Goal: Ask a question: Seek information or help from site administrators or community

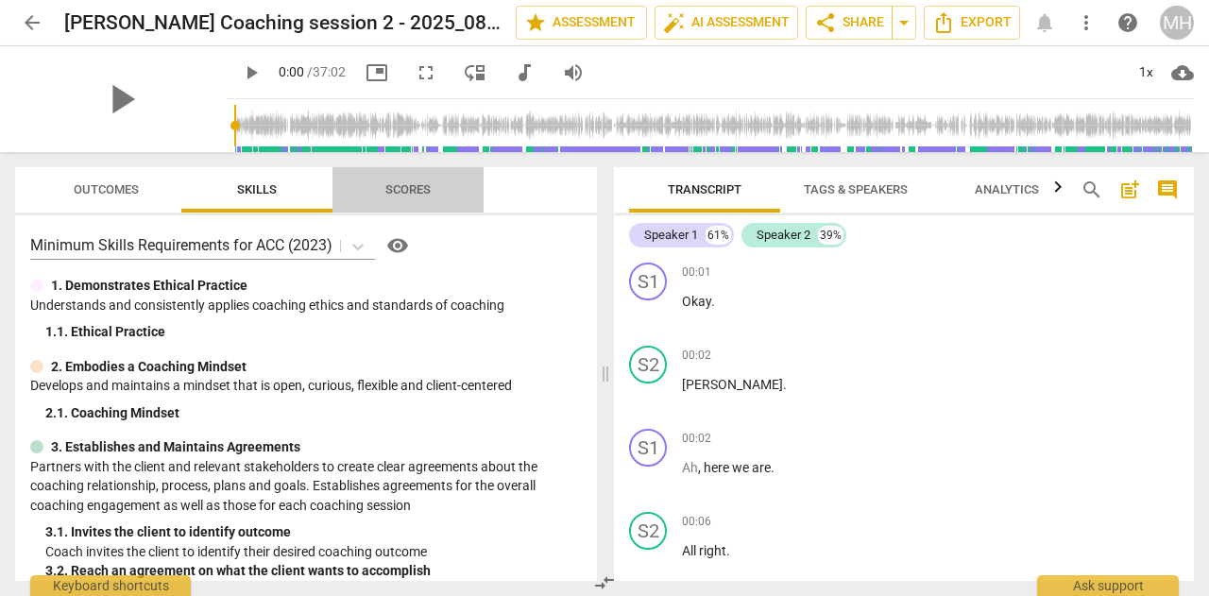
click at [406, 182] on span "Scores" at bounding box center [407, 189] width 45 height 14
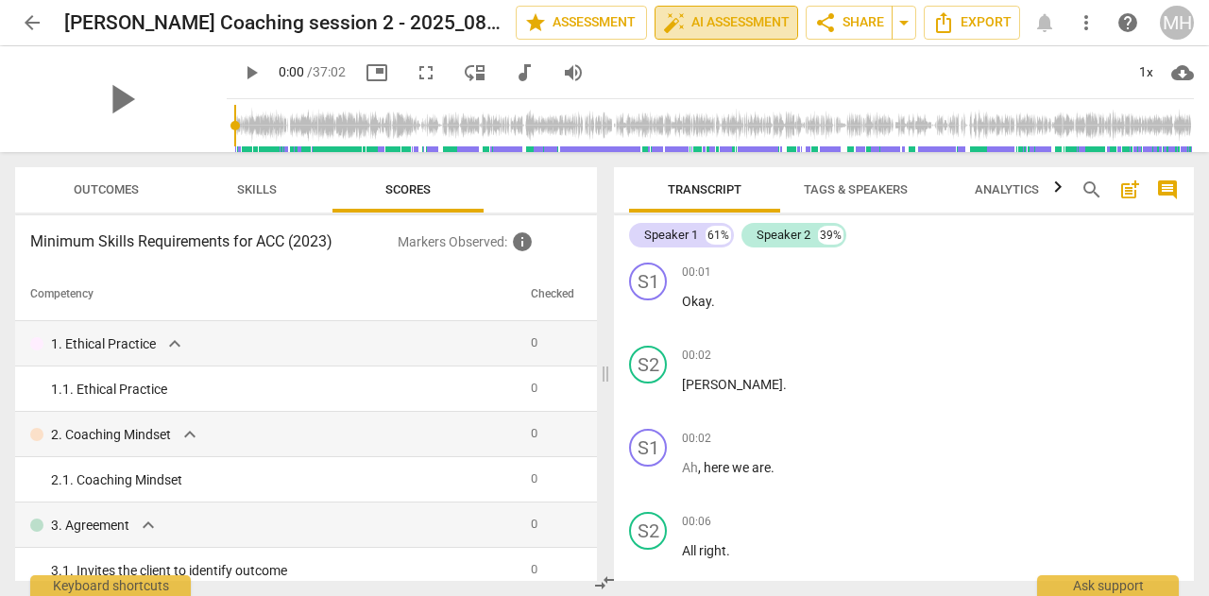
click at [705, 22] on span "auto_fix_high AI Assessment" at bounding box center [726, 22] width 127 height 23
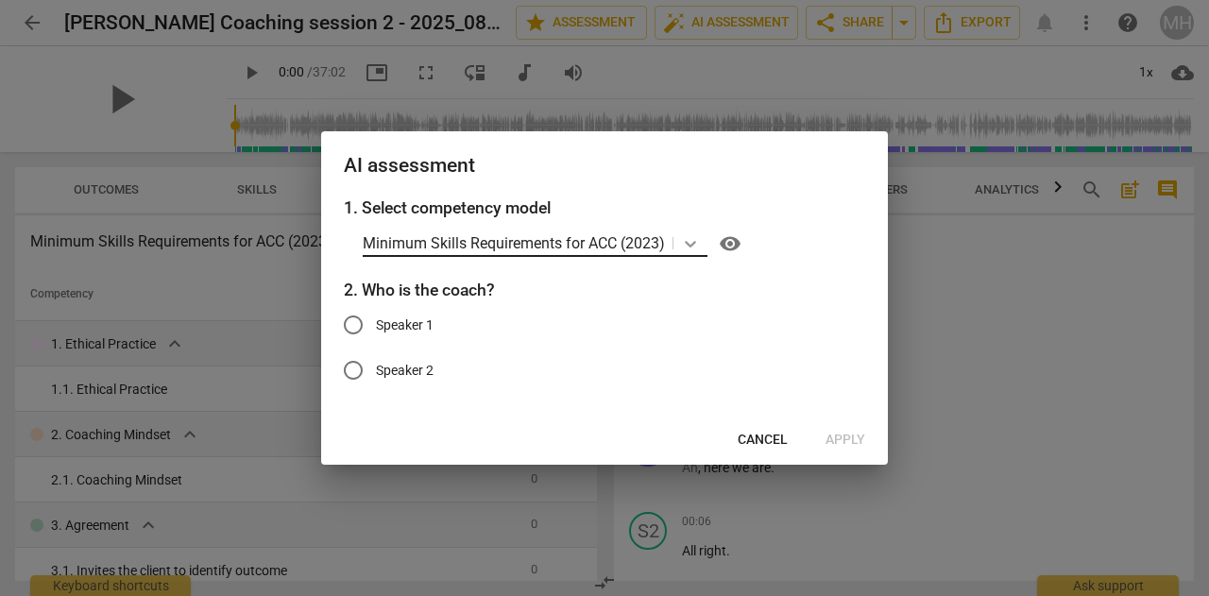
click at [707, 243] on div at bounding box center [690, 243] width 34 height 27
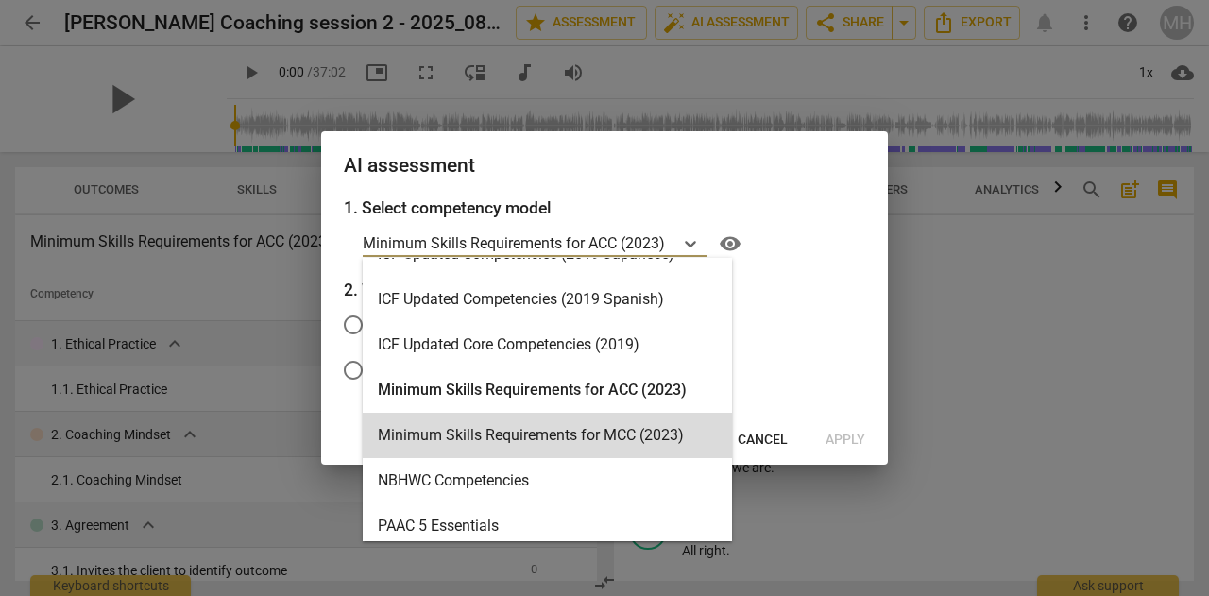
scroll to position [404, 0]
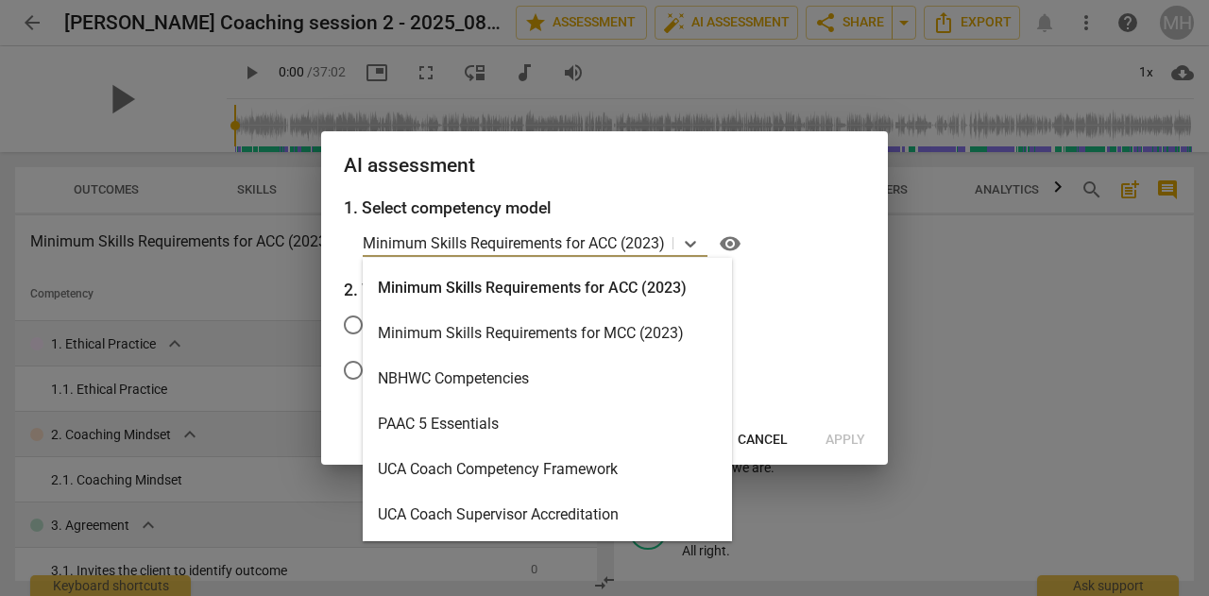
click at [667, 281] on div "Minimum Skills Requirements for ACC (2023)" at bounding box center [547, 287] width 369 height 45
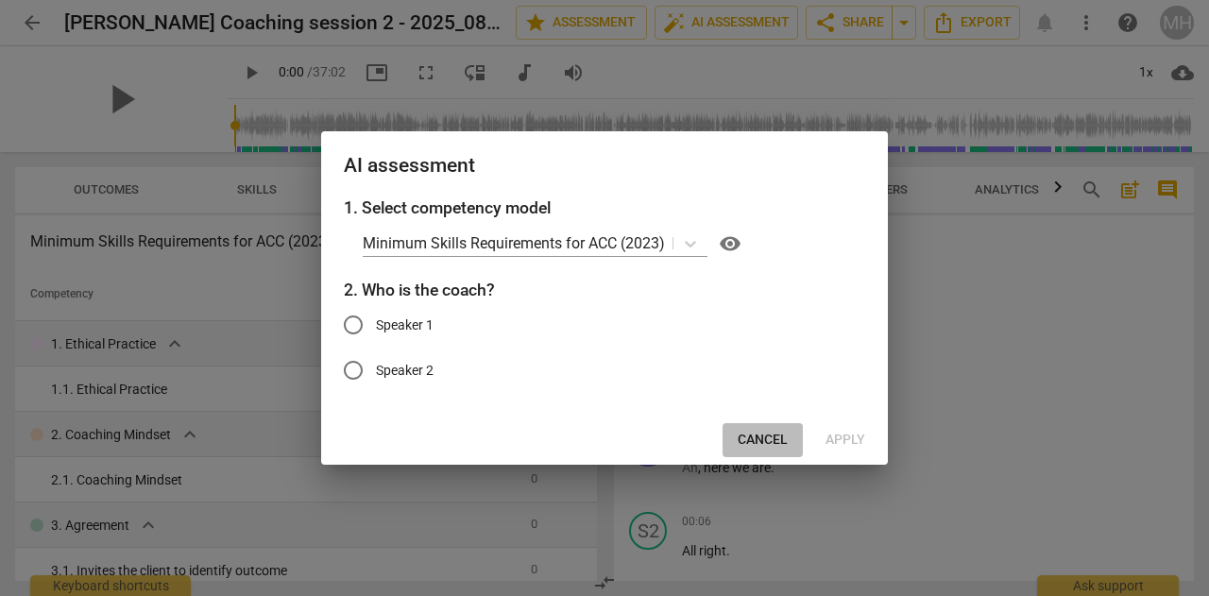
click at [763, 443] on span "Cancel" at bounding box center [763, 440] width 50 height 19
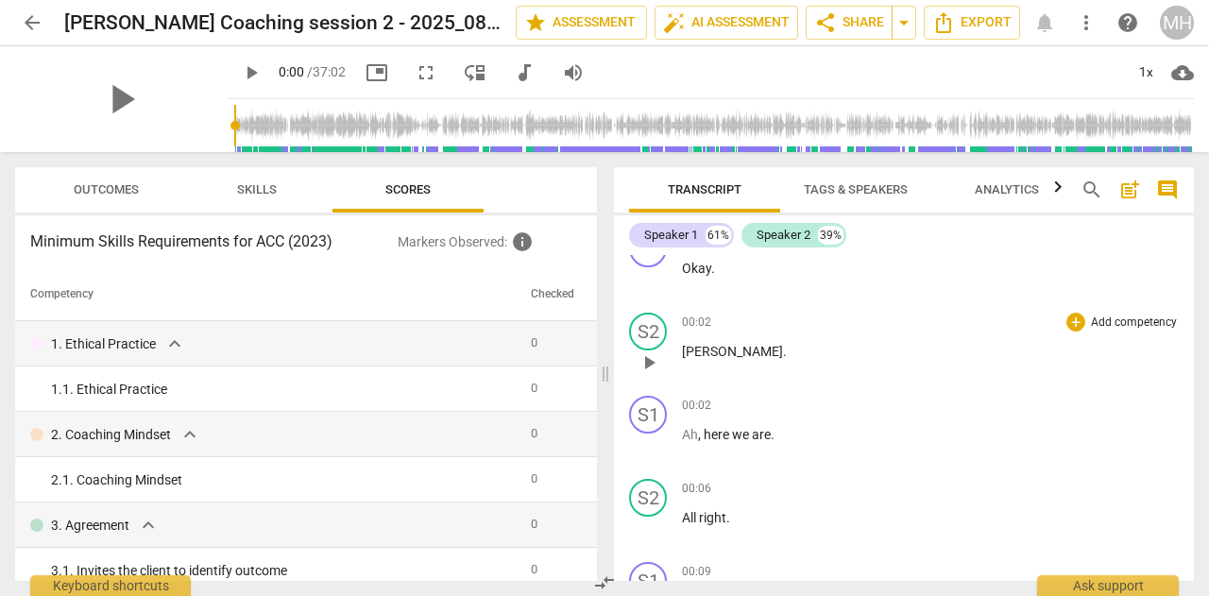
scroll to position [32, 0]
click at [701, 15] on span "auto_fix_high AI Assessment" at bounding box center [726, 22] width 127 height 23
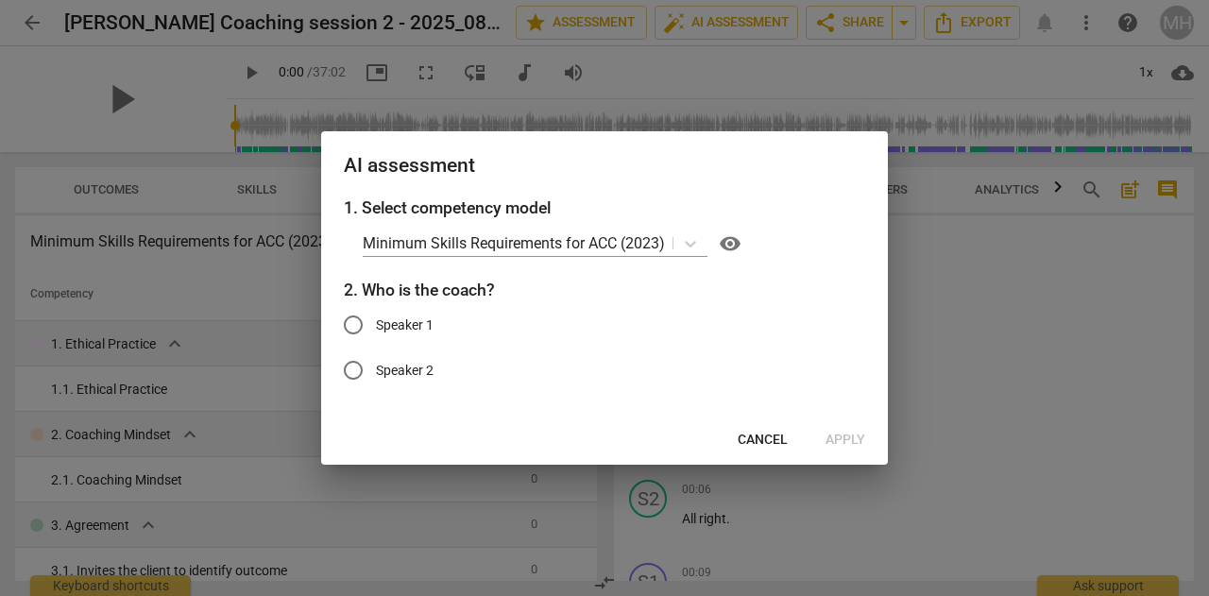
click at [354, 322] on input "Speaker 1" at bounding box center [353, 324] width 45 height 45
radio input "true"
click at [859, 439] on span "Apply" at bounding box center [846, 440] width 40 height 19
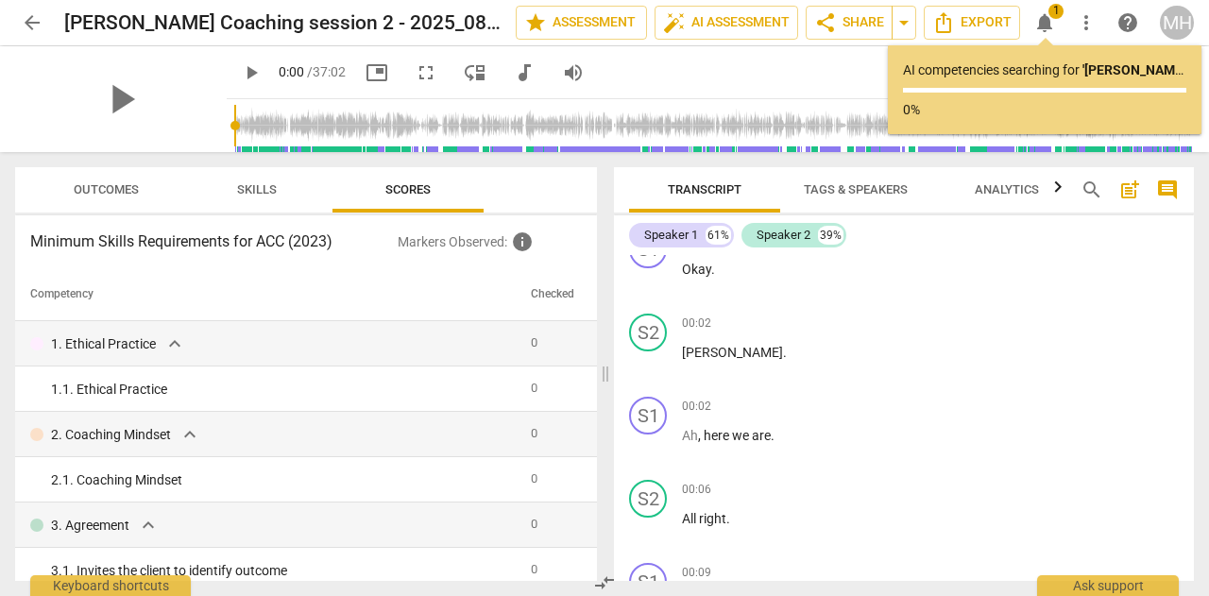
click at [816, 196] on span "Tags & Speakers" at bounding box center [856, 189] width 104 height 14
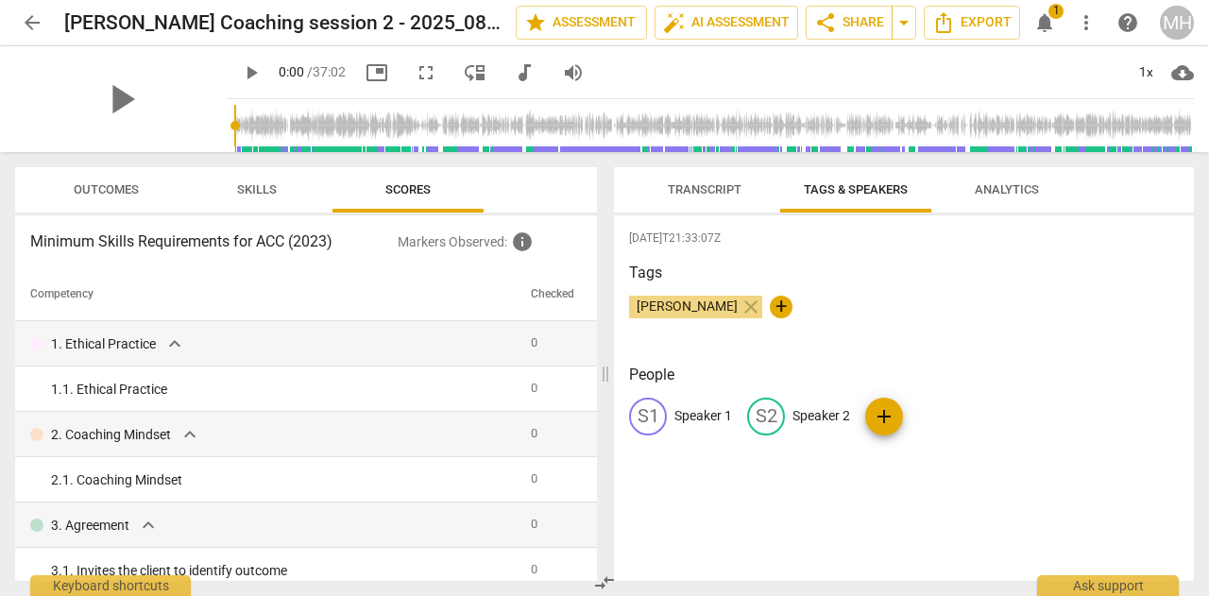
click at [689, 188] on span "Transcript" at bounding box center [705, 189] width 74 height 14
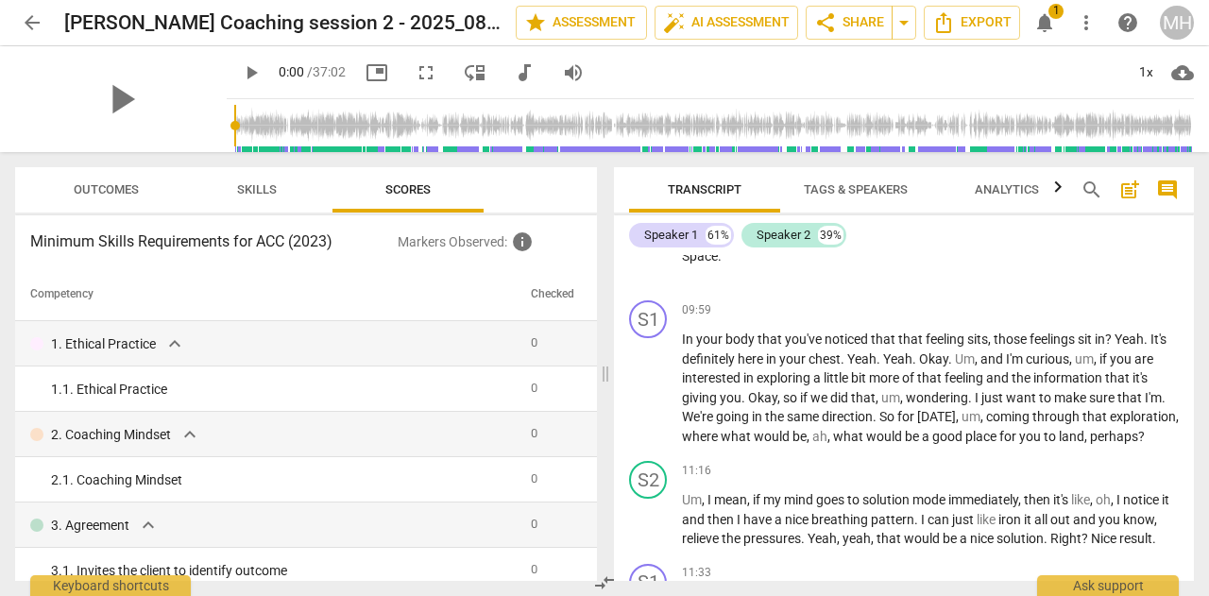
scroll to position [4727, 0]
click at [735, 18] on span "auto_fix_high AI Assessment" at bounding box center [726, 22] width 127 height 23
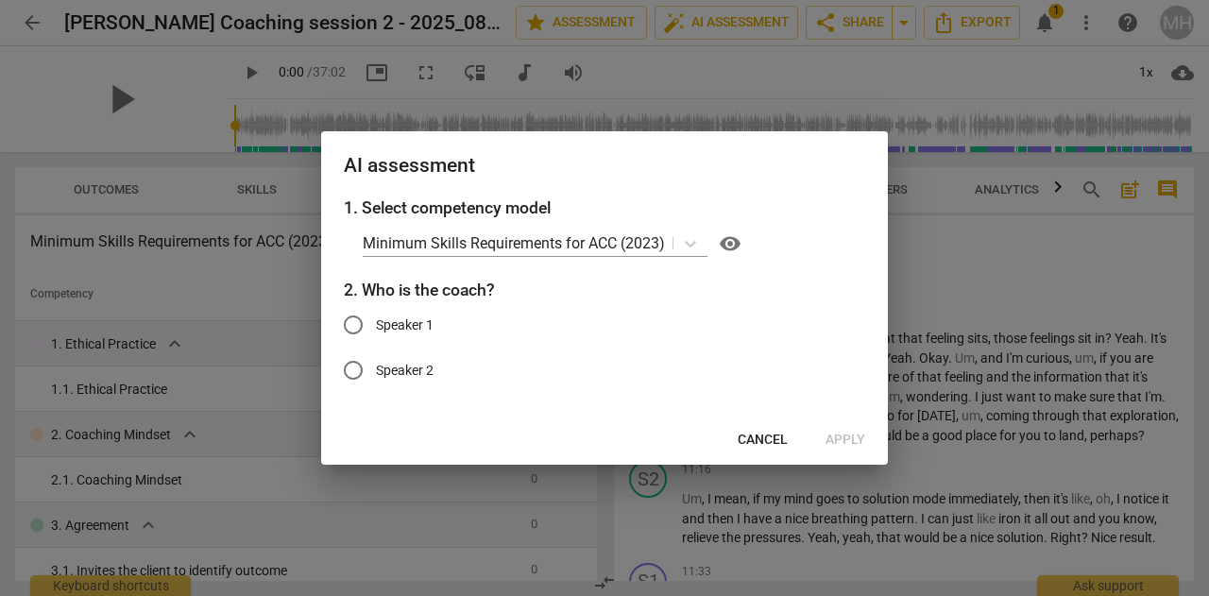
click at [357, 322] on input "Speaker 1" at bounding box center [353, 324] width 45 height 45
radio input "true"
click at [845, 435] on span "Apply" at bounding box center [846, 440] width 40 height 19
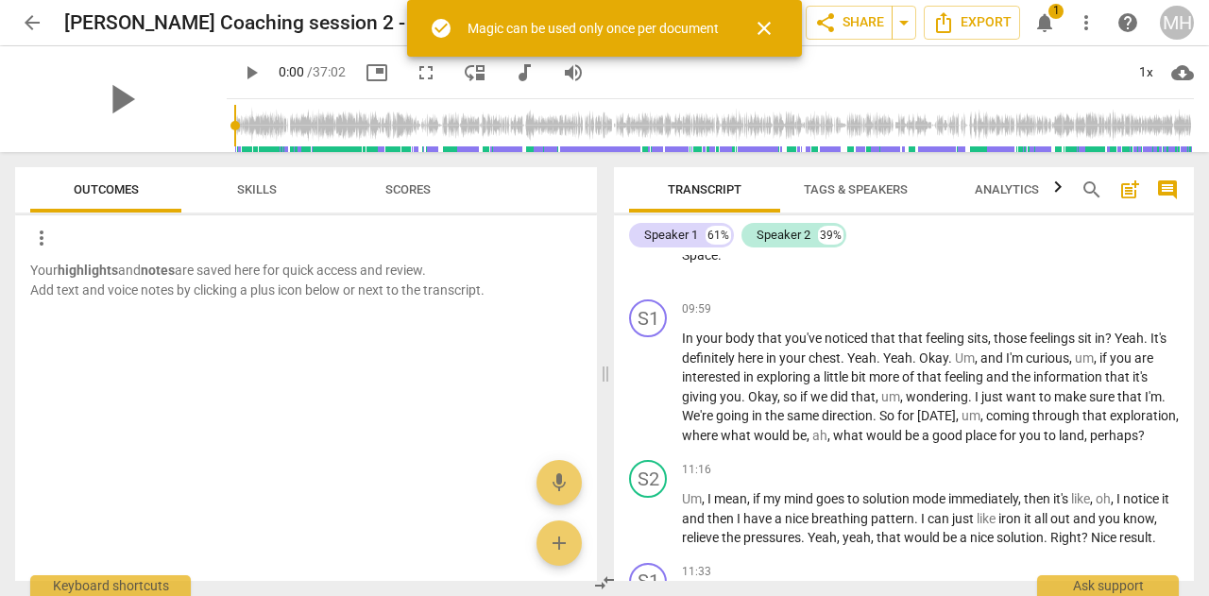
click at [764, 20] on span "close" at bounding box center [764, 28] width 23 height 23
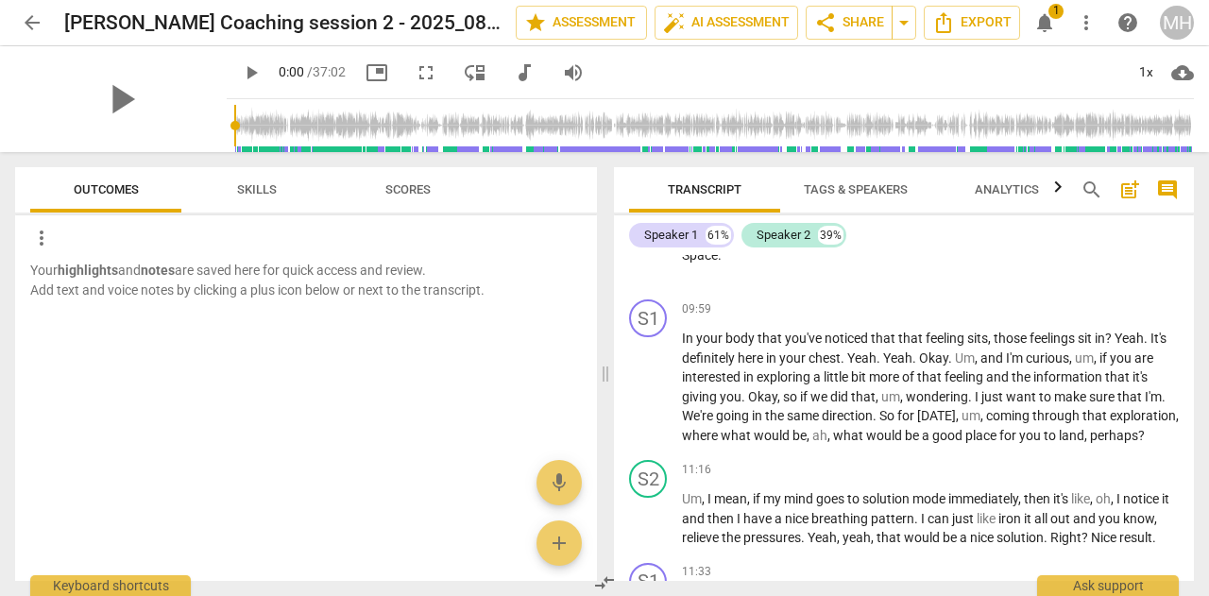
click at [1050, 26] on span "notifications" at bounding box center [1044, 22] width 23 height 23
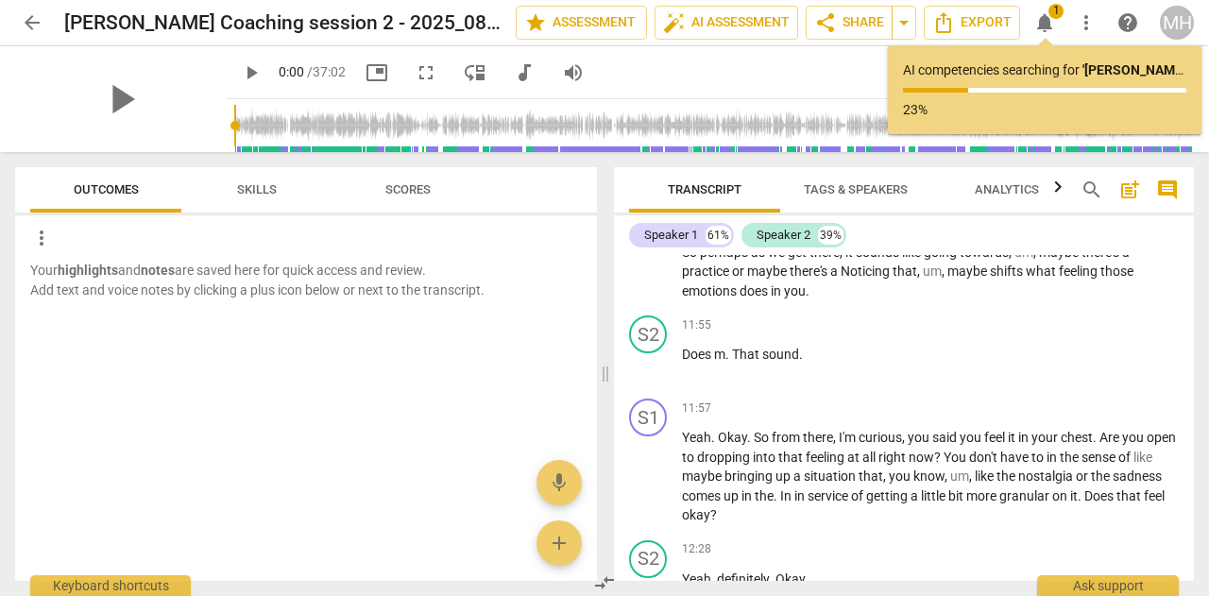
scroll to position [5408, 0]
click at [641, 354] on div "S2" at bounding box center [648, 335] width 38 height 38
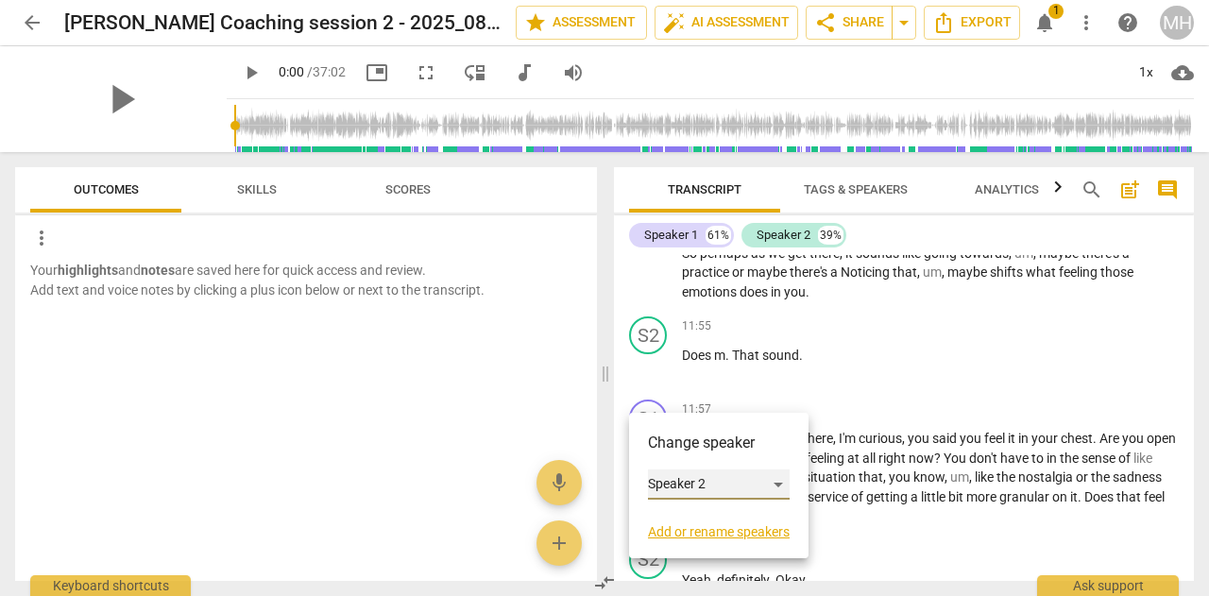
click at [673, 476] on div "Speaker 2" at bounding box center [719, 484] width 142 height 30
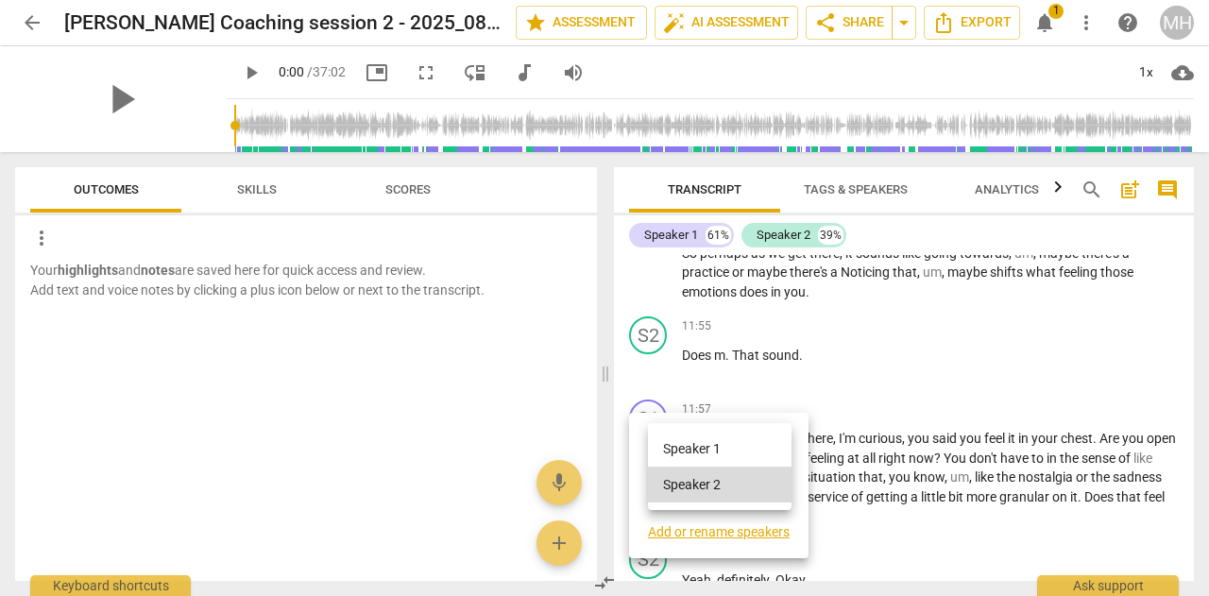
click at [675, 456] on li "Speaker 1" at bounding box center [720, 449] width 144 height 36
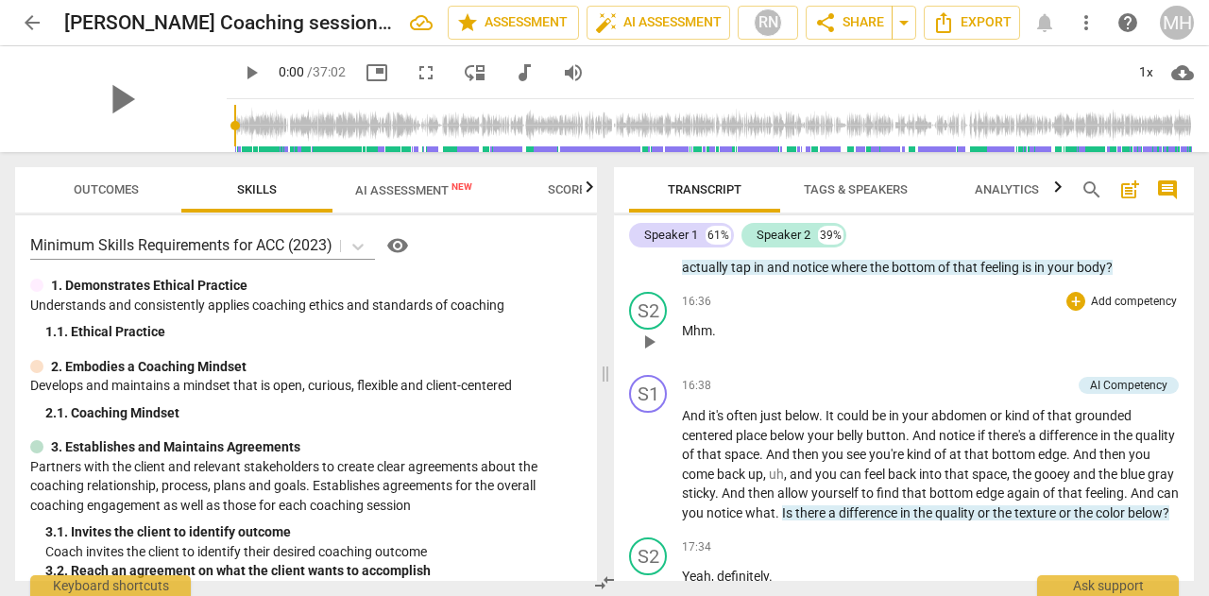
scroll to position [6575, 0]
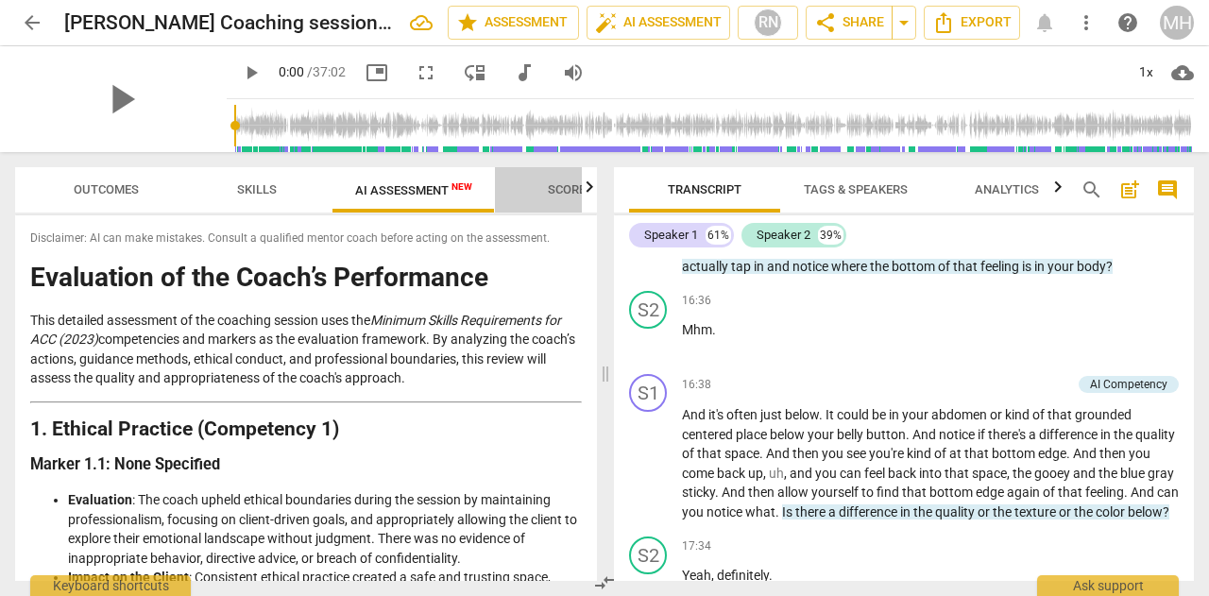
click at [571, 188] on span "Scores" at bounding box center [570, 189] width 45 height 14
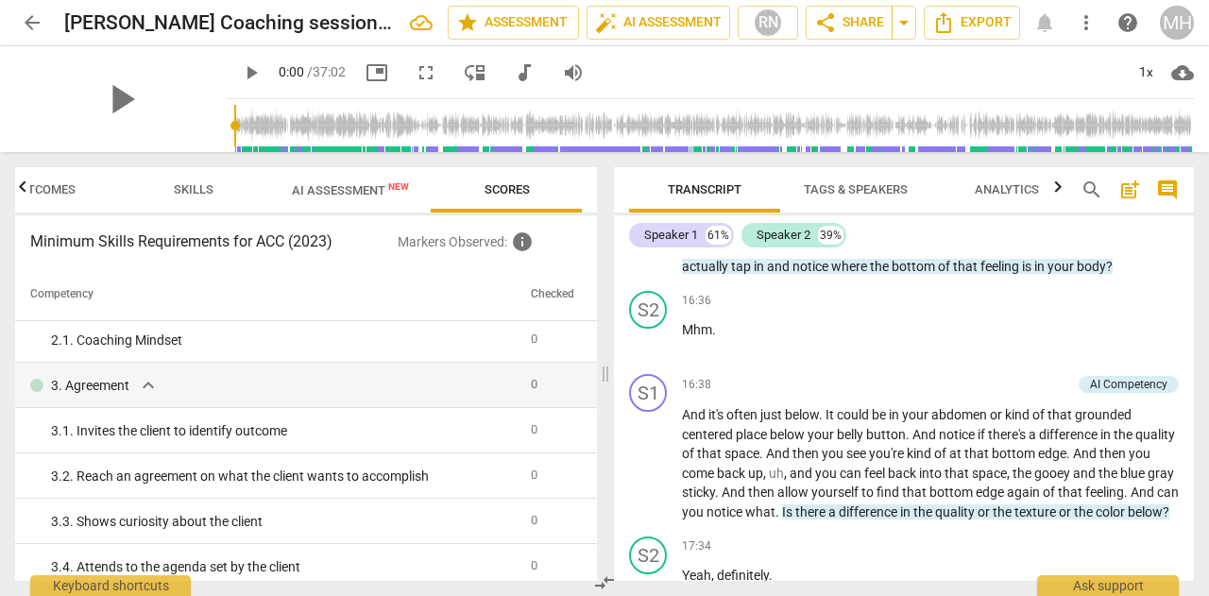
scroll to position [0, 0]
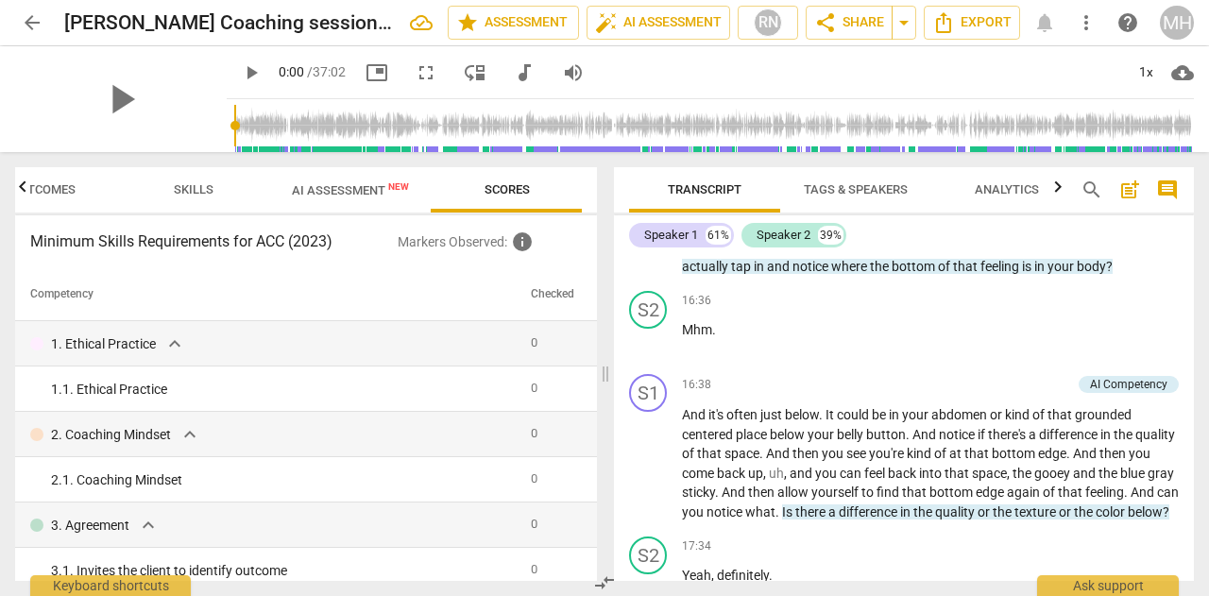
click at [317, 193] on span "AI Assessment New" at bounding box center [350, 190] width 117 height 14
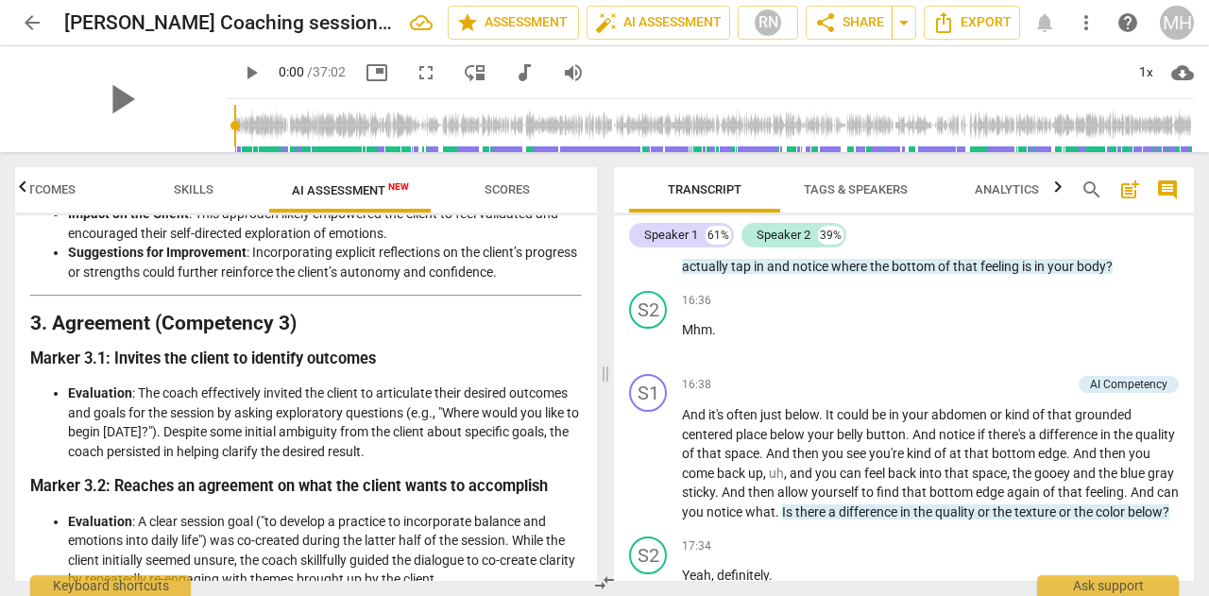
scroll to position [686, 0]
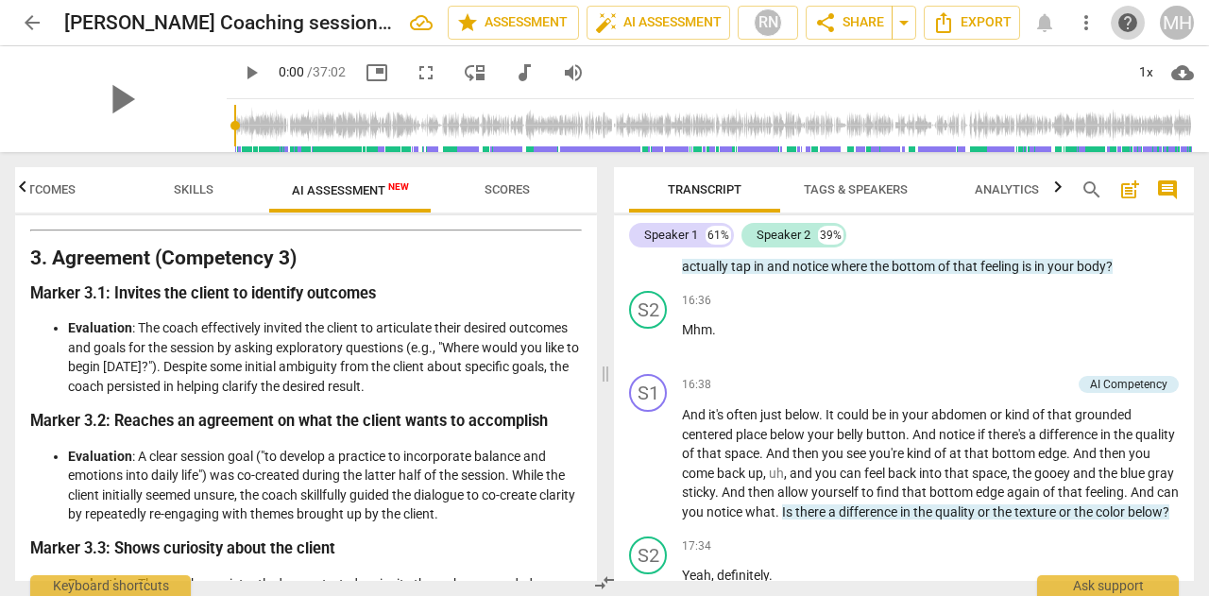
click at [1128, 19] on span "help" at bounding box center [1127, 22] width 23 height 23
click at [1098, 22] on span "more_vert" at bounding box center [1086, 22] width 34 height 23
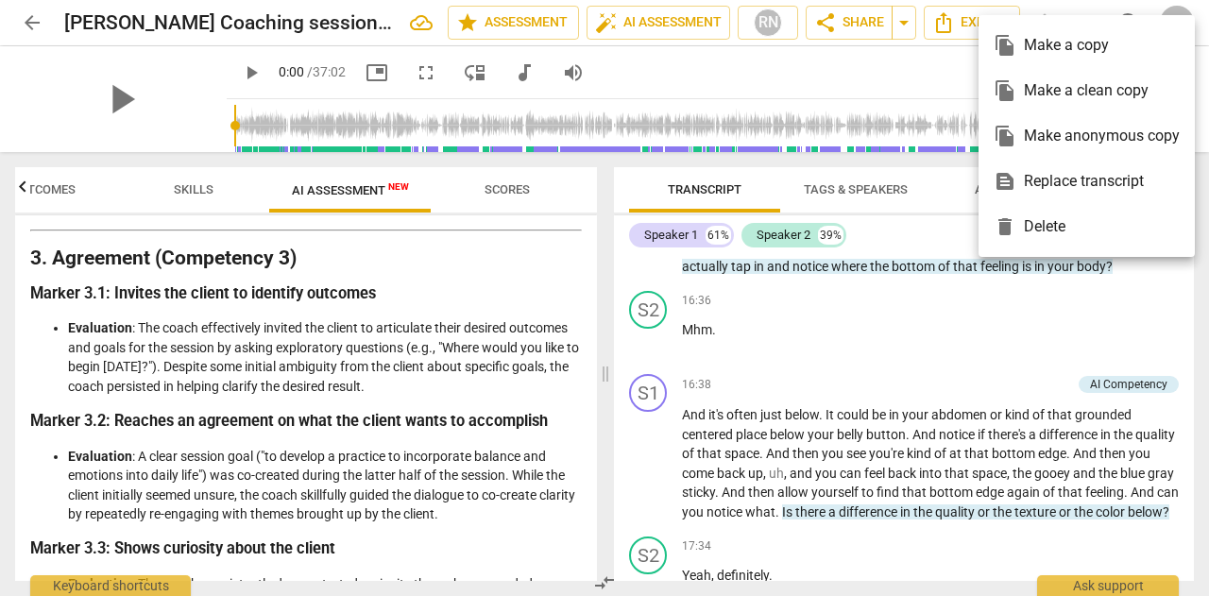
click at [1069, 587] on div at bounding box center [604, 298] width 1209 height 596
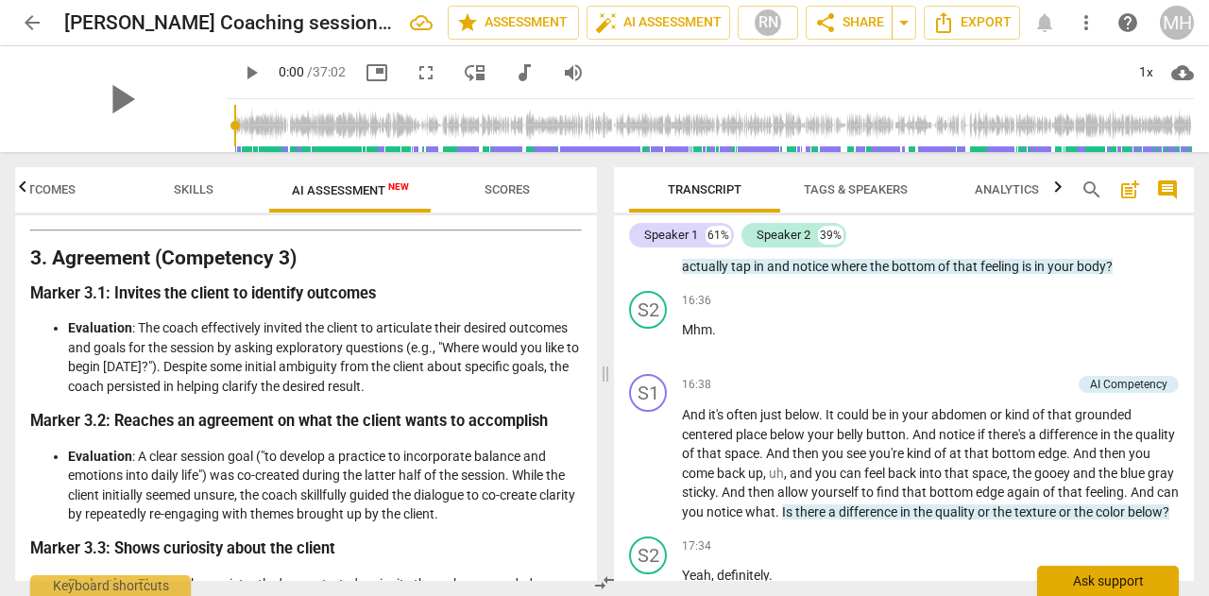
click at [1069, 587] on div "Ask support" at bounding box center [1108, 581] width 142 height 30
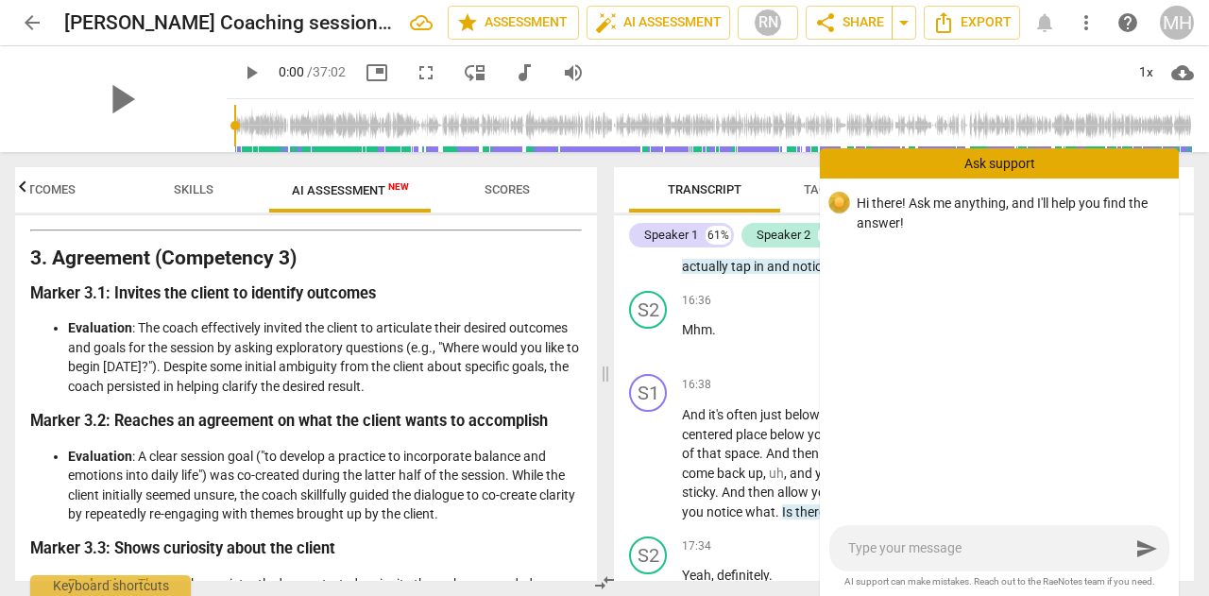
type textarea "H"
type textarea "Ho"
type textarea "How"
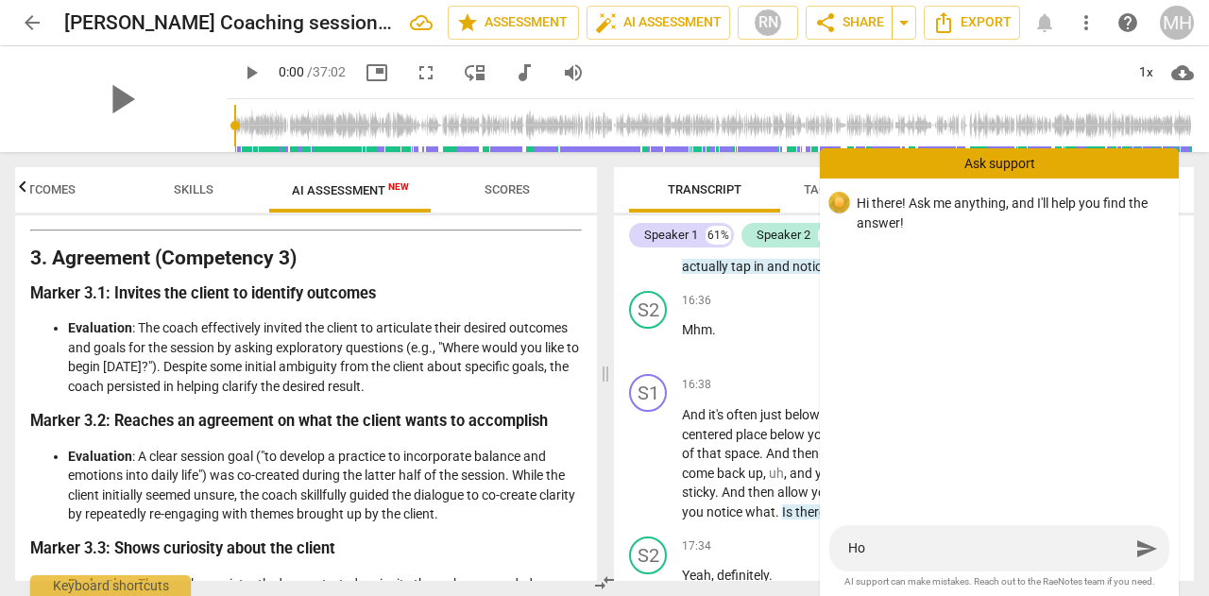
type textarea "How"
type textarea "Howd"
type textarea "How"
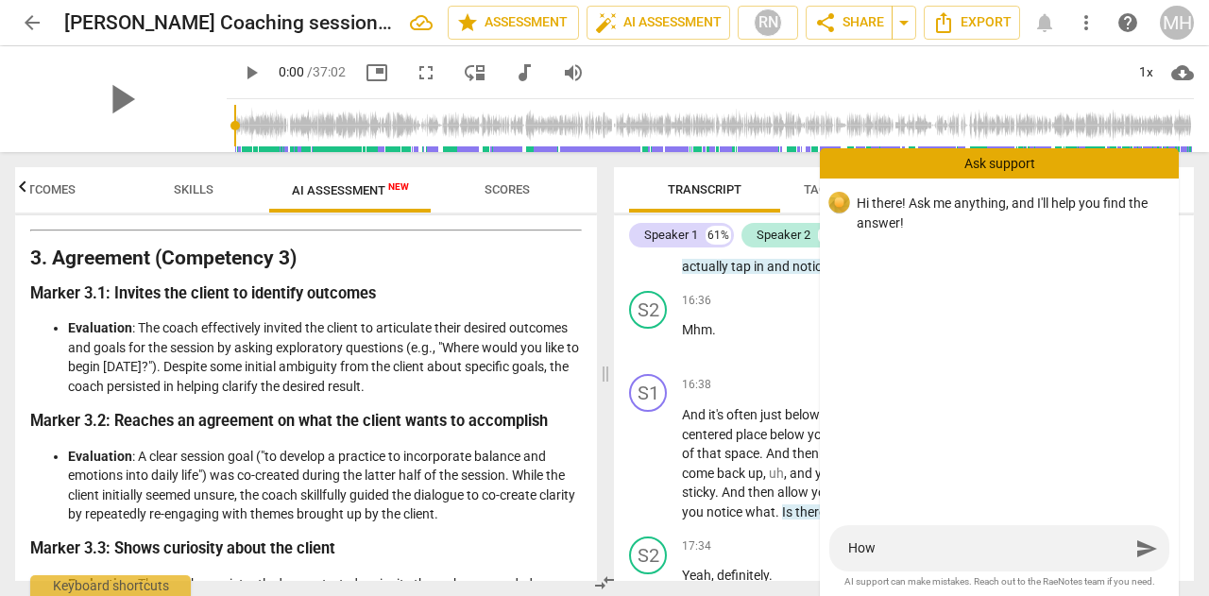
type textarea "How"
type textarea "How s"
type textarea "How"
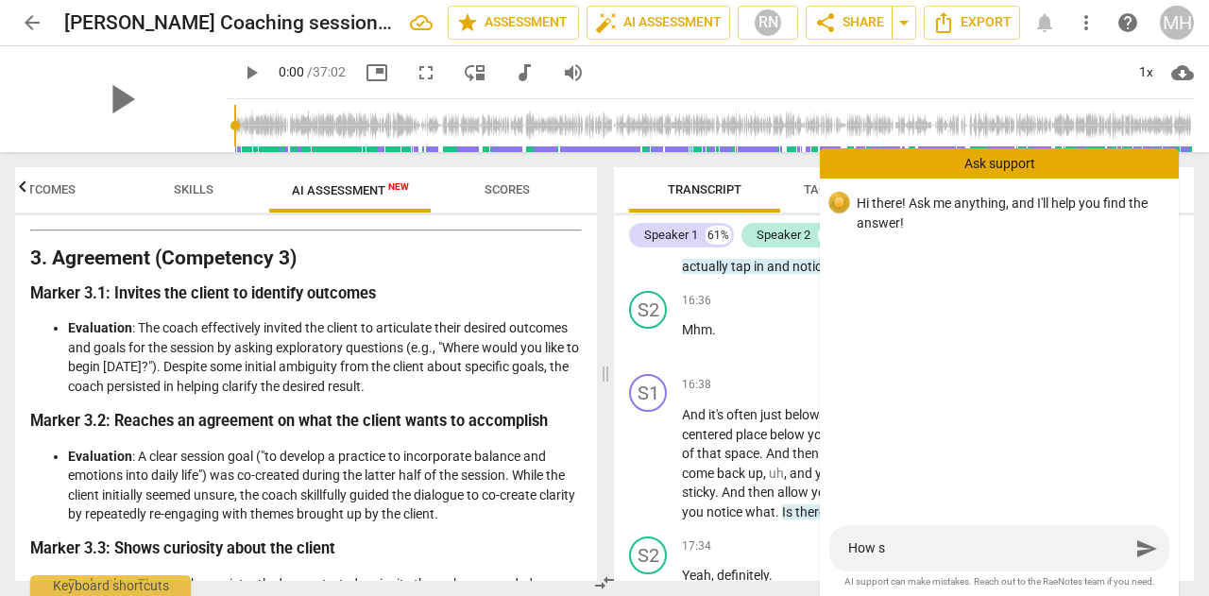
type textarea "How"
type textarea "How d"
type textarea "How do"
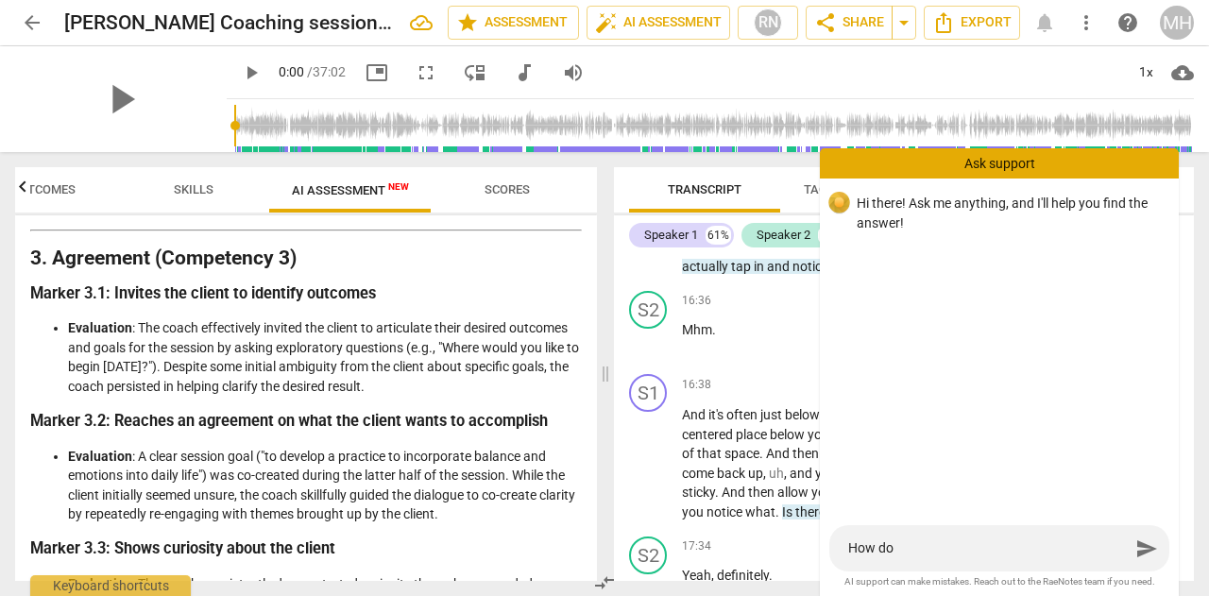
type textarea "How do"
type textarea "How do I"
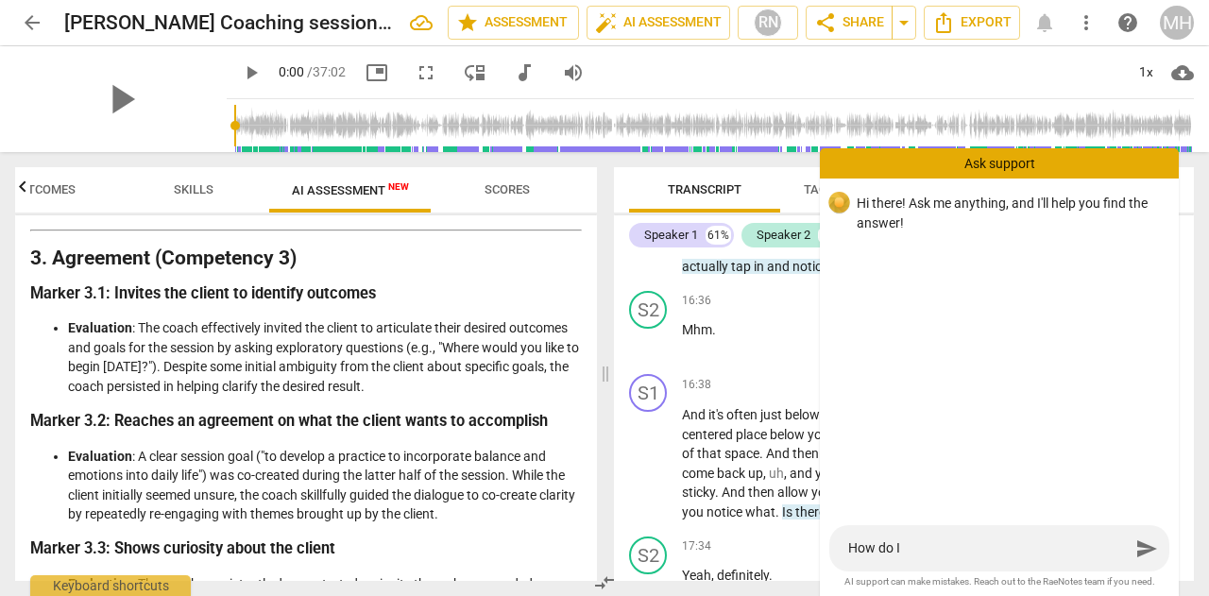
type textarea "How do I"
type textarea "How do I g"
type textarea "How do I ge"
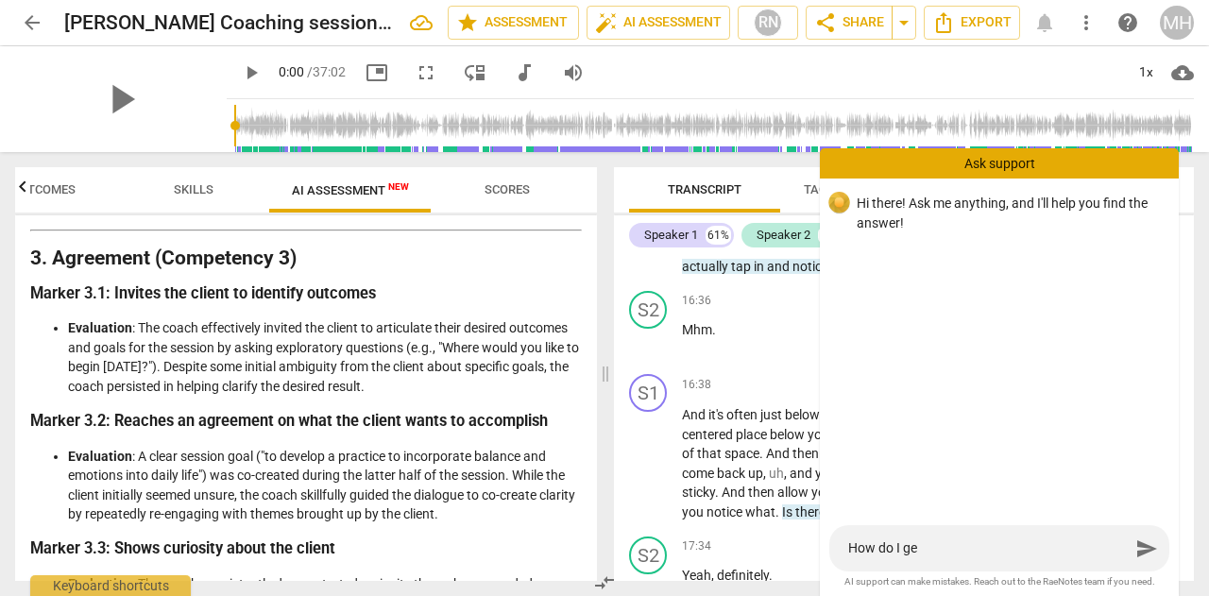
type textarea "How do I get"
type textarea "How do I get t"
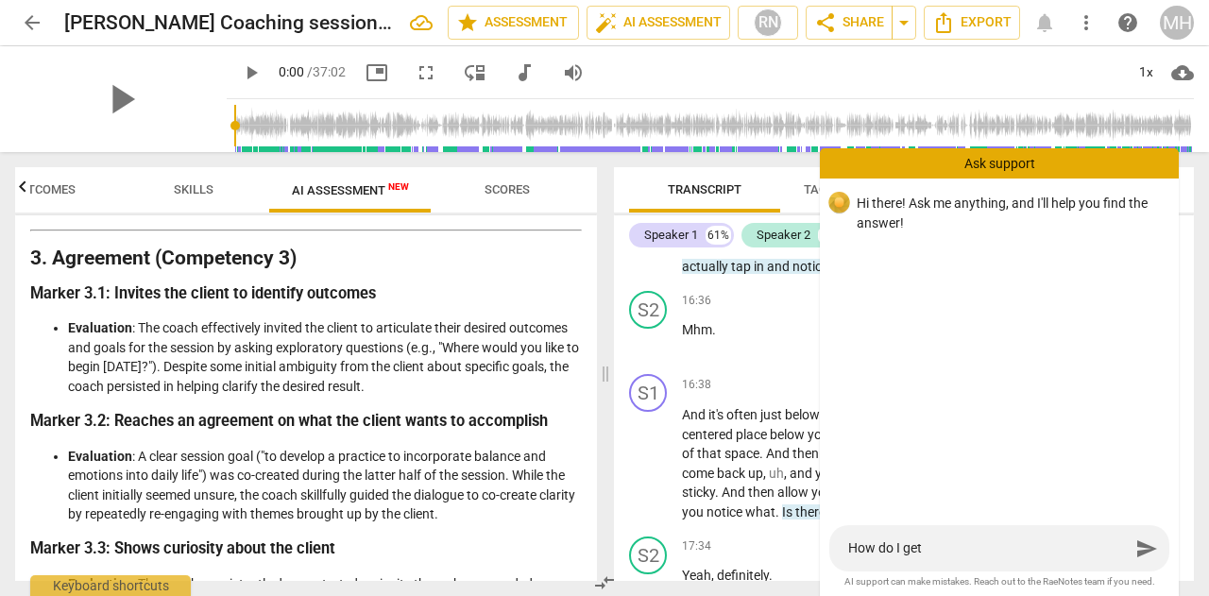
type textarea "How do I get t"
type textarea "How do I get th"
type textarea "How do I get the"
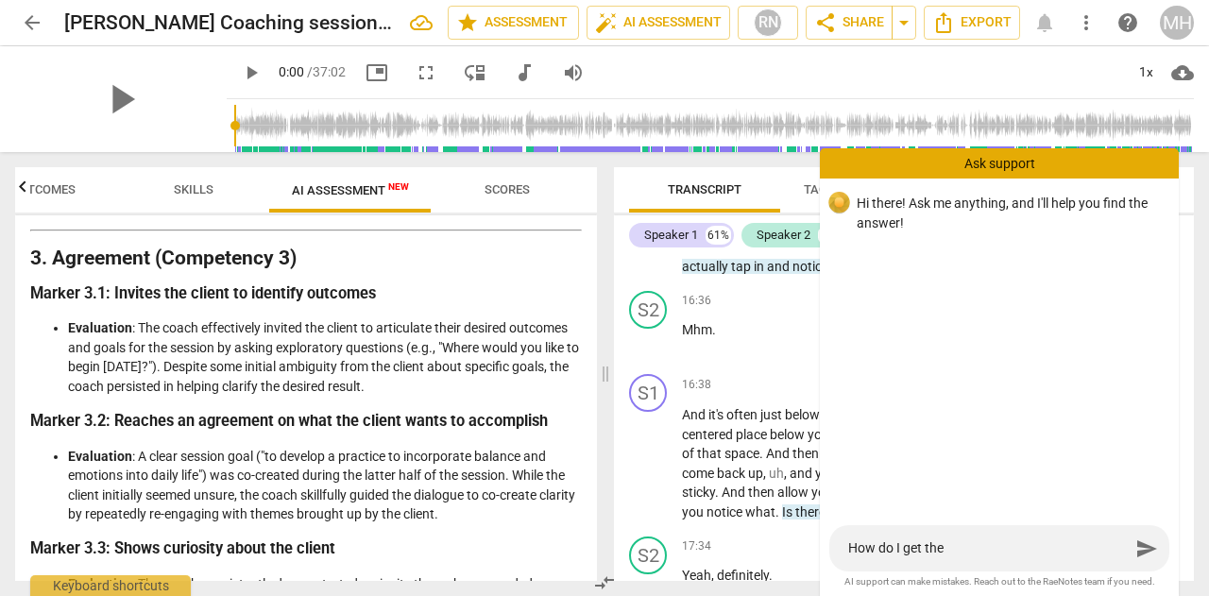
type textarea "How do I get the"
type textarea "How do I get the S"
type textarea "How do I get the Sc"
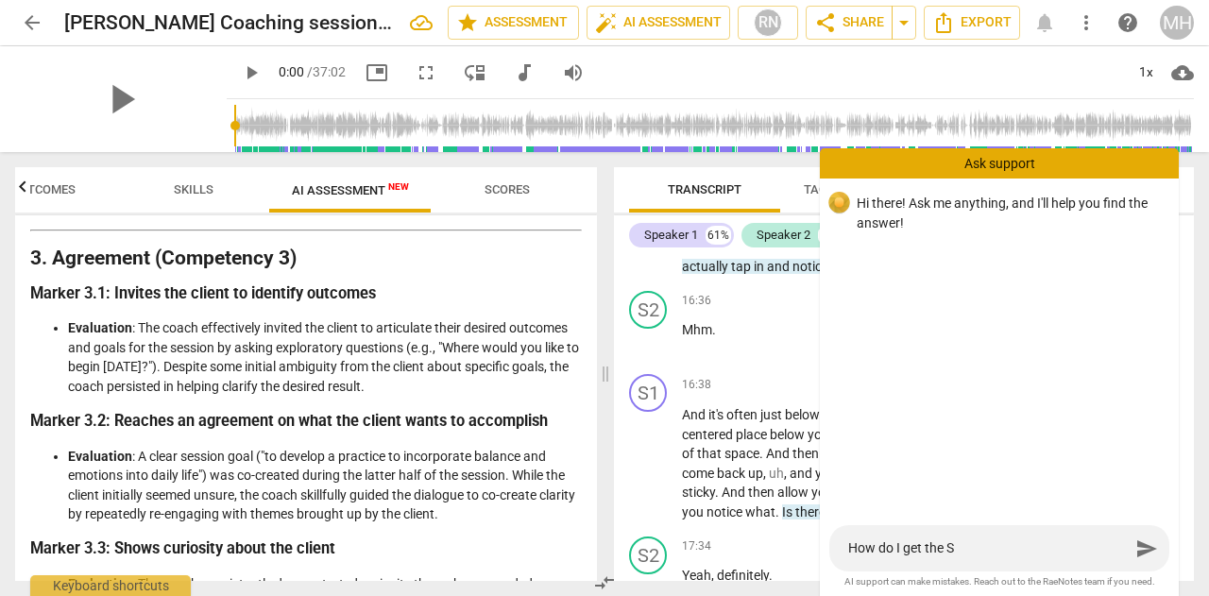
type textarea "How do I get the Sc"
type textarea "How do I get the Scr"
type textarea "How do I get the Scro"
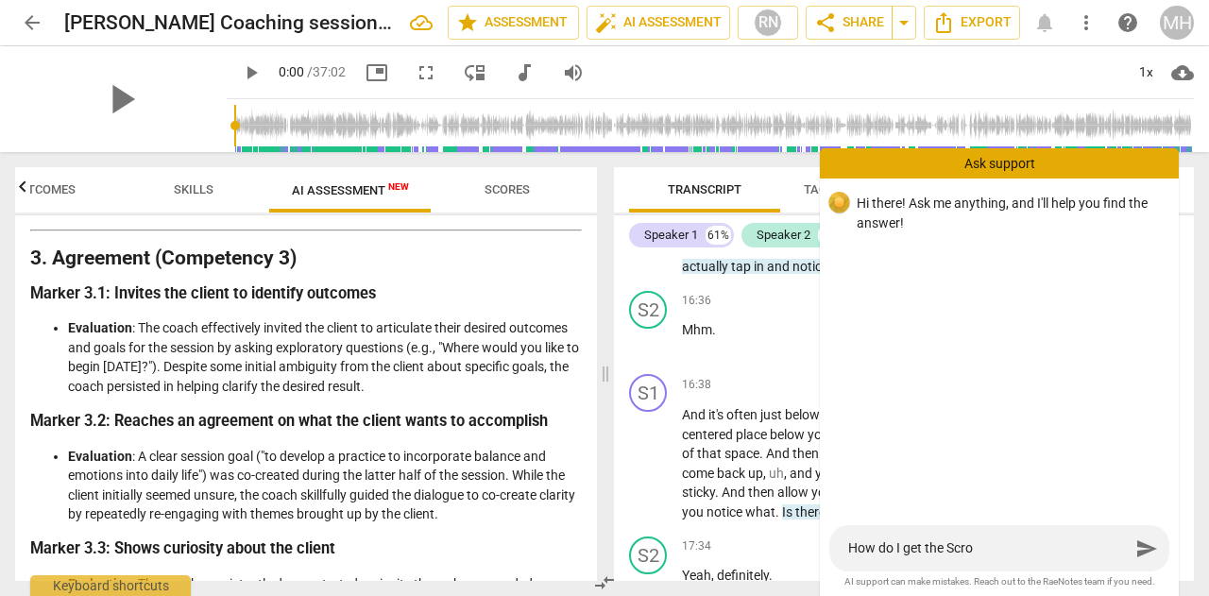
type textarea "How do I get the Scr"
type textarea "How do I get the Sc"
type textarea "How do I get the Sco"
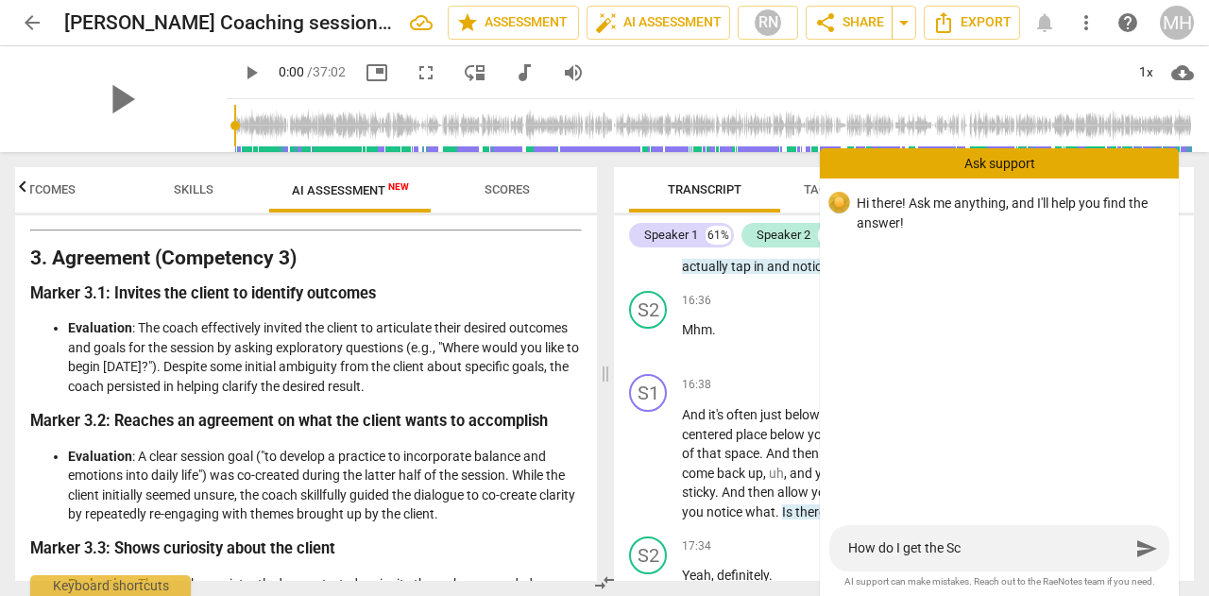
type textarea "How do I get the Sco"
type textarea "How do I get the Scor"
type textarea "How do I get the Score"
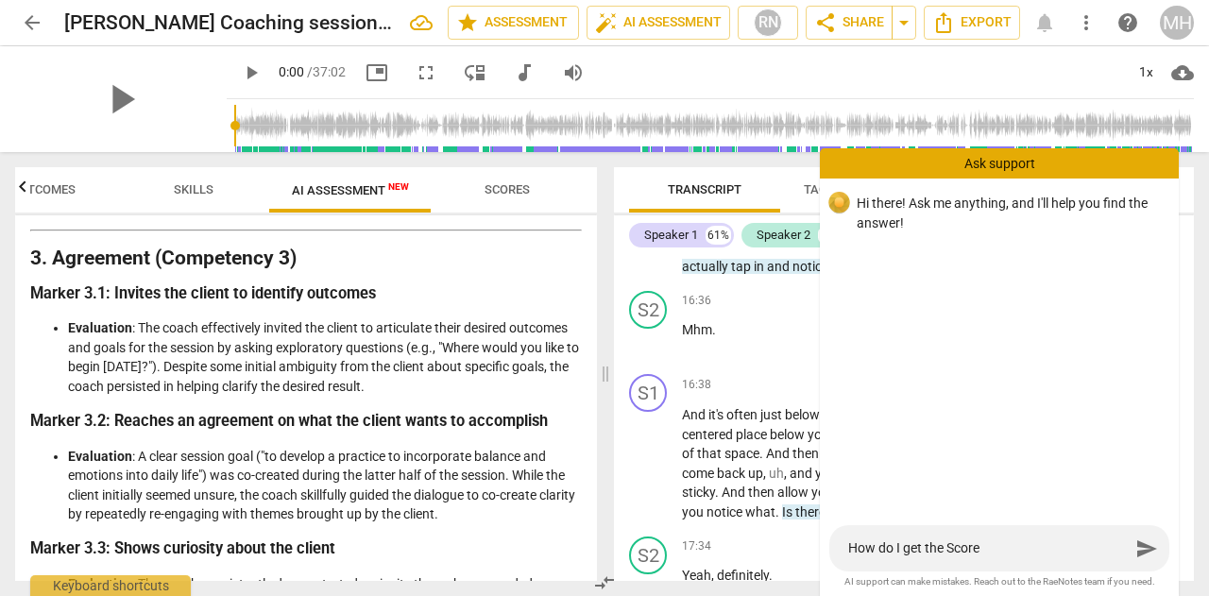
type textarea "How do I get the Scores"
type textarea "How do I get the Scores o"
type textarea "How do I get the Scores on"
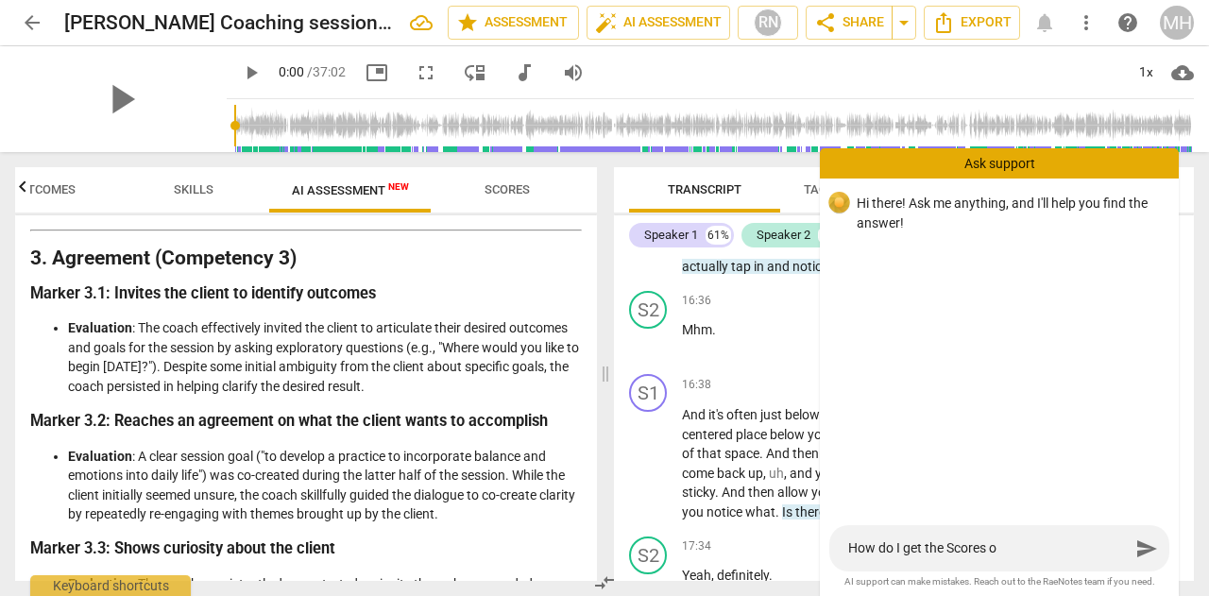
type textarea "How do I get the Scores on"
type textarea "How do I get the Scores on t"
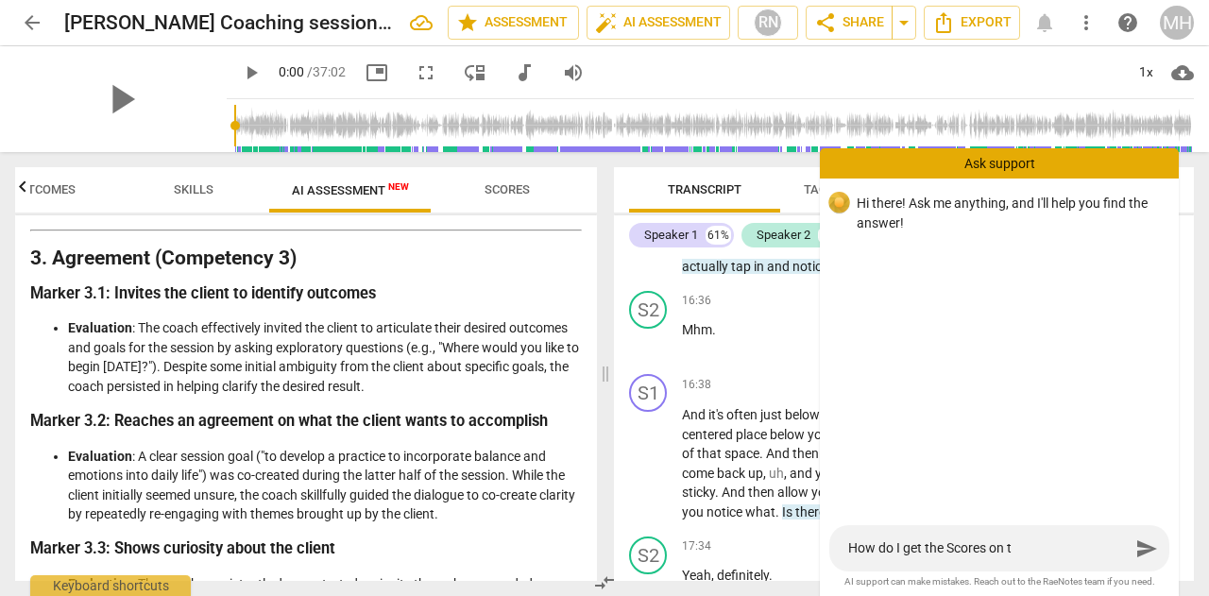
type textarea "How do I get the Scores on th"
type textarea "How do I get the Scores on the"
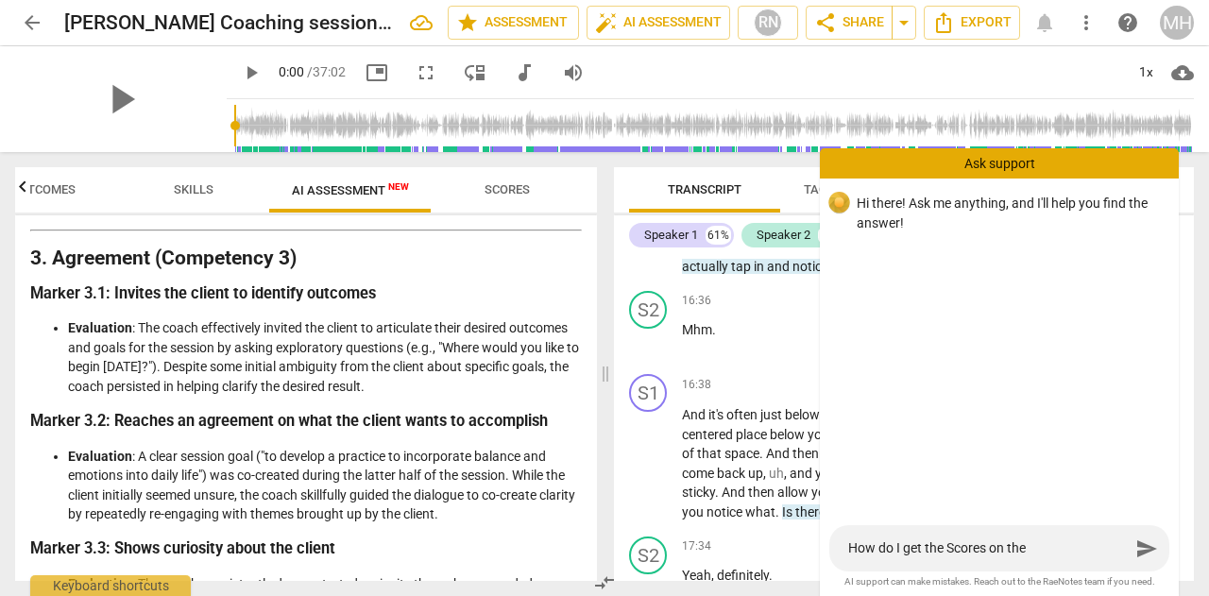
type textarea "How do I get the Scores on the"
type textarea "How do I get the Scores on the A"
type textarea "How do I get the Scores on the AI"
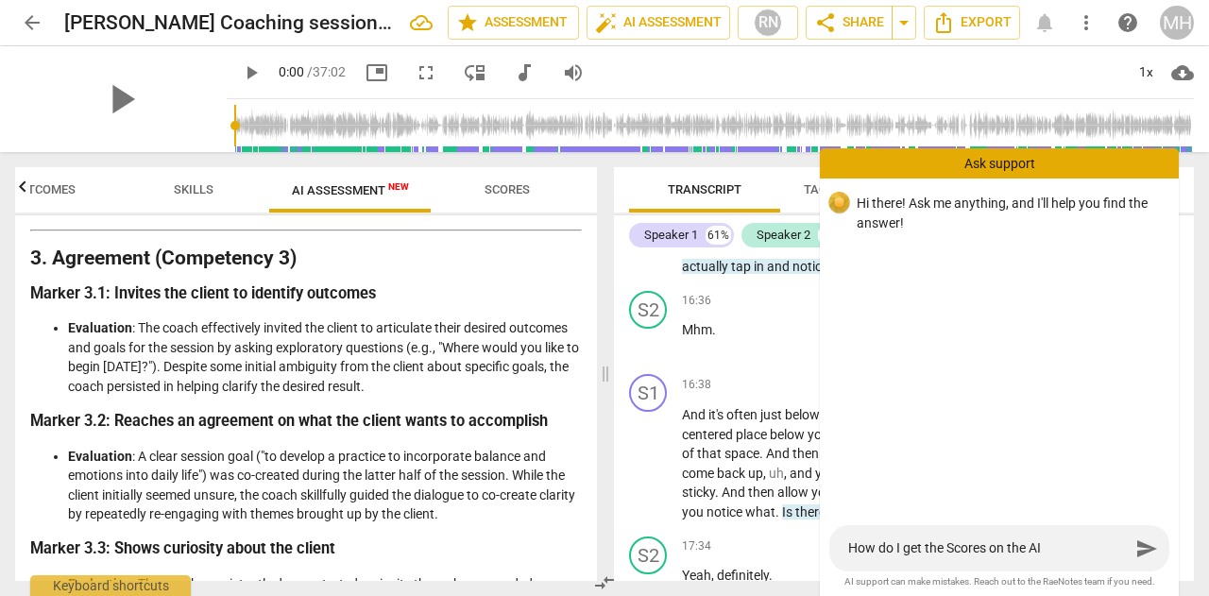
type textarea "How do I get the Scores on the AI a"
type textarea "How do I get the Scores on the AI as"
type textarea "How do I get the Scores on the AI ass"
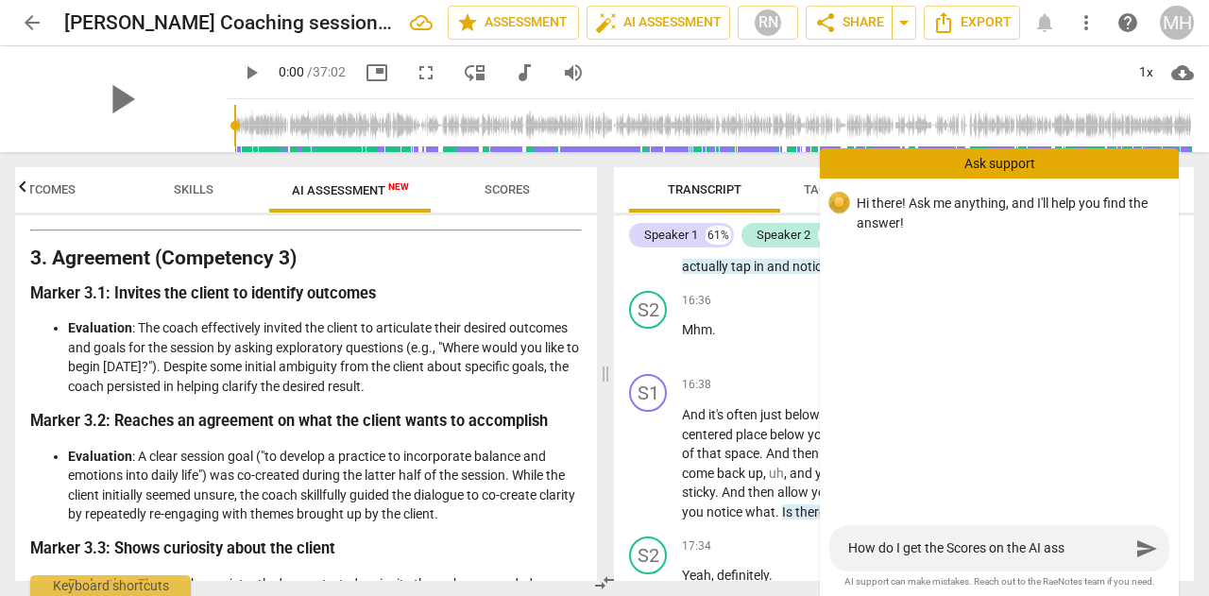
type textarea "How do I get the Scores on the AI asse"
type textarea "How do I get the Scores on the AI asses"
type textarea "How do I get the Scores on the AI assess"
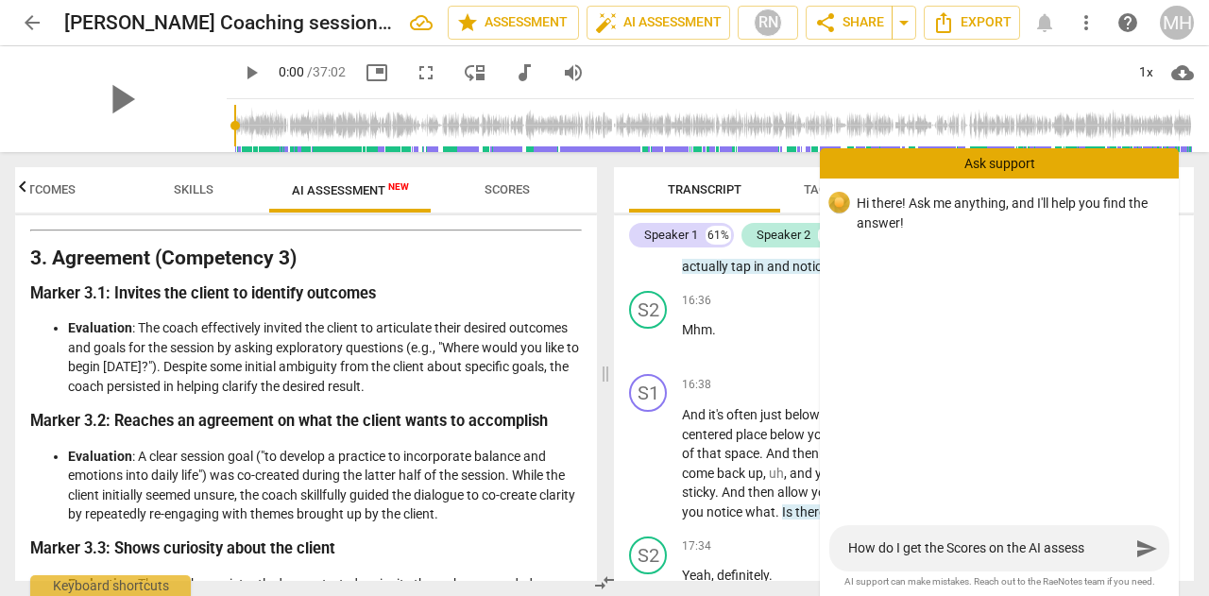
type textarea "How do I get the Scores on the AI assessm"
type textarea "How do I get the Scores on the AI assessme"
type textarea "How do I get the Scores on the AI assessmen"
type textarea "How do I get the Scores on the AI assessment"
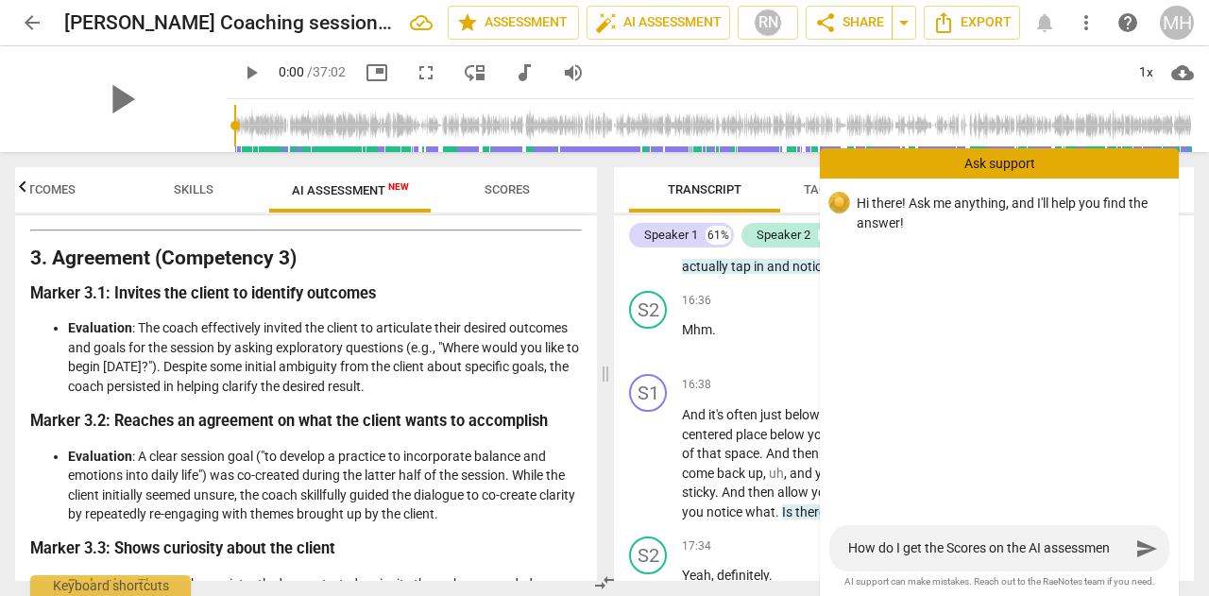
type textarea "How do I get the Scores on the AI assessment"
type textarea "How do I get the Scores on the AI assessment?"
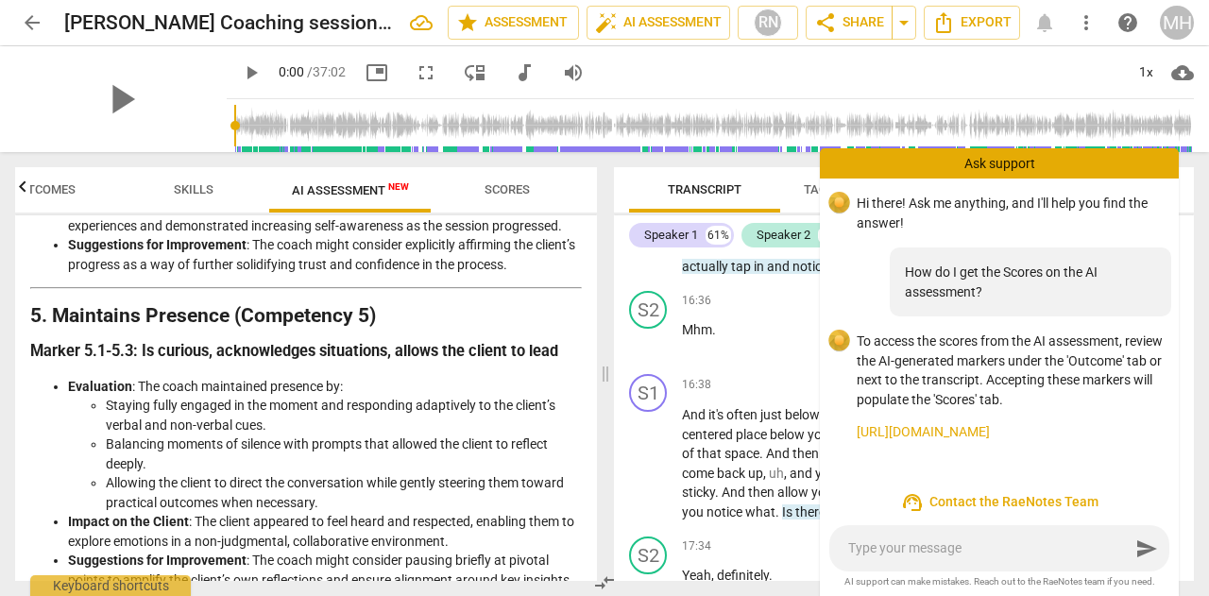
scroll to position [1605, 0]
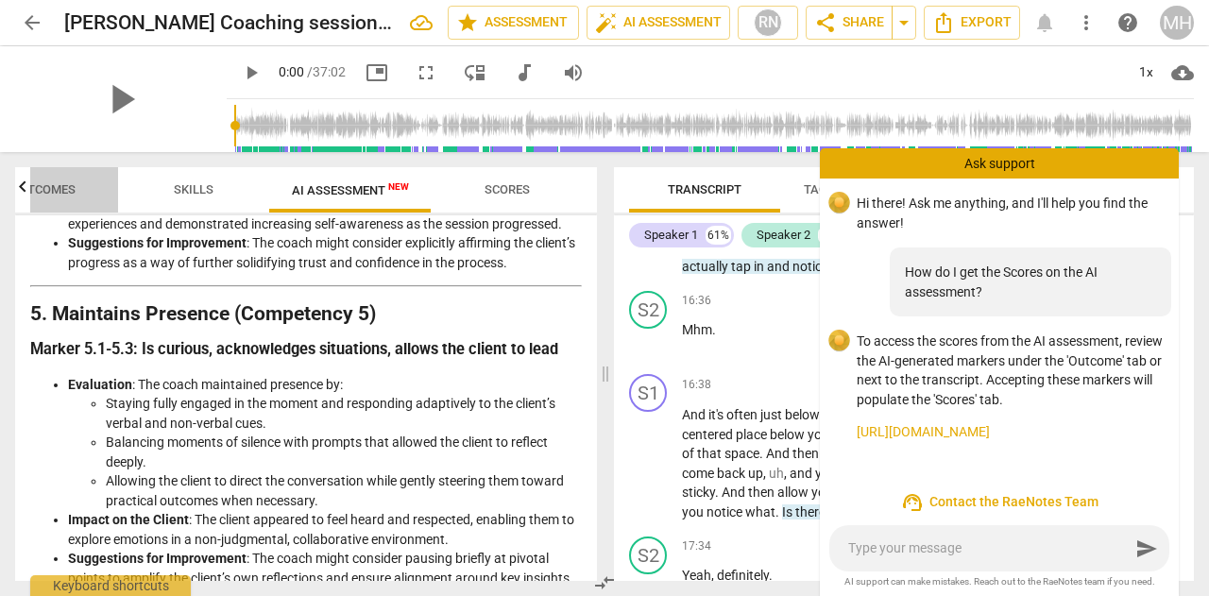
click at [48, 188] on span "Outcomes" at bounding box center [42, 189] width 65 height 14
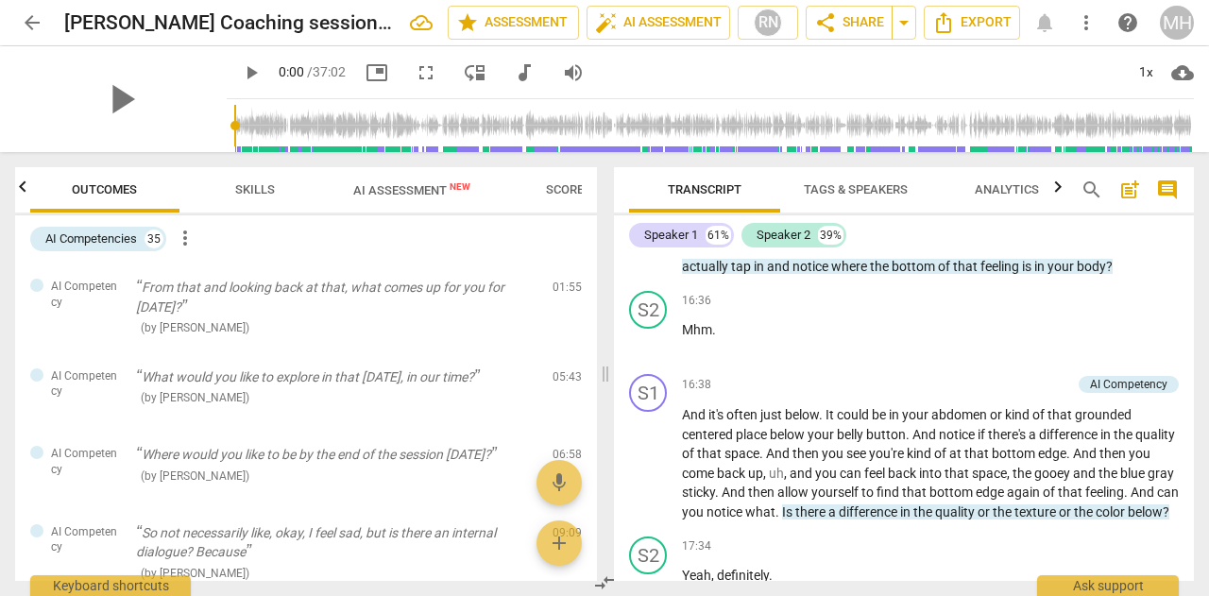
scroll to position [0, 0]
click at [1082, 586] on div "Ask support" at bounding box center [1108, 581] width 142 height 30
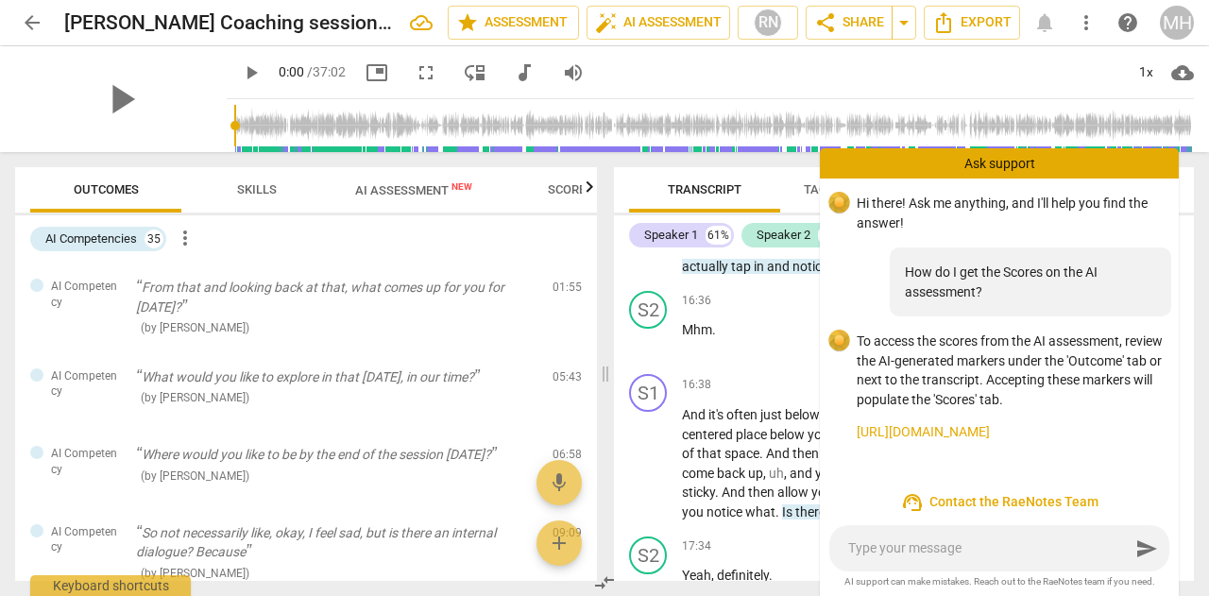
click at [997, 167] on div "Ask support" at bounding box center [999, 163] width 359 height 30
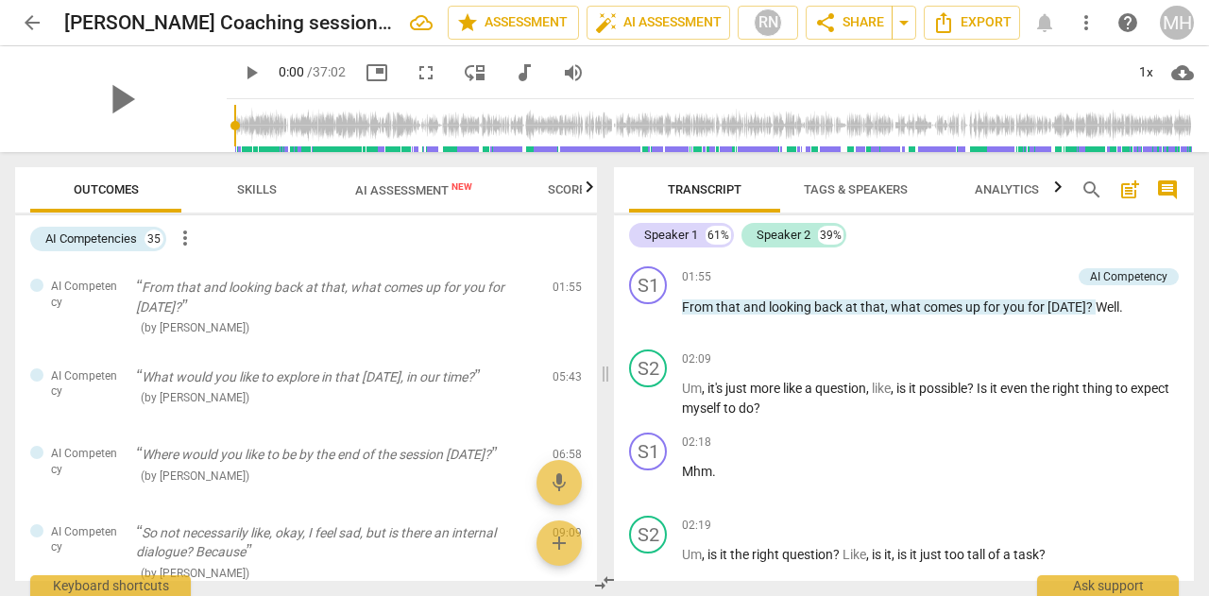
scroll to position [1251, 0]
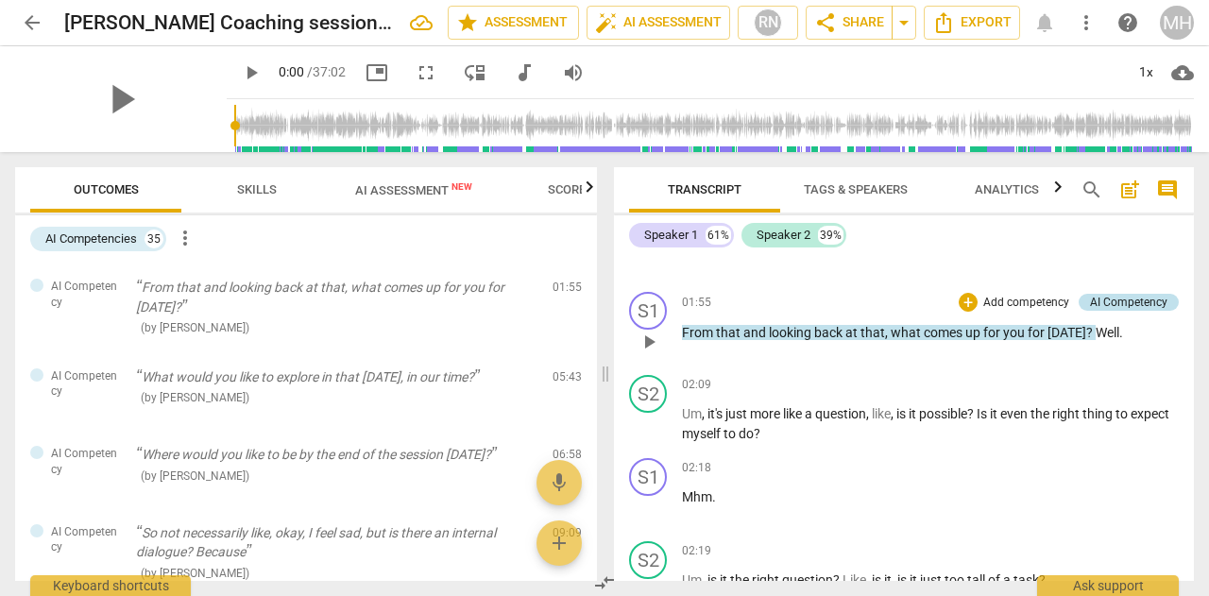
click at [1133, 301] on div "AI Competency" at bounding box center [1128, 302] width 77 height 17
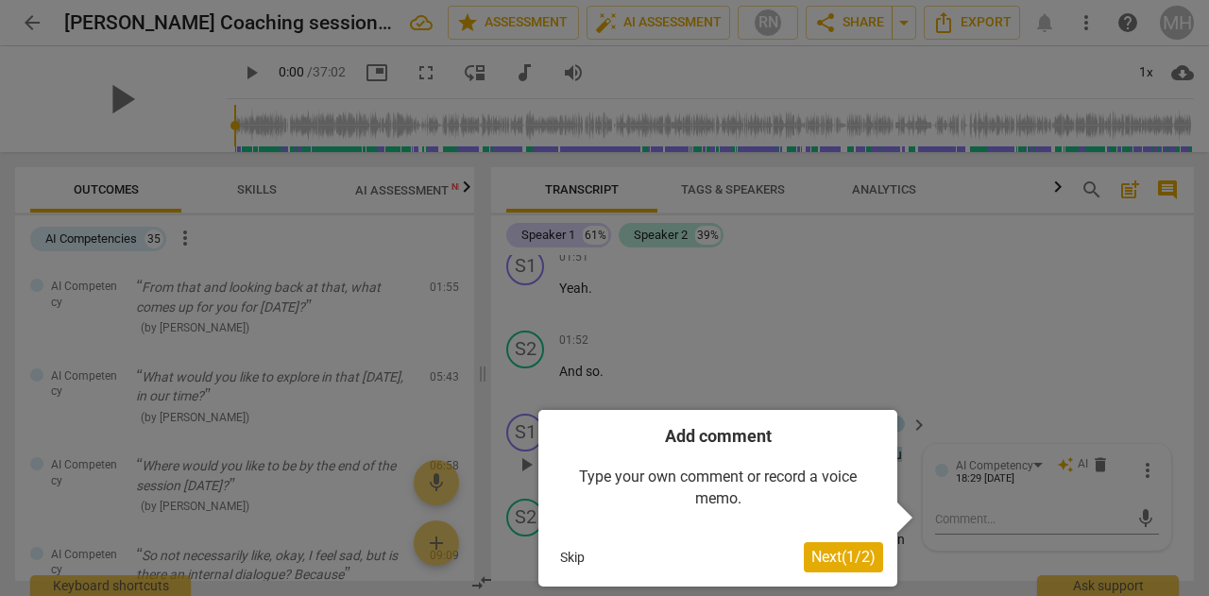
scroll to position [1235, 0]
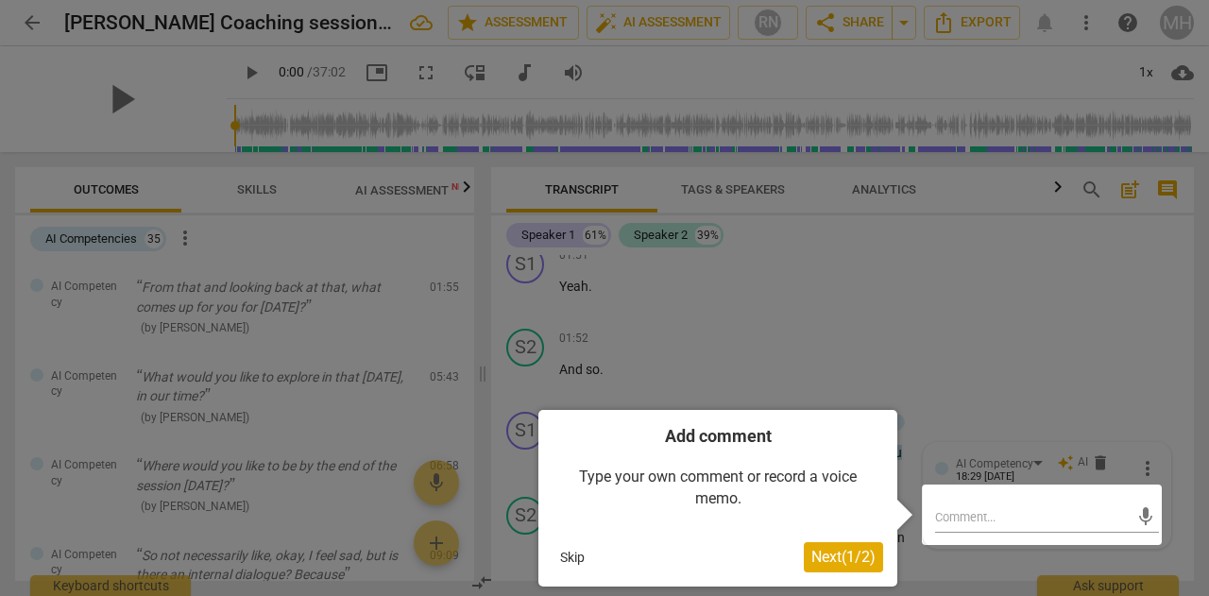
click at [563, 559] on button "Skip" at bounding box center [573, 557] width 40 height 28
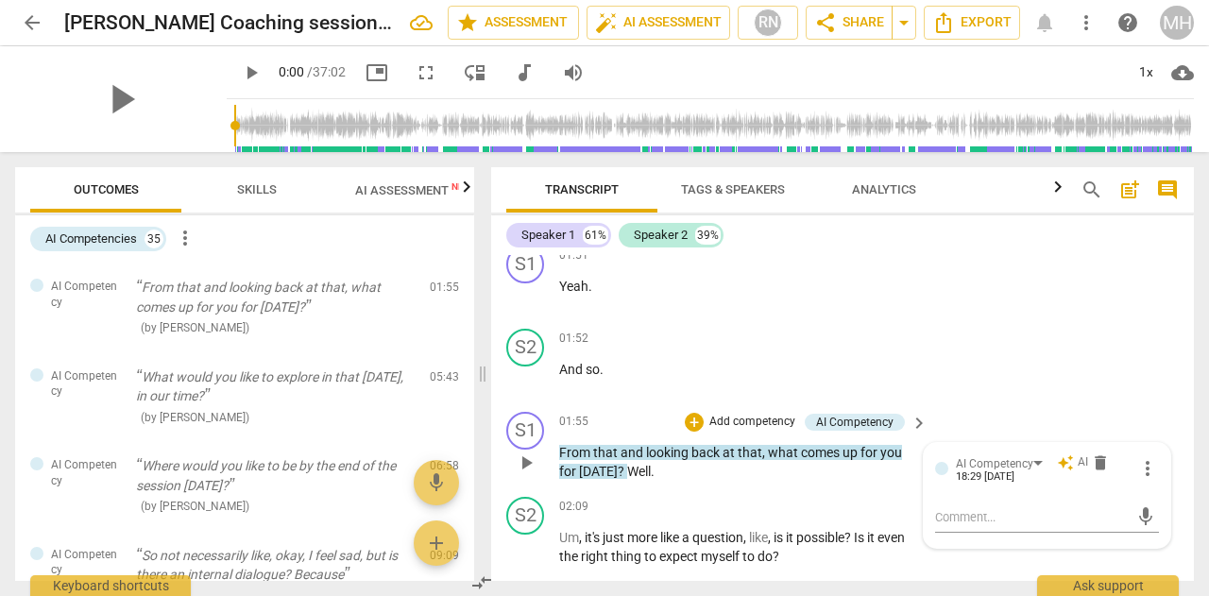
click at [1138, 464] on span "more_vert" at bounding box center [1147, 468] width 23 height 23
click at [1096, 422] on div at bounding box center [604, 298] width 1209 height 596
click at [1052, 393] on div "S2 play_arrow pause 01:52 + Add competency keyboard_arrow_right And so ." at bounding box center [842, 362] width 703 height 83
click at [816, 421] on div "AI Competency" at bounding box center [854, 422] width 77 height 17
click at [1065, 457] on span "auto_awesome" at bounding box center [1065, 462] width 17 height 17
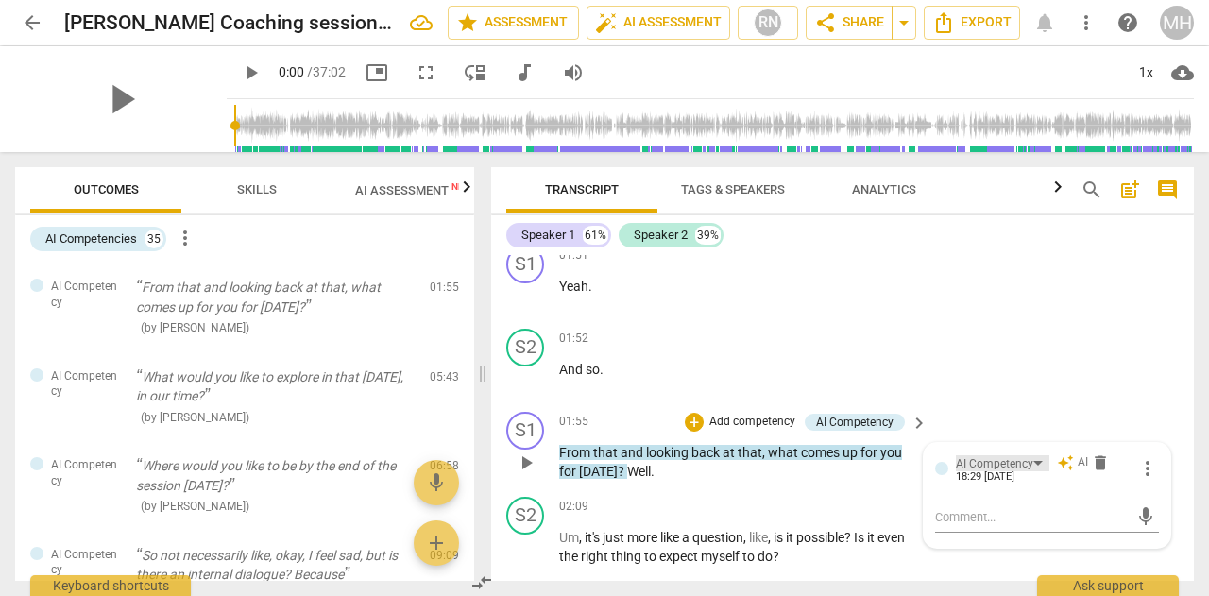
click at [965, 469] on div "AI Competency" at bounding box center [994, 464] width 77 height 18
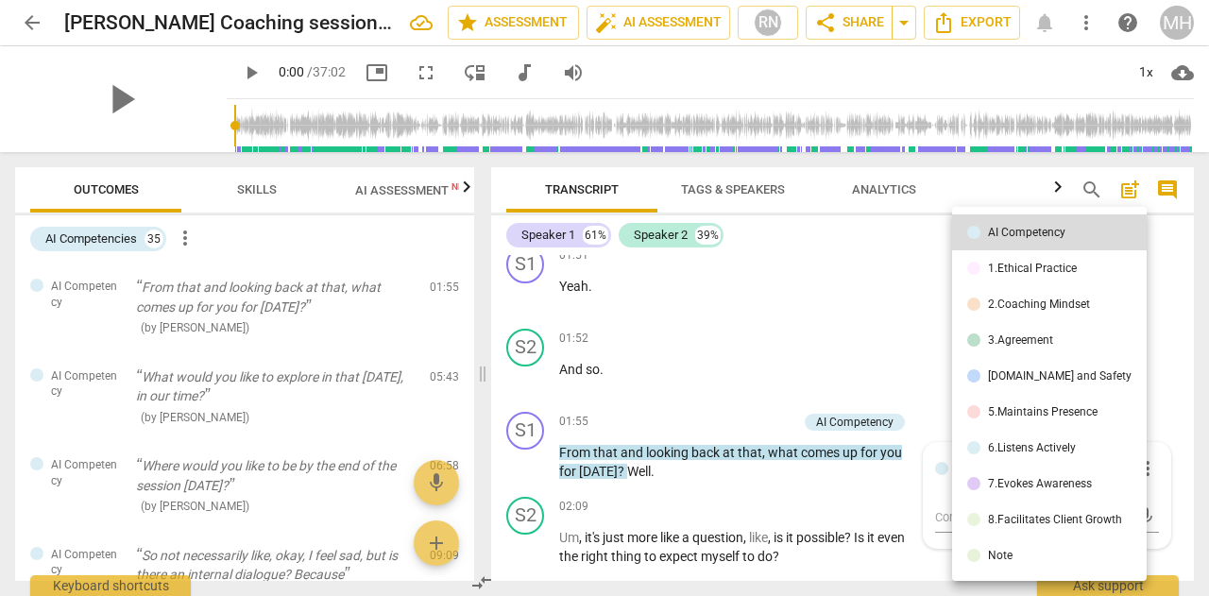
click at [869, 324] on div at bounding box center [604, 298] width 1209 height 596
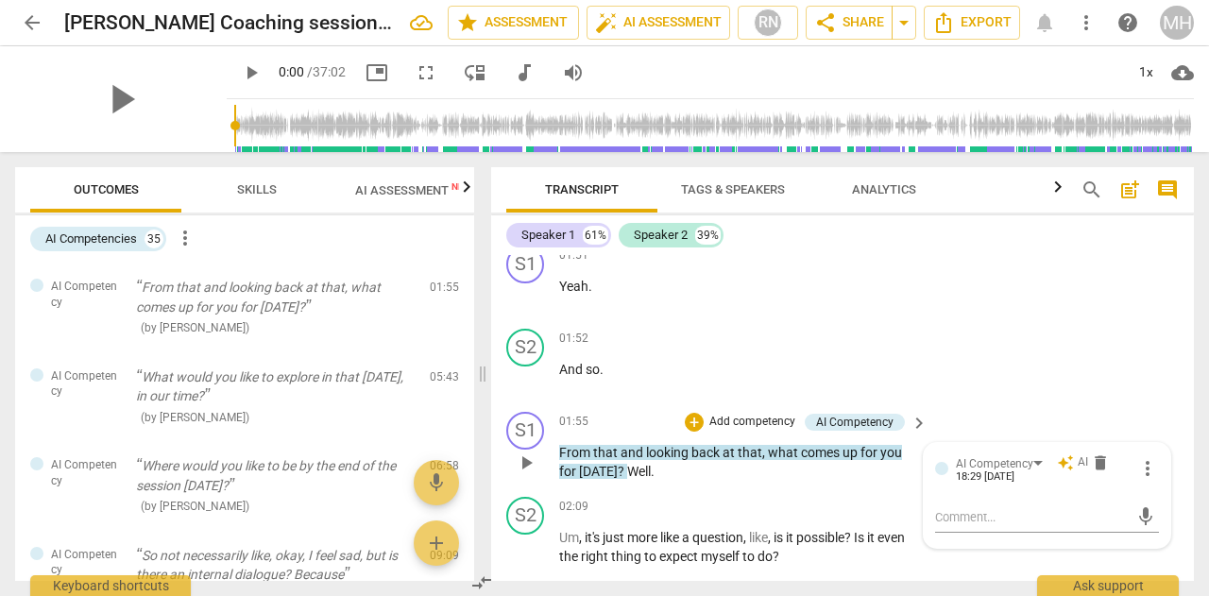
click at [1141, 460] on span "more_vert" at bounding box center [1147, 468] width 23 height 23
click at [1079, 373] on div at bounding box center [604, 298] width 1209 height 596
click at [1079, 373] on div "S2 play_arrow pause 01:52 + Add competency keyboard_arrow_right And so ." at bounding box center [842, 362] width 703 height 83
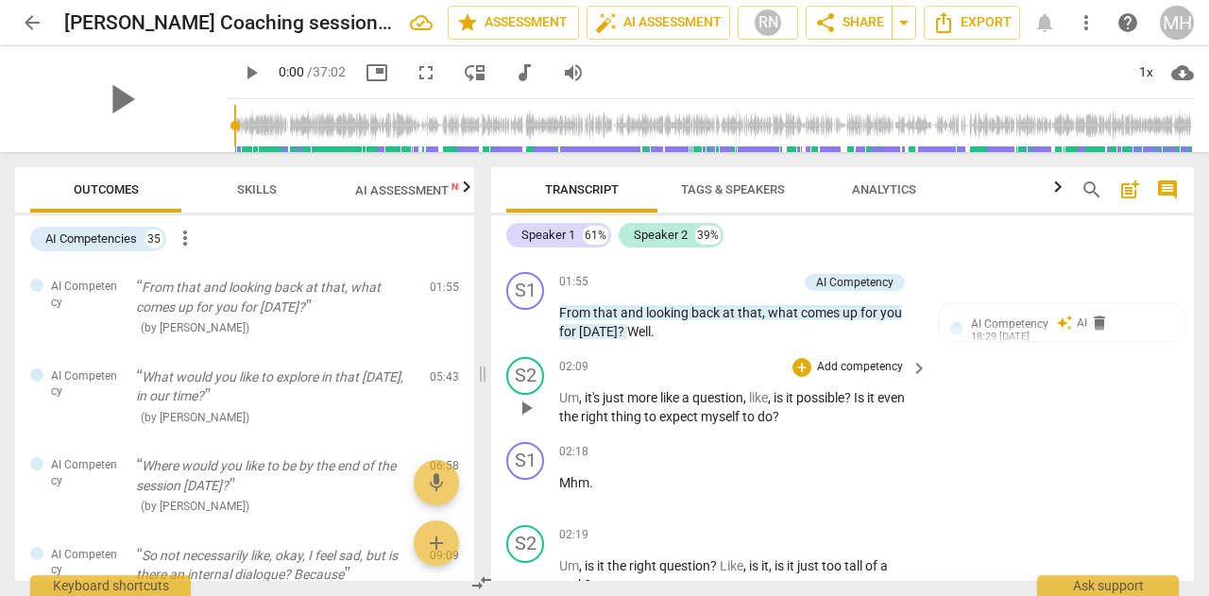
scroll to position [1372, 0]
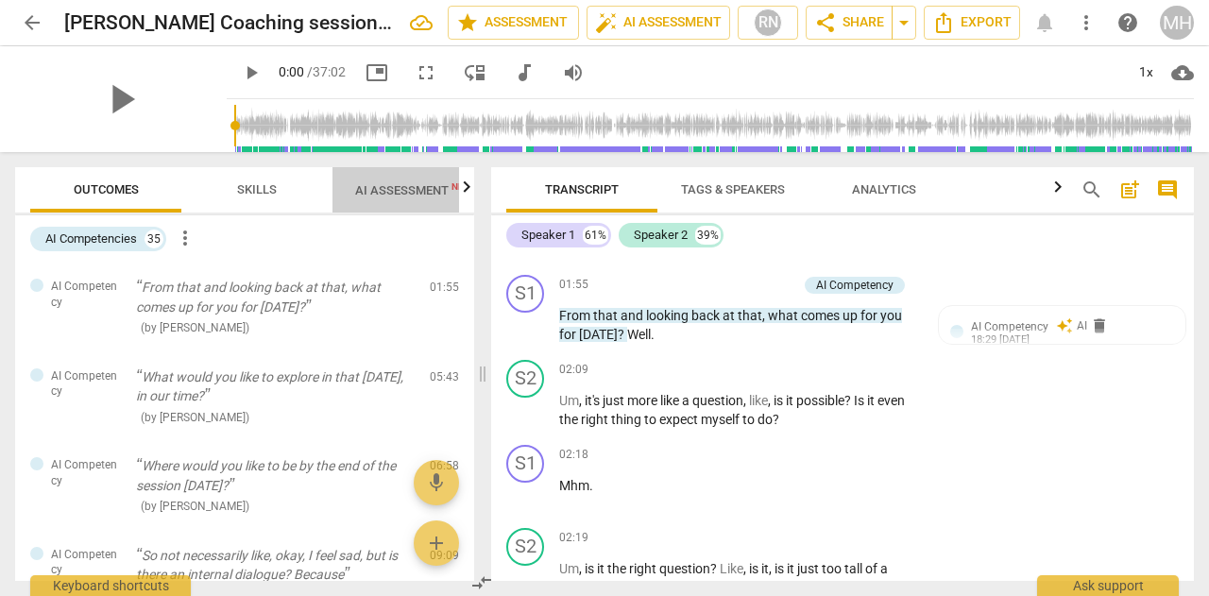
click at [395, 181] on span "AI Assessment New" at bounding box center [413, 190] width 162 height 28
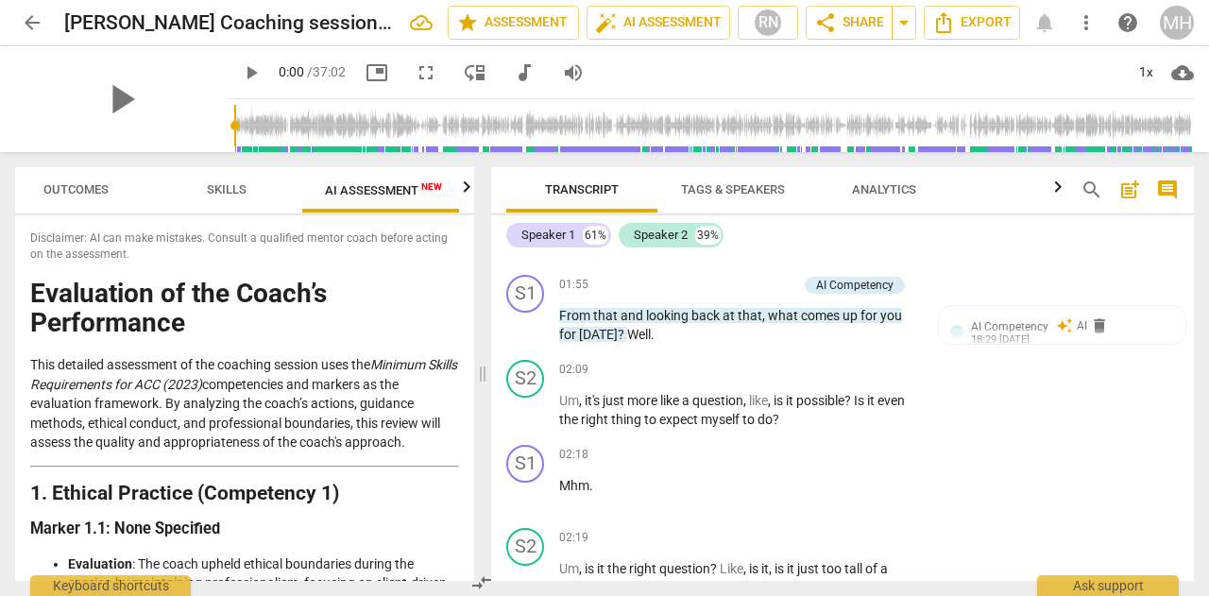
scroll to position [0, 35]
click at [77, 178] on span "Outcomes" at bounding box center [71, 191] width 111 height 26
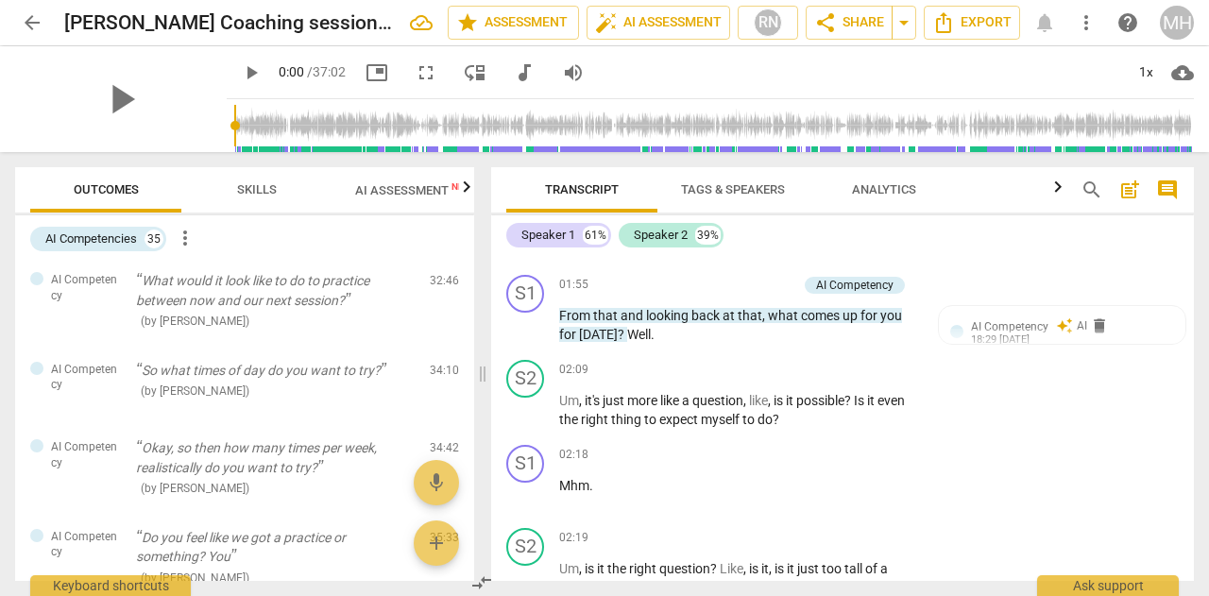
scroll to position [2781, 0]
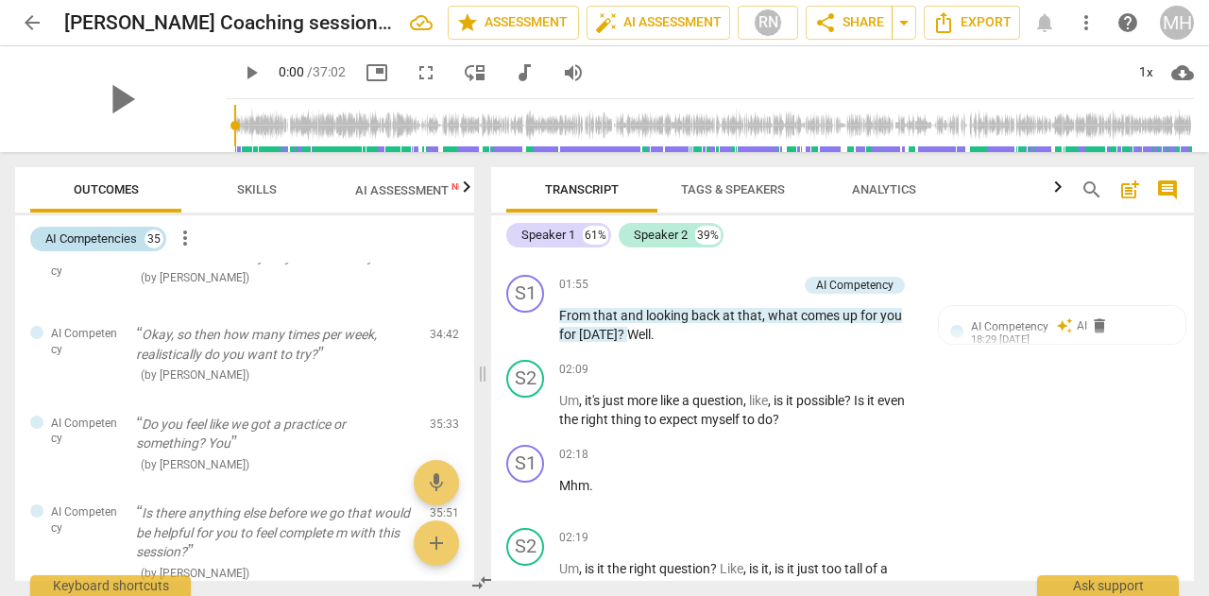
click at [111, 235] on div "AI Competencies" at bounding box center [91, 239] width 92 height 19
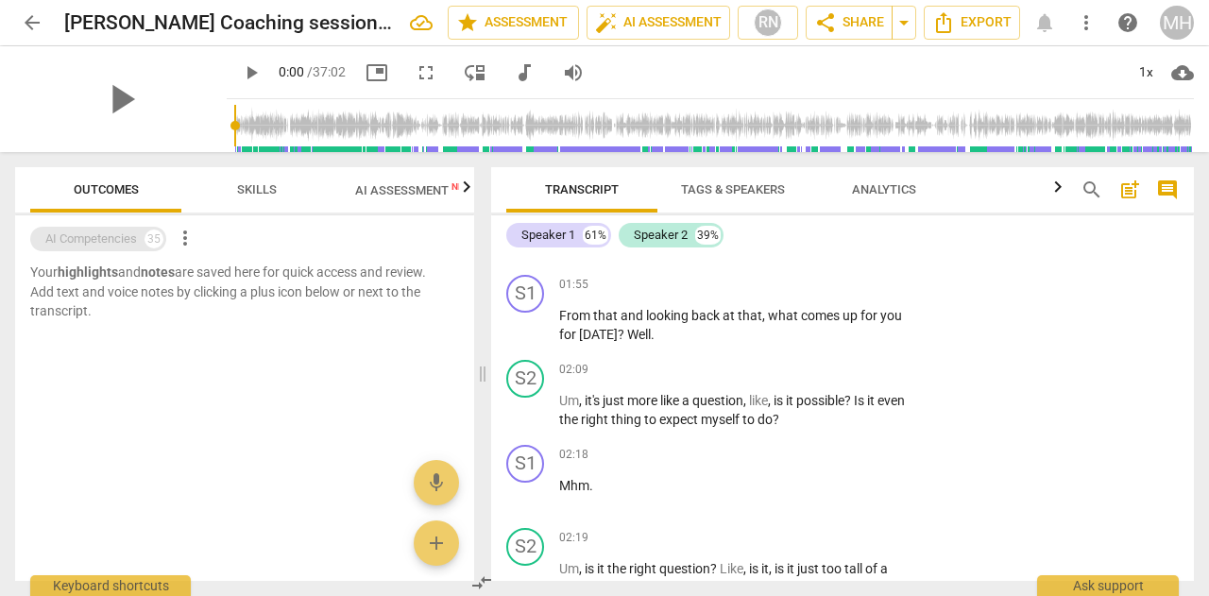
scroll to position [0, 0]
click at [106, 196] on span "Outcomes" at bounding box center [106, 189] width 65 height 14
click at [190, 237] on span "more_vert" at bounding box center [185, 238] width 23 height 23
click at [181, 352] on div at bounding box center [604, 298] width 1209 height 596
click at [389, 196] on span "AI Assessment New" at bounding box center [413, 190] width 117 height 14
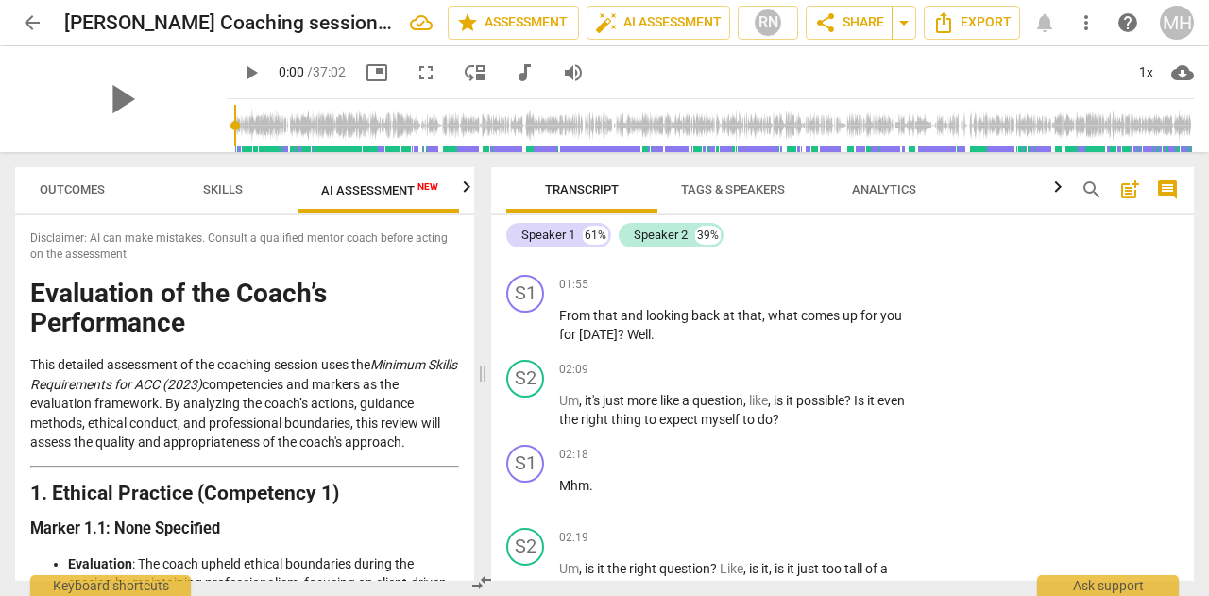
scroll to position [0, 35]
click at [49, 194] on span "Outcomes" at bounding box center [71, 189] width 65 height 14
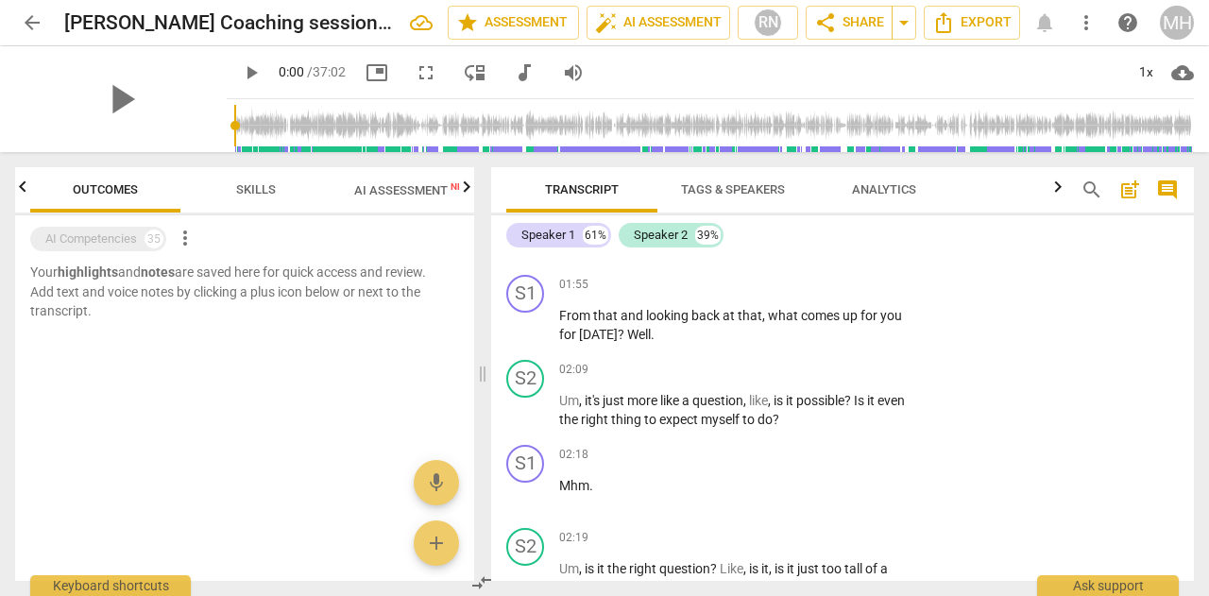
scroll to position [0, 0]
click at [77, 290] on p "Your highlights and notes are saved here for quick access and review. Add text …" at bounding box center [244, 292] width 429 height 59
click at [87, 245] on div "AI Competencies" at bounding box center [91, 239] width 92 height 19
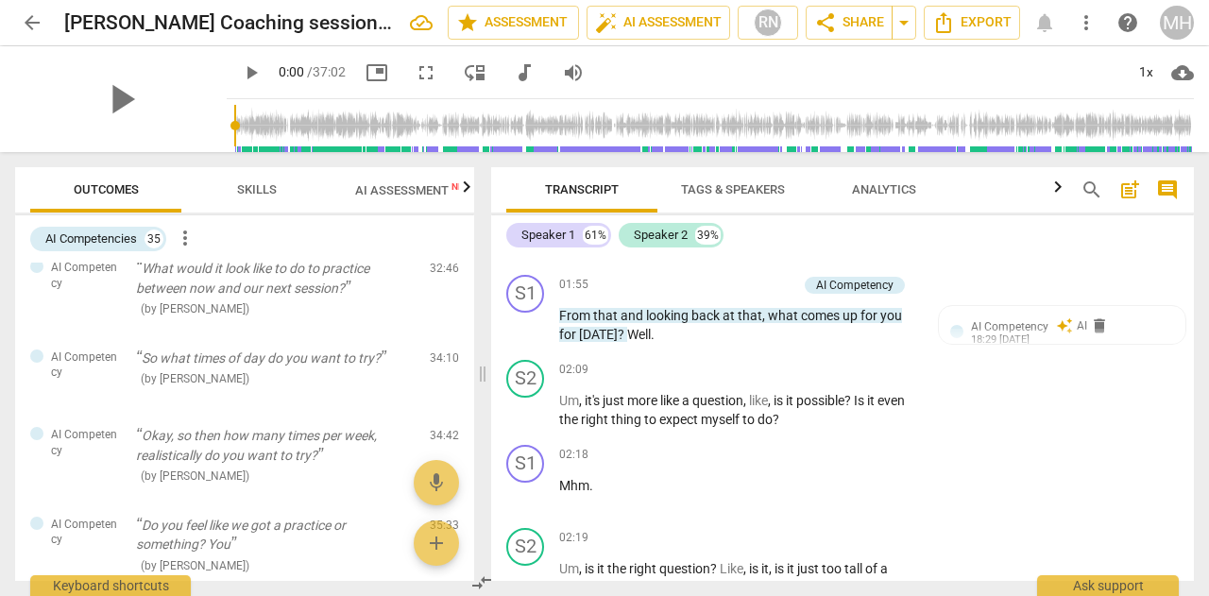
scroll to position [2980, 0]
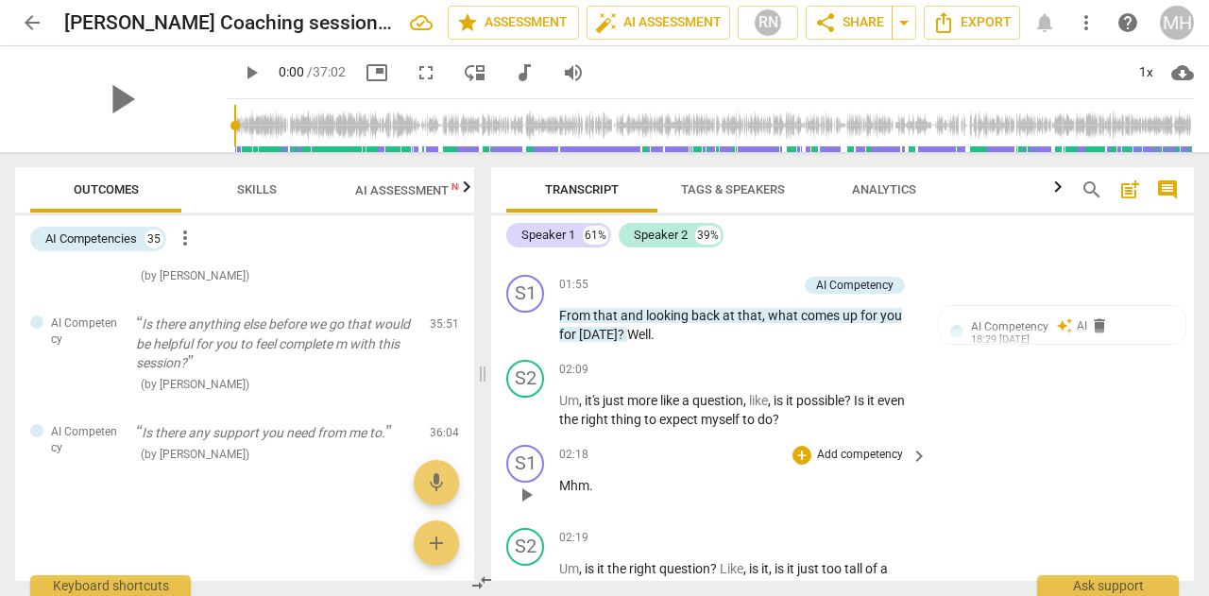
click at [1035, 452] on div "S1 play_arrow pause 02:18 + Add competency keyboard_arrow_right Mhm ." at bounding box center [842, 478] width 703 height 83
click at [1060, 192] on icon "button" at bounding box center [1058, 187] width 23 height 23
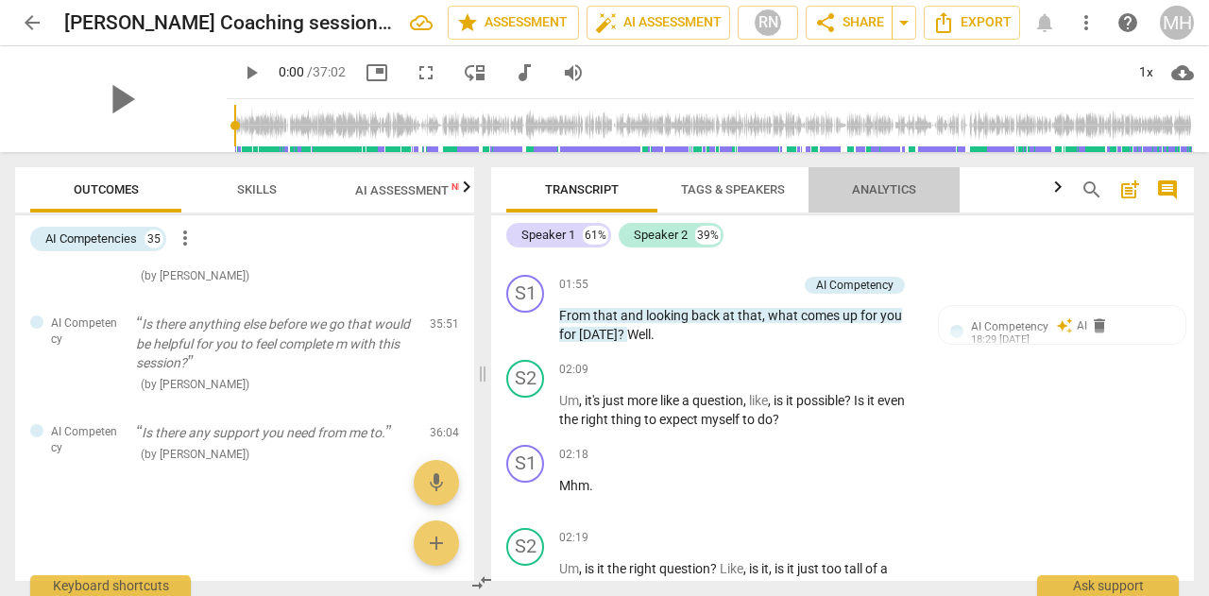
click at [880, 188] on span "Analytics" at bounding box center [884, 189] width 64 height 14
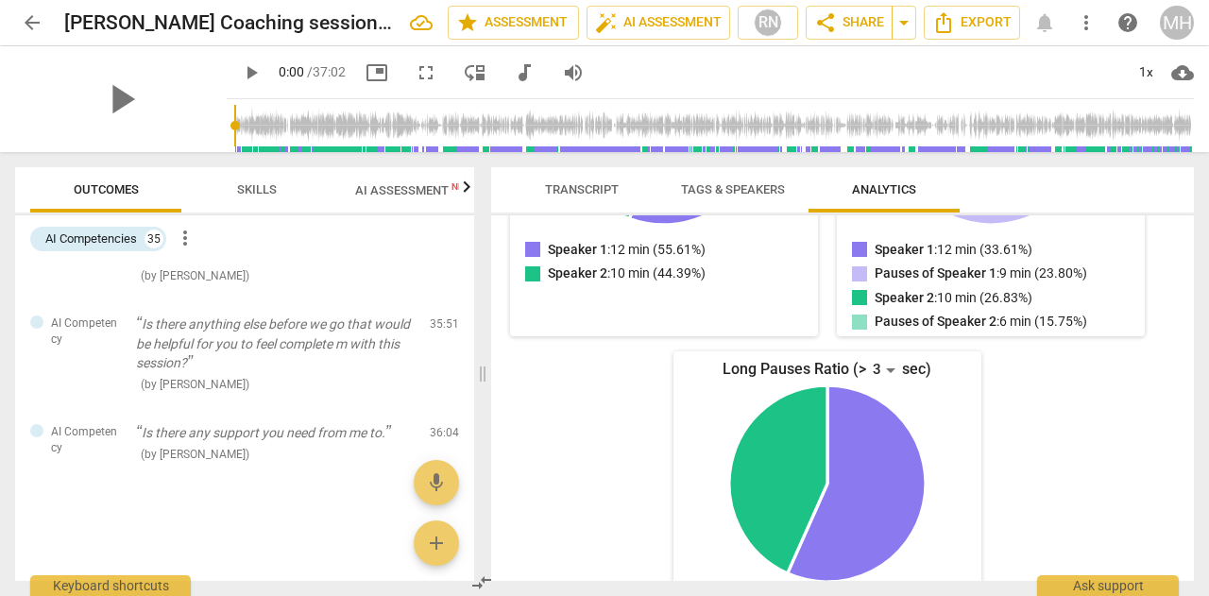
scroll to position [512, 0]
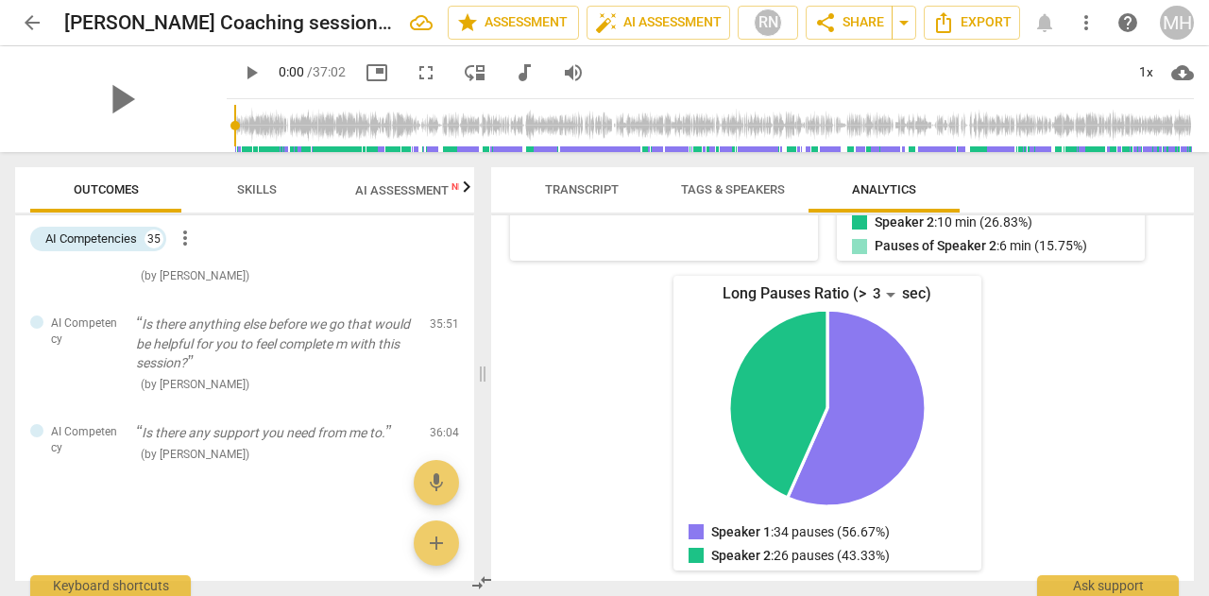
click at [903, 389] on icon "Speaker 1: 34 pauses (56.67%)" at bounding box center [857, 408] width 139 height 197
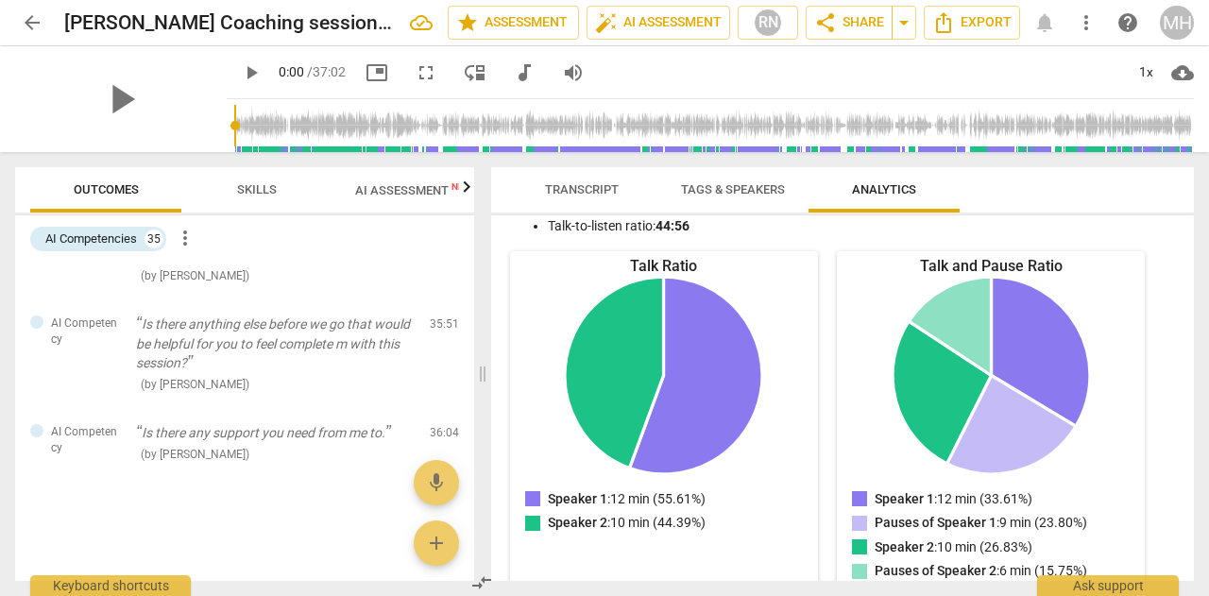
scroll to position [0, 0]
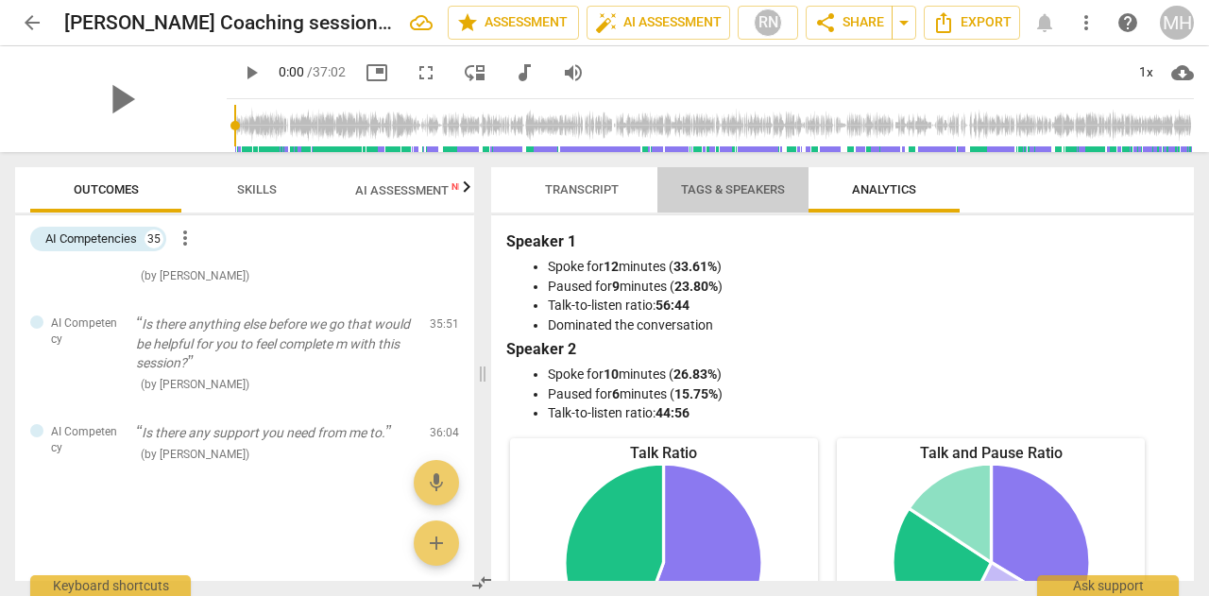
click at [688, 184] on span "Tags & Speakers" at bounding box center [733, 189] width 104 height 14
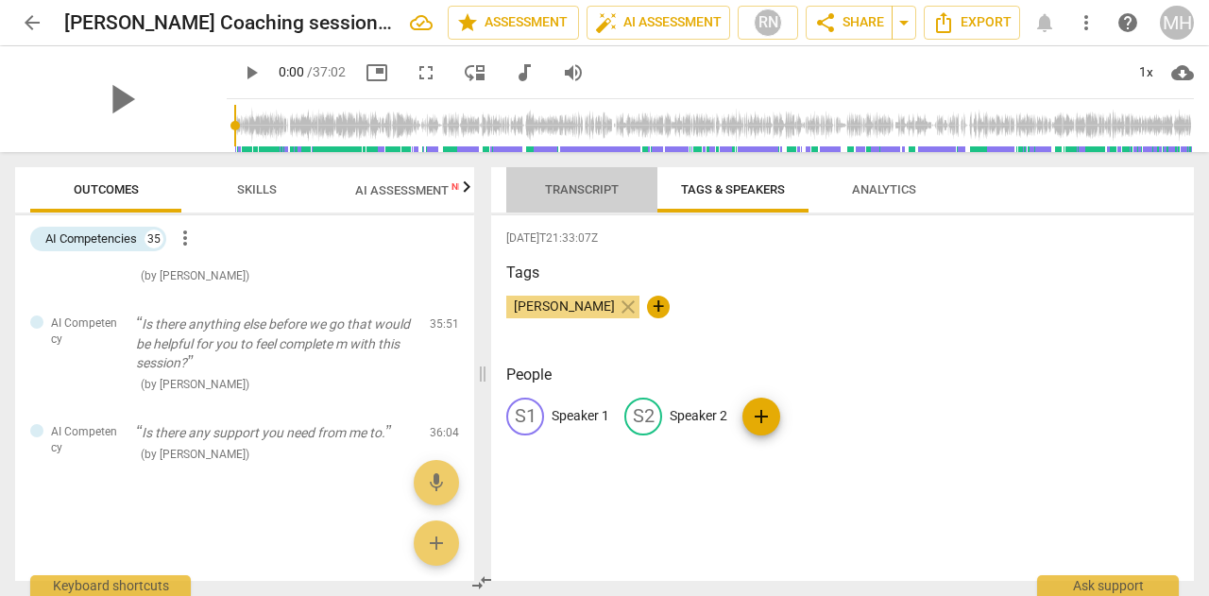
click at [608, 180] on span "Transcript" at bounding box center [581, 191] width 119 height 26
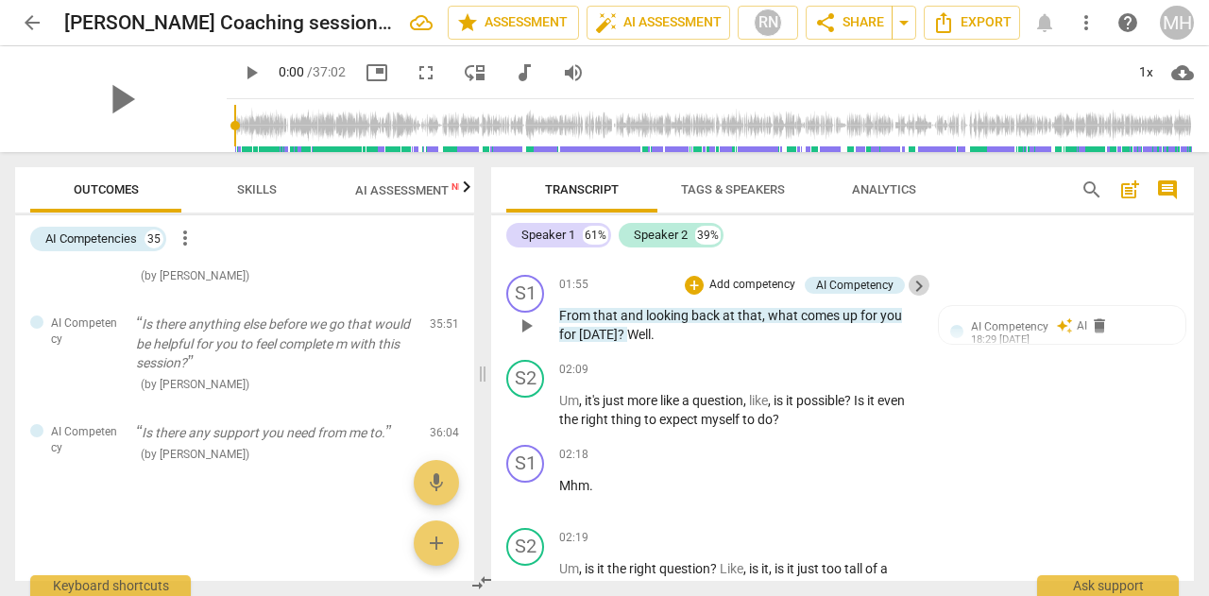
click at [912, 281] on span "keyboard_arrow_right" at bounding box center [919, 286] width 23 height 23
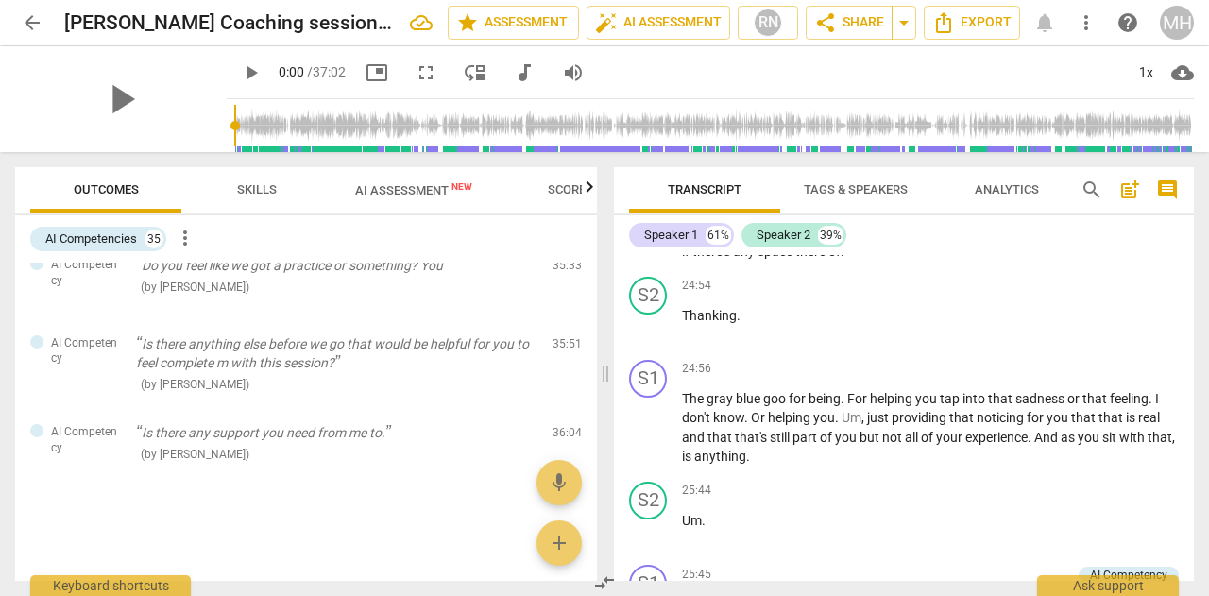
scroll to position [9451, 0]
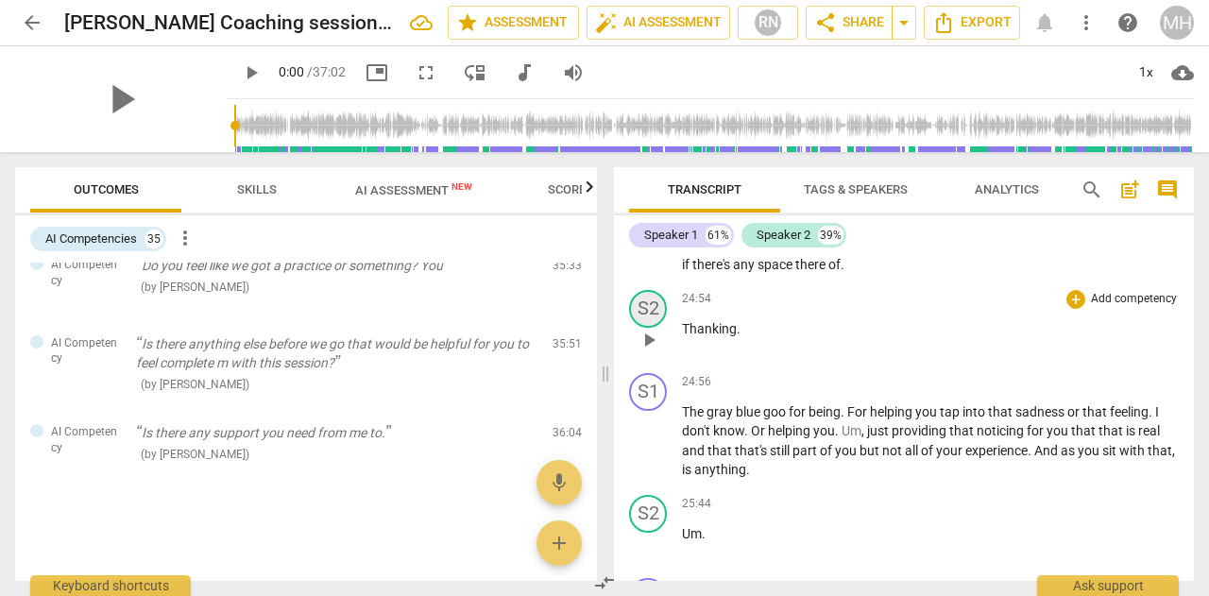
click at [652, 328] on div "S2" at bounding box center [648, 309] width 38 height 38
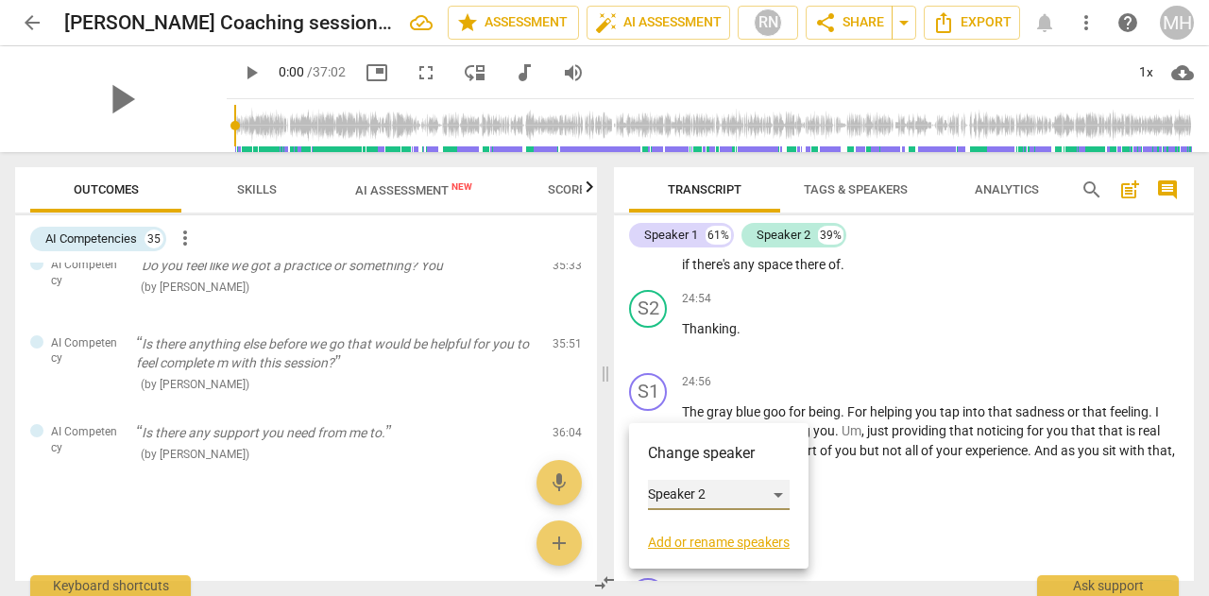
click at [664, 494] on div "Speaker 2" at bounding box center [719, 495] width 142 height 30
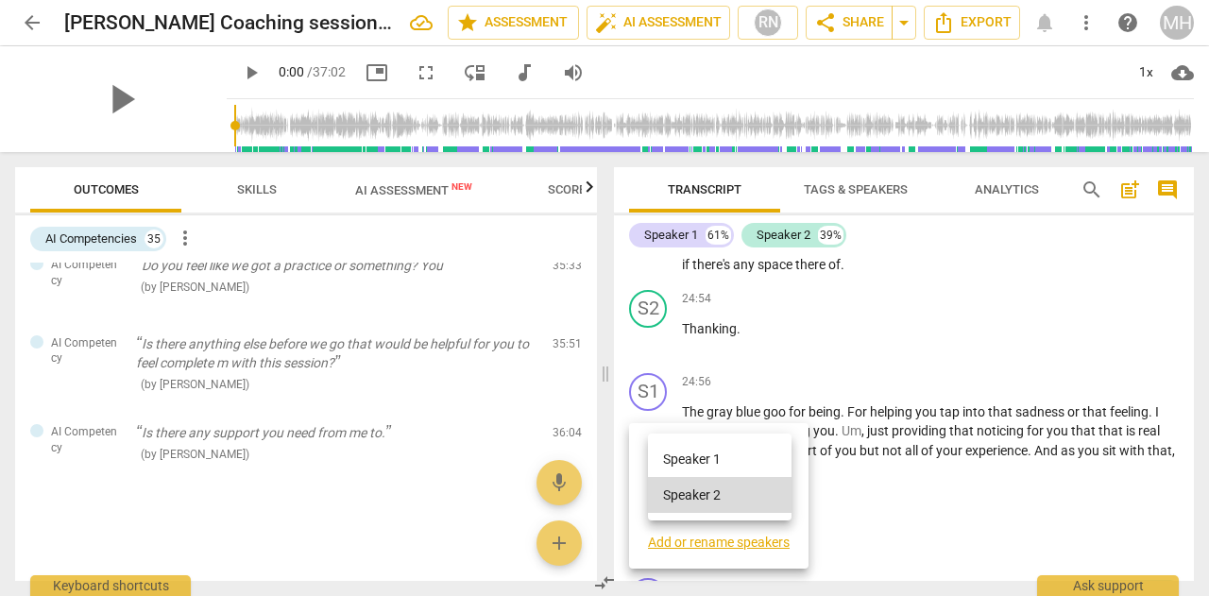
click at [665, 458] on li "Speaker 1" at bounding box center [720, 459] width 144 height 36
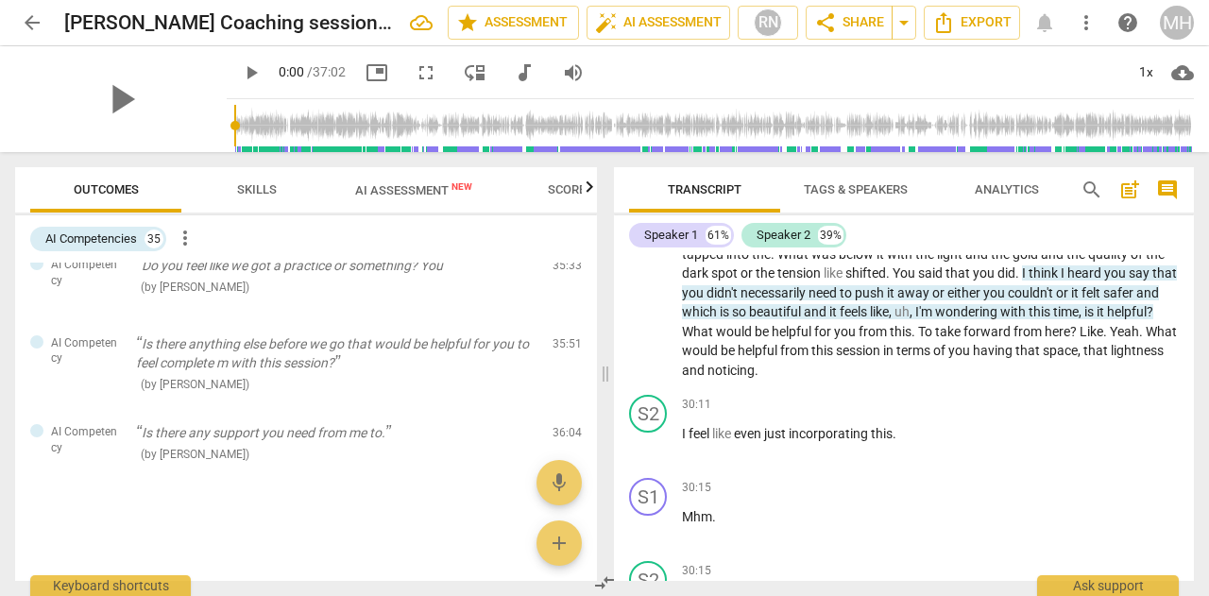
scroll to position [10477, 0]
click at [751, 461] on div "30:11 + Add competency keyboard_arrow_right I feel like even just incorporating…" at bounding box center [930, 427] width 497 height 68
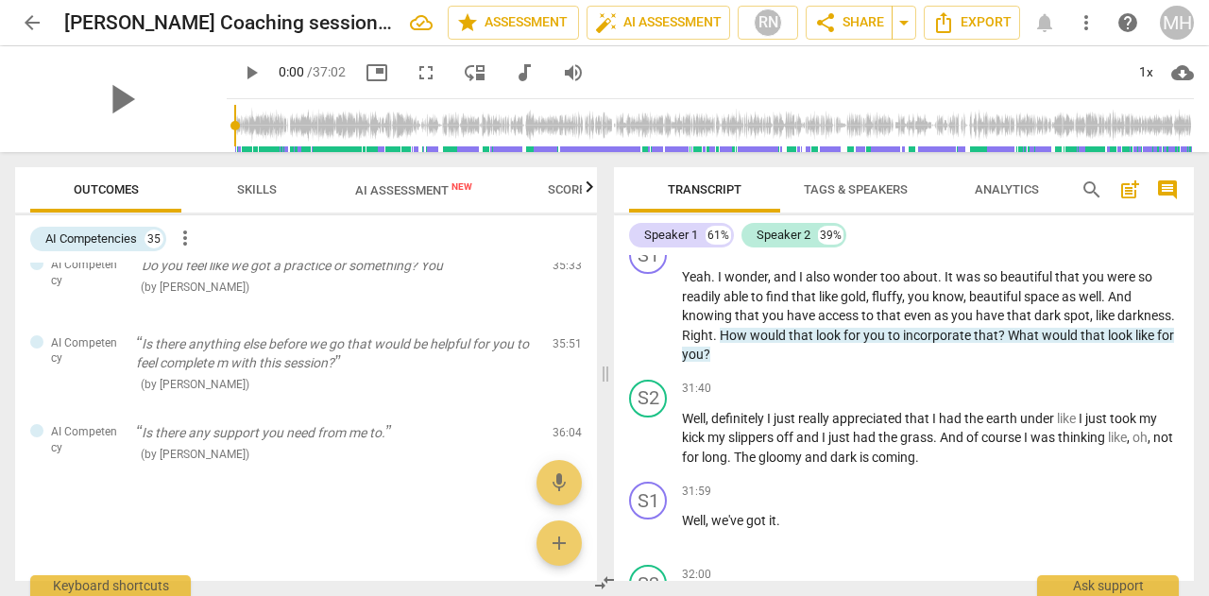
scroll to position [11550, 0]
click at [1089, 255] on div "AI Competencies" at bounding box center [1125, 246] width 86 height 17
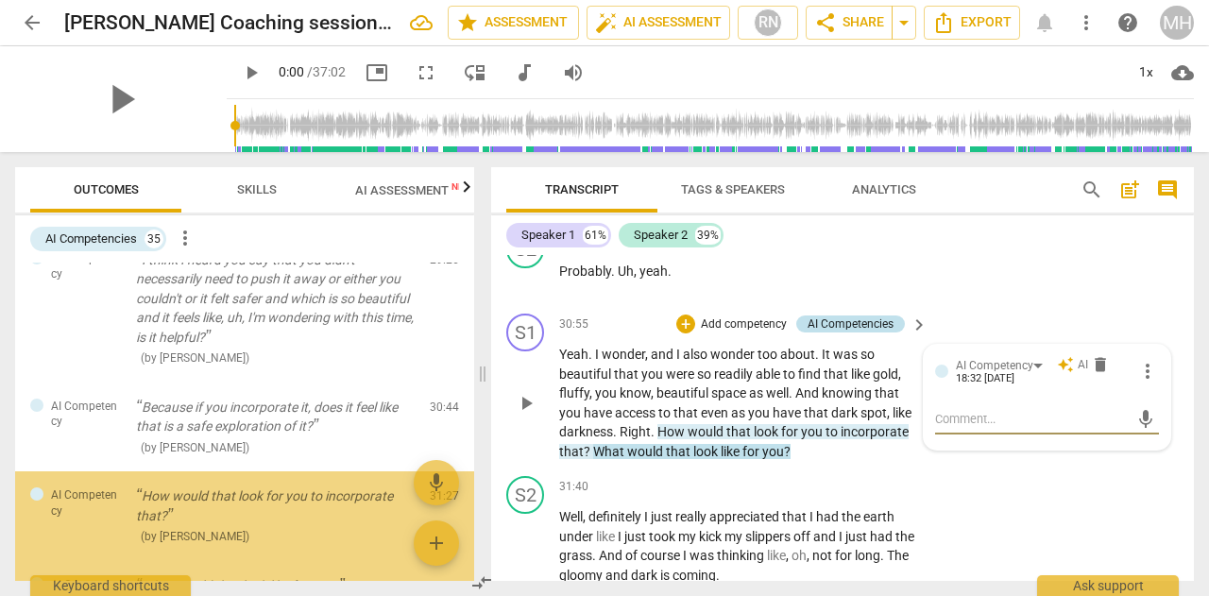
scroll to position [2111, 0]
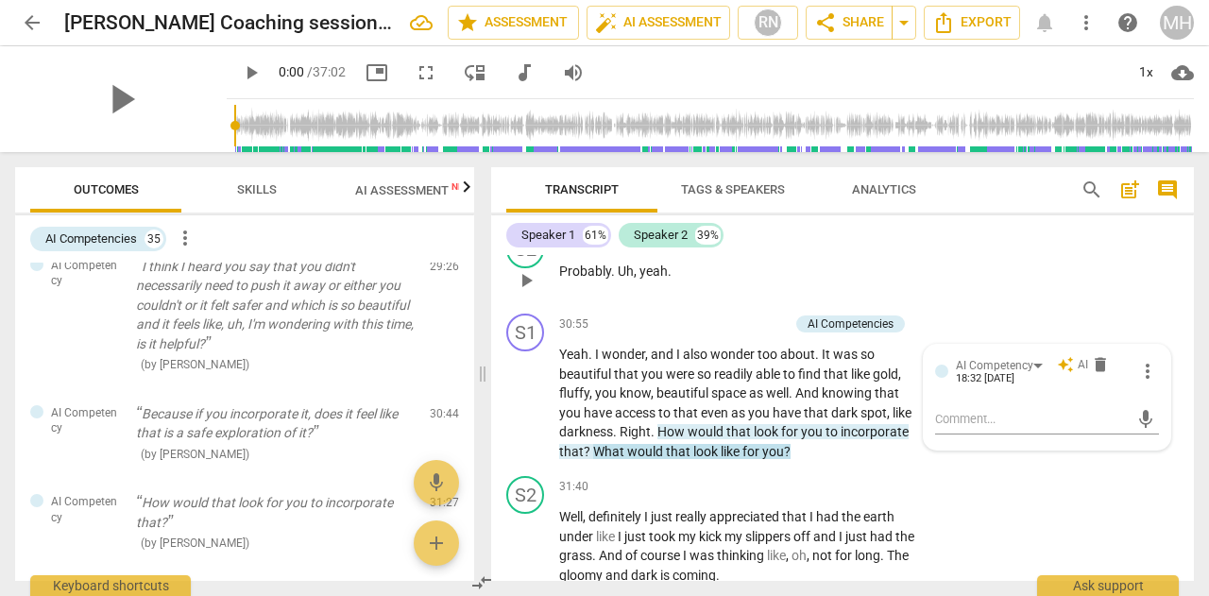
click at [1082, 269] on div "S2 play_arrow pause 30:53 + Add competency keyboard_arrow_right Probably . Uh ,…" at bounding box center [842, 264] width 703 height 83
click at [915, 336] on span "keyboard_arrow_right" at bounding box center [919, 325] width 23 height 23
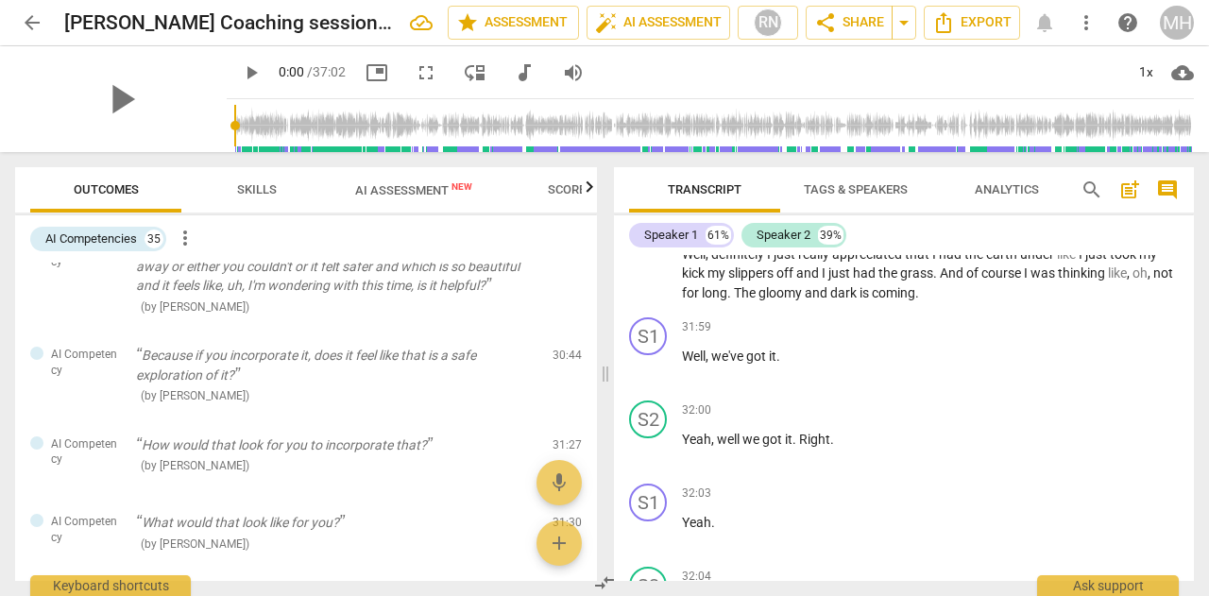
scroll to position [11714, 0]
click at [183, 238] on span "more_vert" at bounding box center [185, 238] width 23 height 23
click at [202, 239] on li "Uncheck all" at bounding box center [229, 237] width 107 height 45
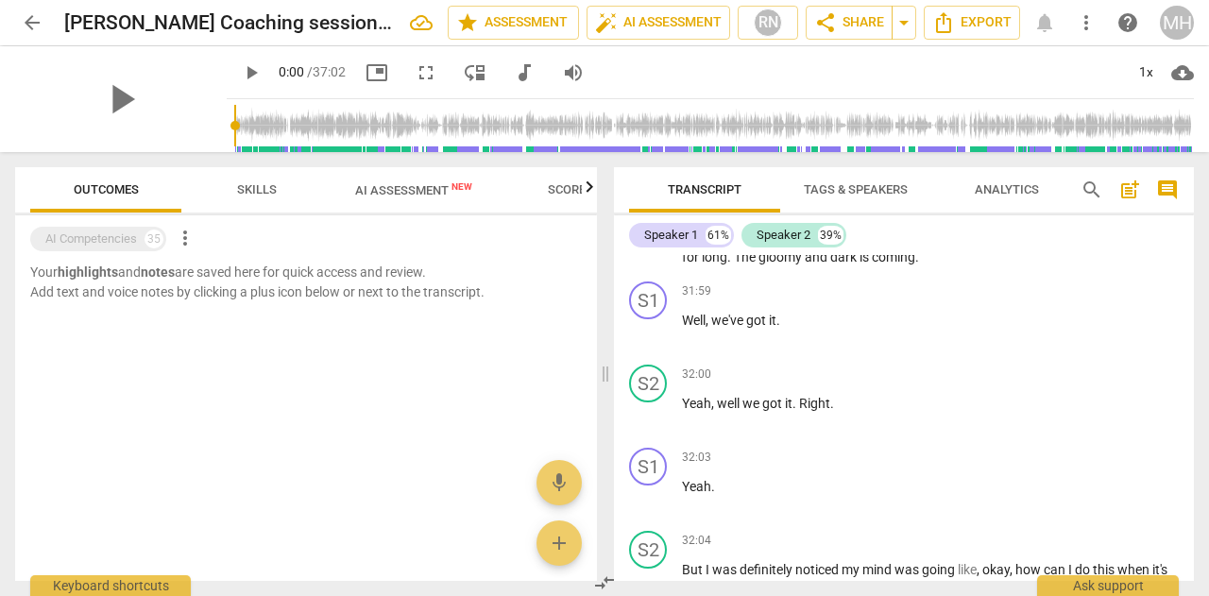
scroll to position [11679, 0]
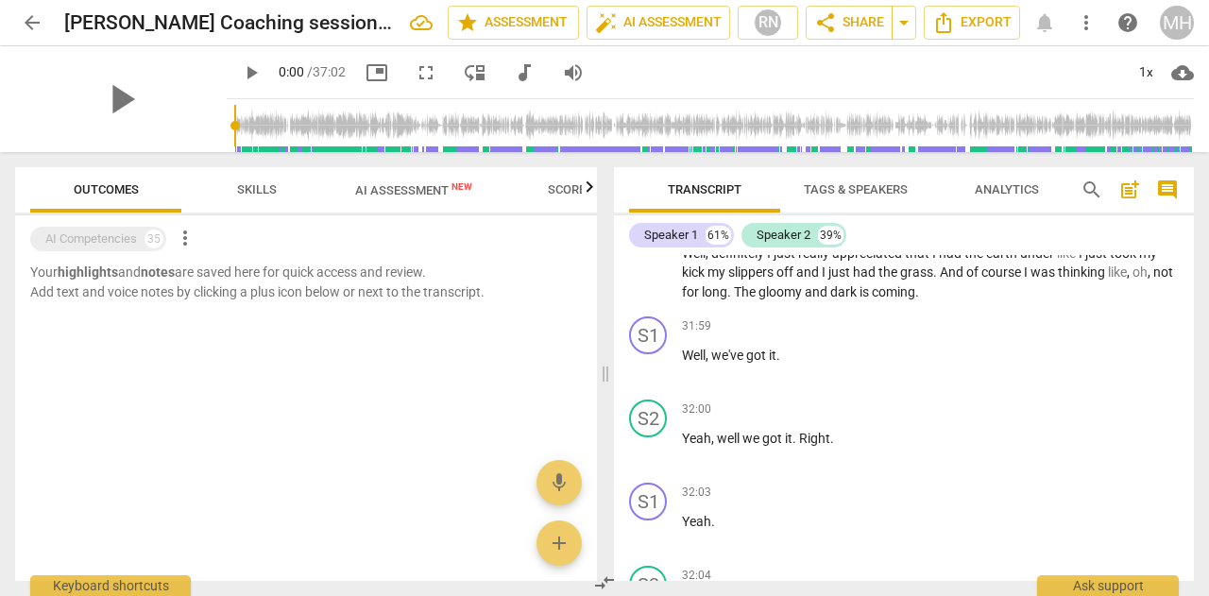
click at [185, 231] on span "more_vert" at bounding box center [185, 238] width 23 height 23
click at [195, 238] on li "Uncheck all" at bounding box center [229, 237] width 107 height 45
click at [99, 242] on div "AI Competencies" at bounding box center [91, 239] width 92 height 19
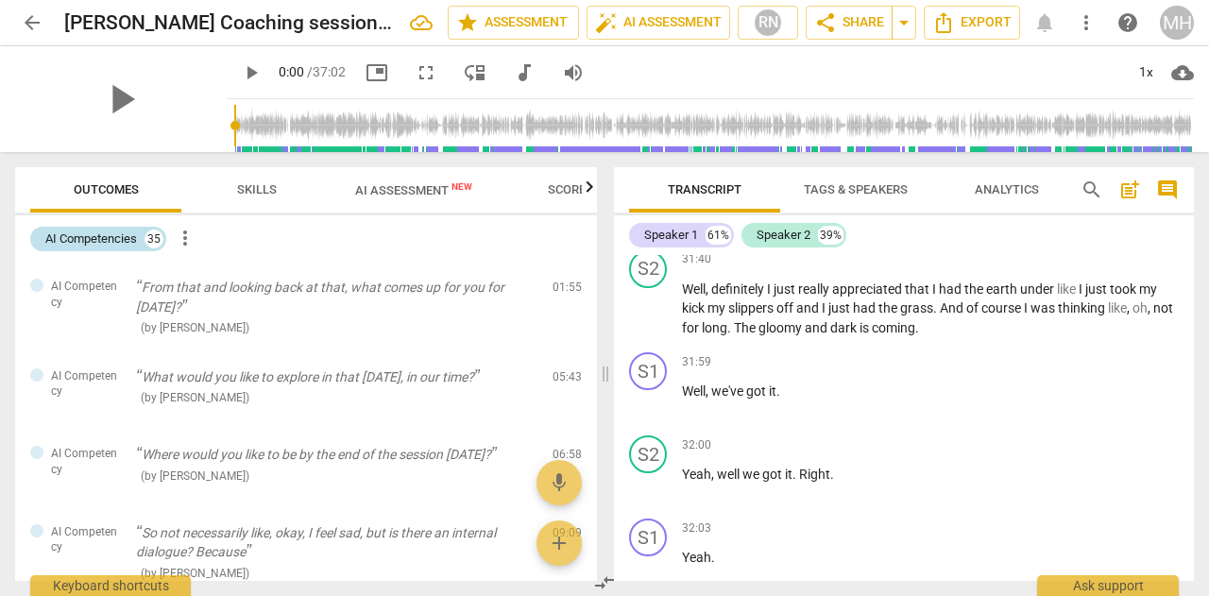
scroll to position [11714, 0]
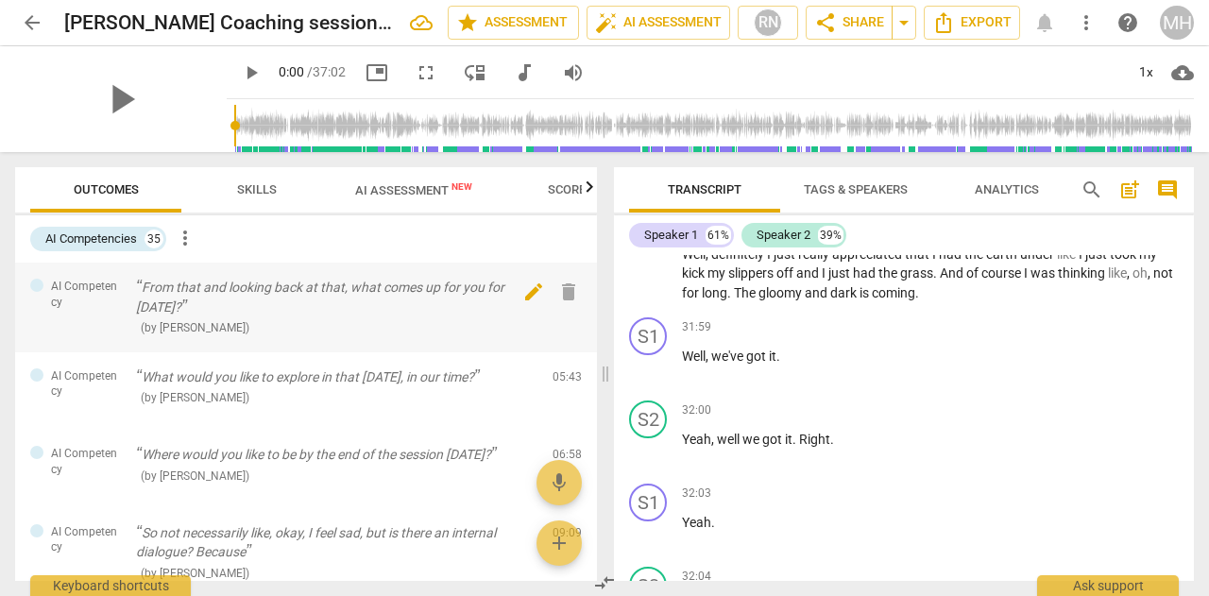
click at [524, 297] on span "edit" at bounding box center [533, 292] width 23 height 23
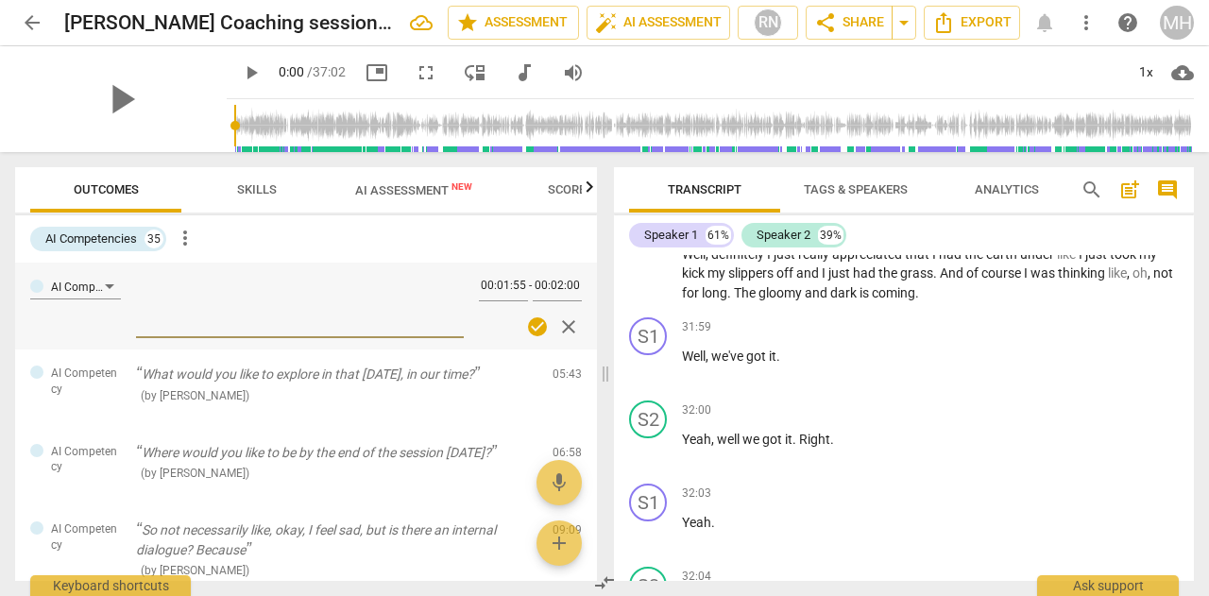
click at [533, 328] on span "check_circle" at bounding box center [537, 326] width 23 height 23
click at [561, 328] on span "close" at bounding box center [568, 326] width 23 height 23
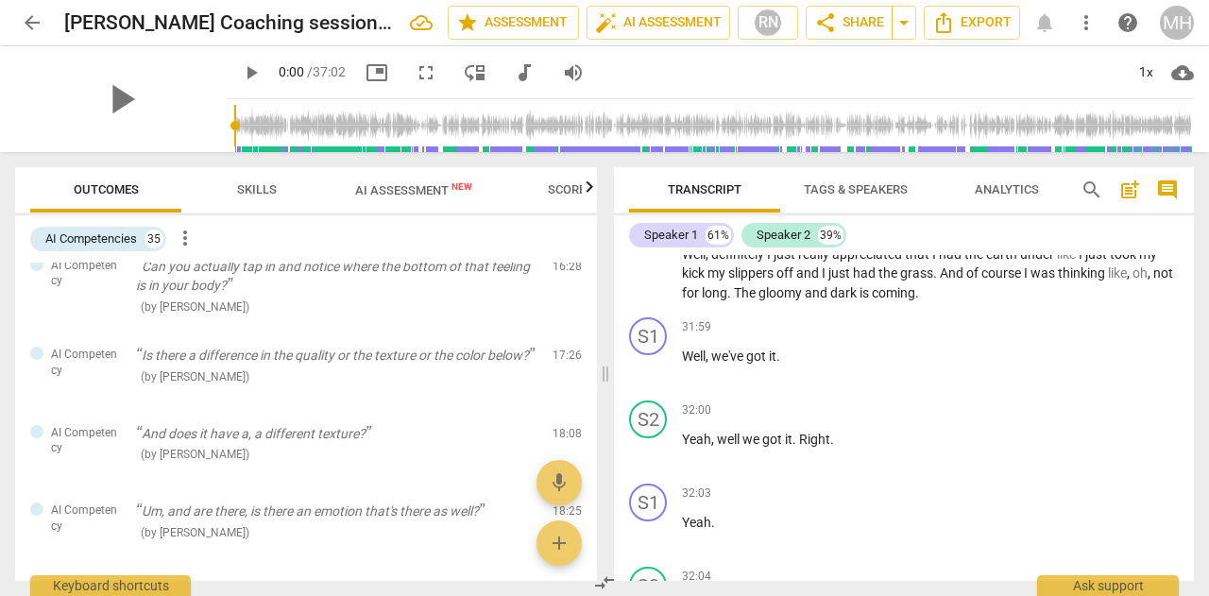
scroll to position [769, 0]
click at [579, 189] on span "Scores" at bounding box center [570, 189] width 45 height 14
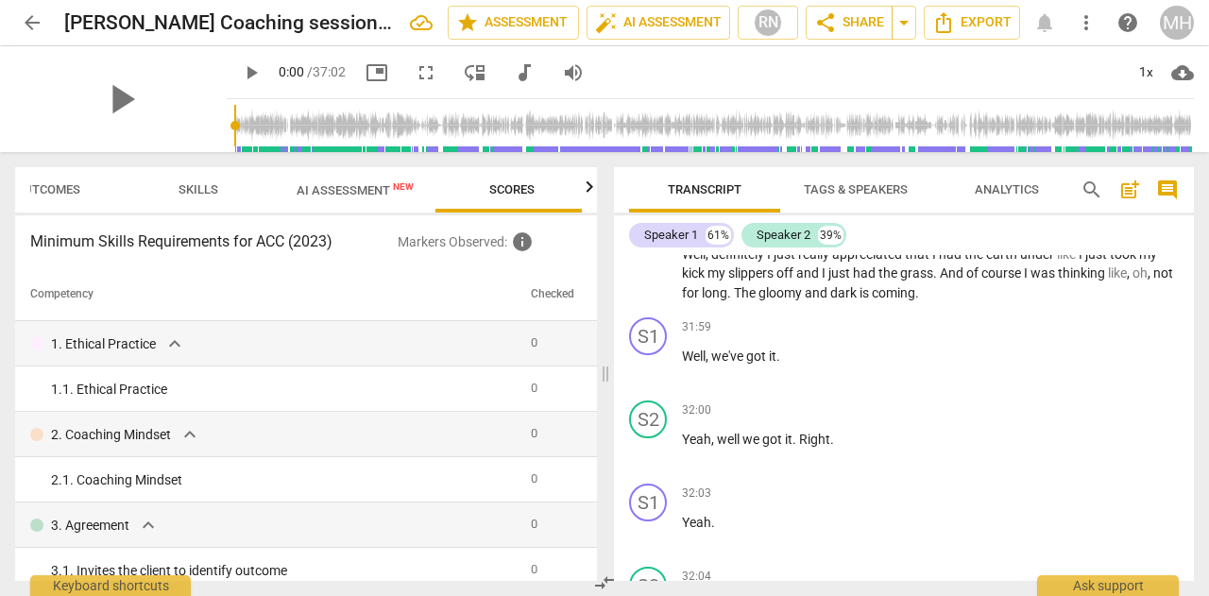
scroll to position [0, 63]
click at [174, 343] on span "expand_more" at bounding box center [174, 343] width 23 height 23
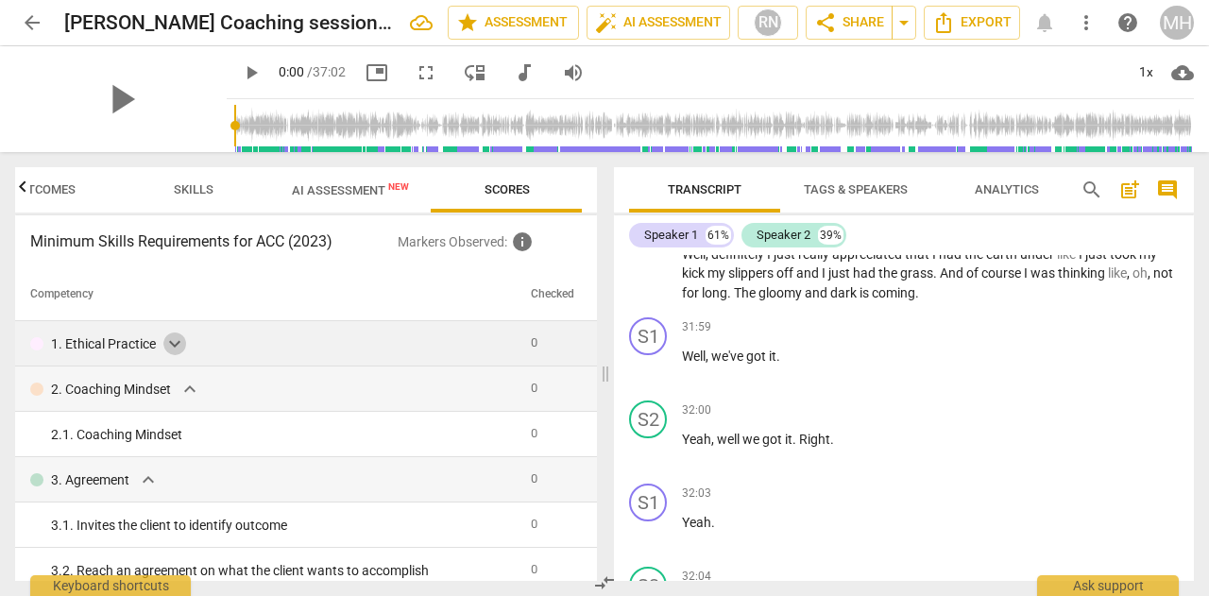
click at [174, 343] on span "expand_more" at bounding box center [174, 343] width 23 height 23
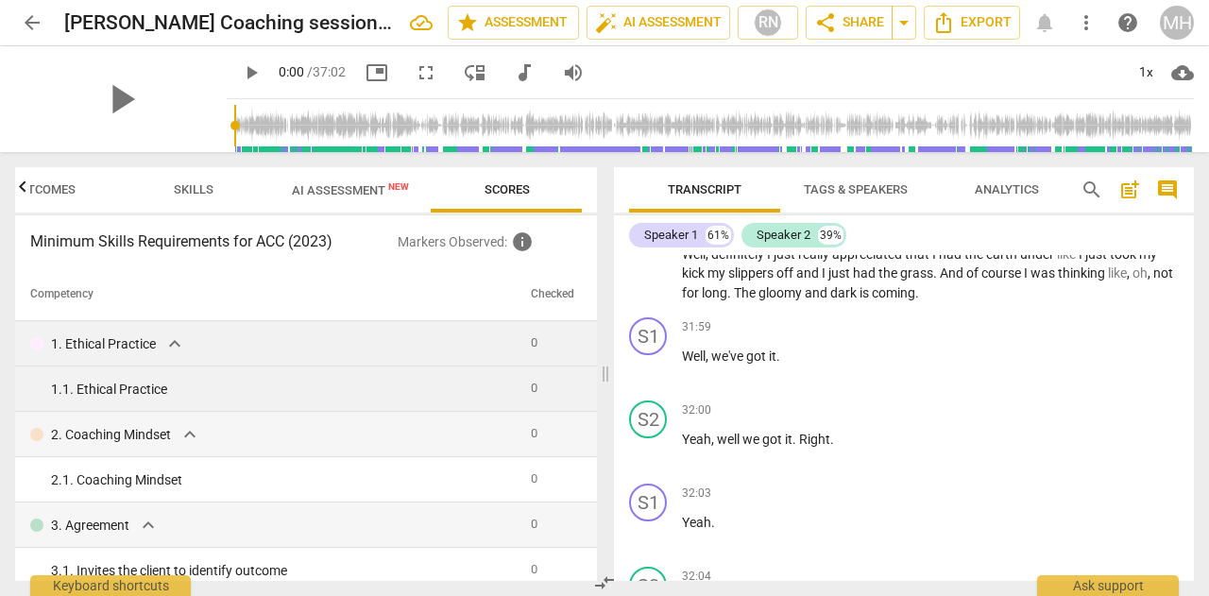
click at [202, 390] on div "1. 1. Ethical Practice" at bounding box center [283, 390] width 465 height 20
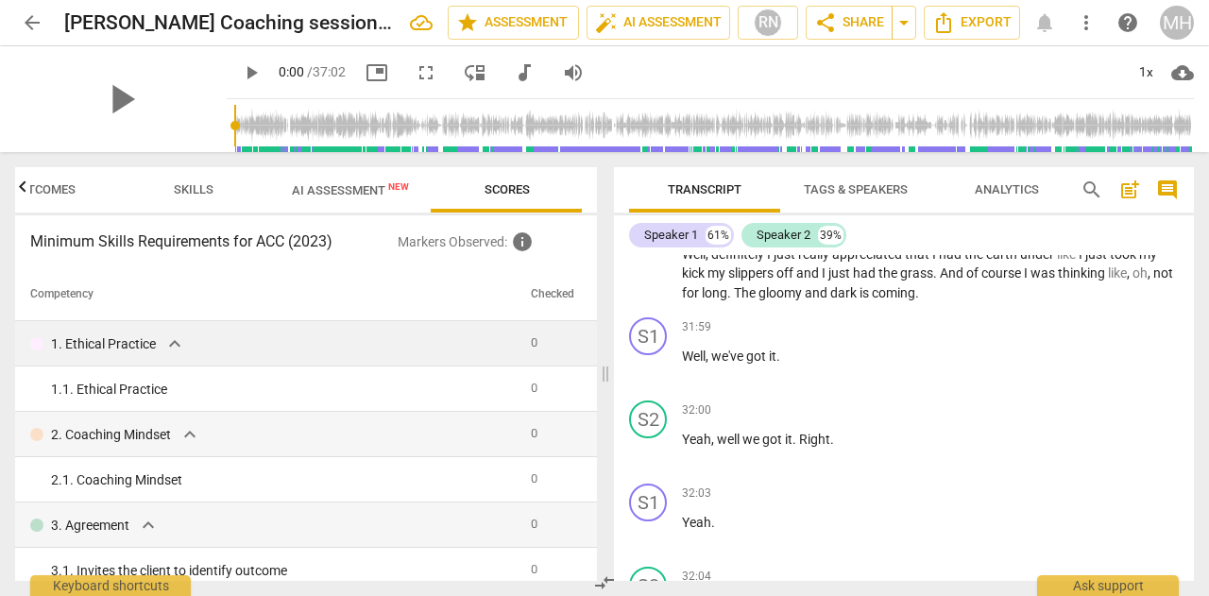
click at [26, 188] on icon "button" at bounding box center [22, 187] width 23 height 23
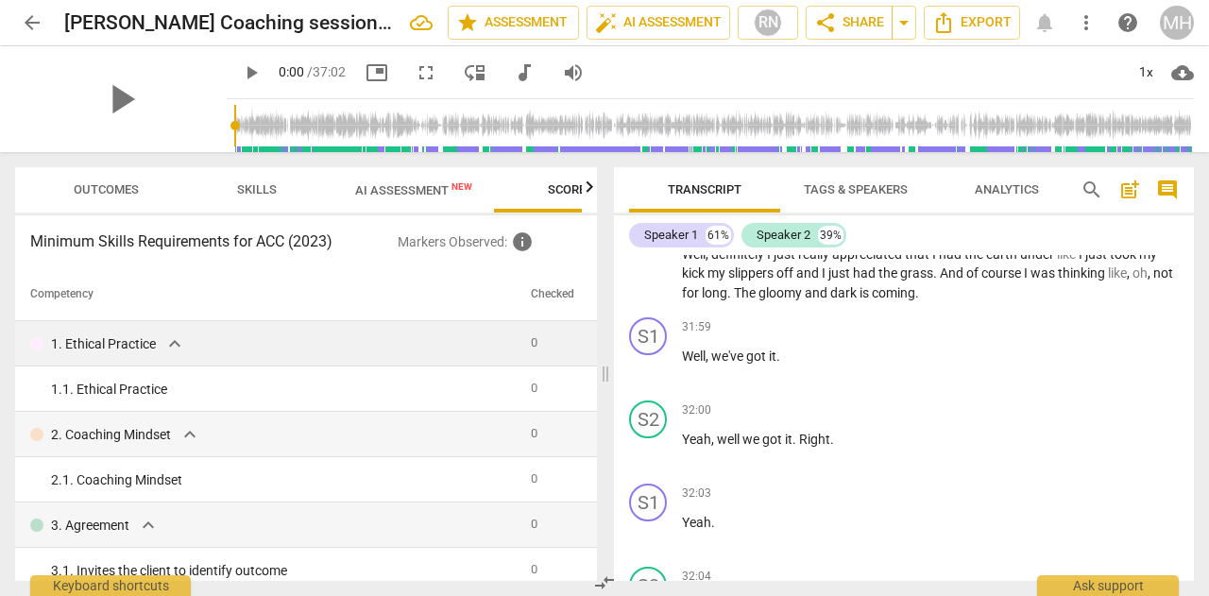
click at [26, 188] on div at bounding box center [22, 186] width 15 height 39
click at [106, 194] on span "Outcomes" at bounding box center [106, 189] width 65 height 14
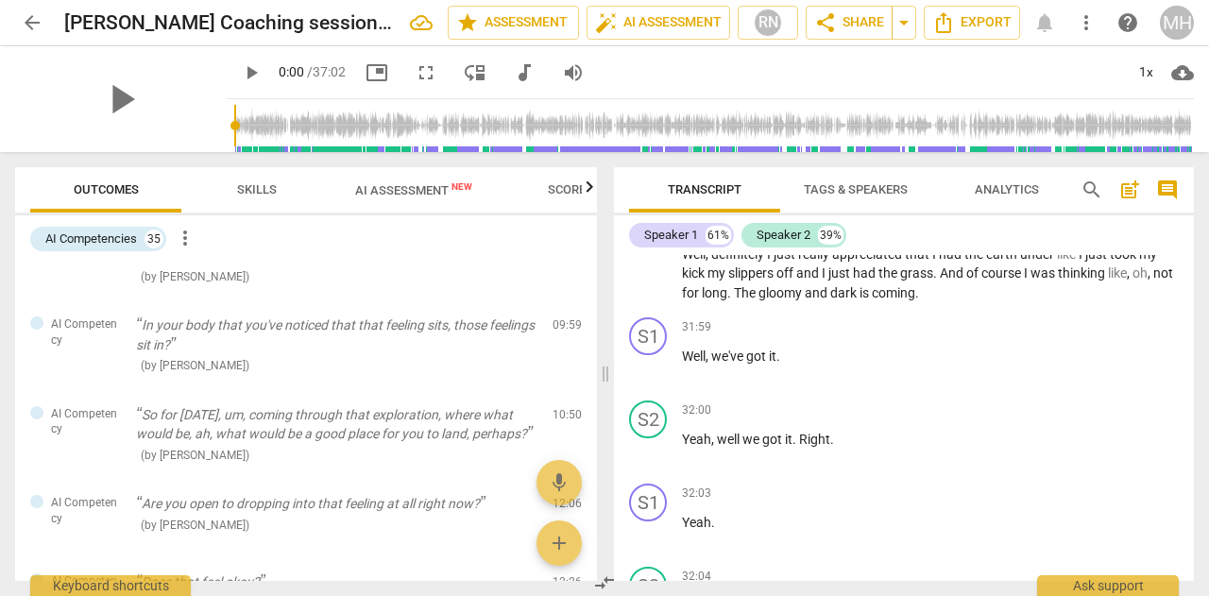
scroll to position [299, 0]
click at [561, 536] on span "add" at bounding box center [559, 543] width 23 height 23
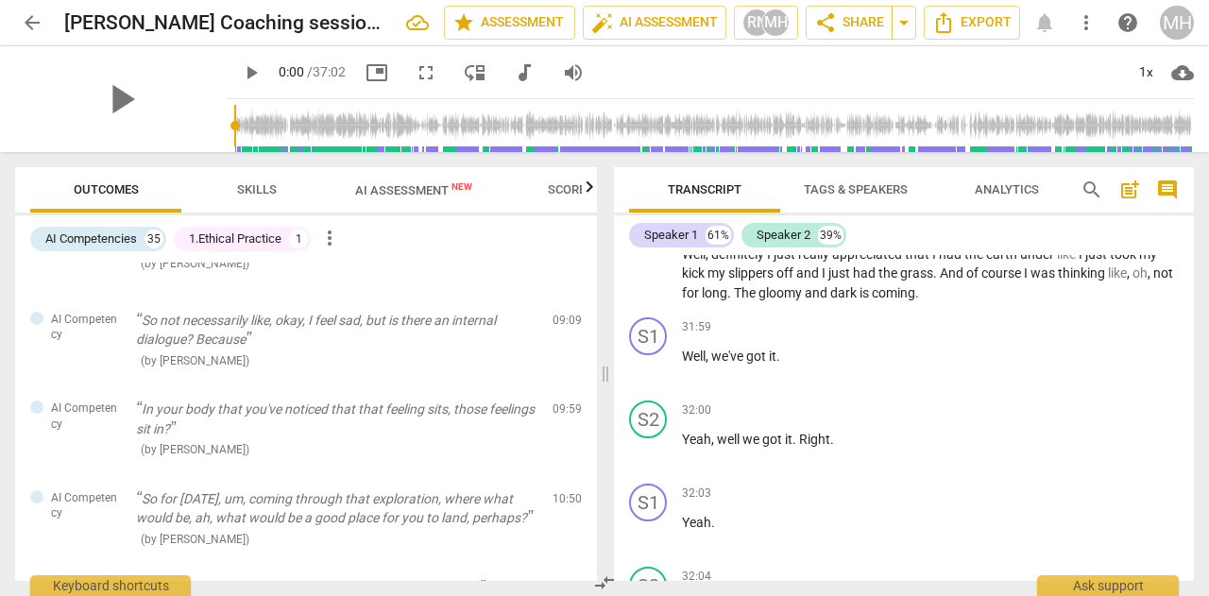
scroll to position [0, 0]
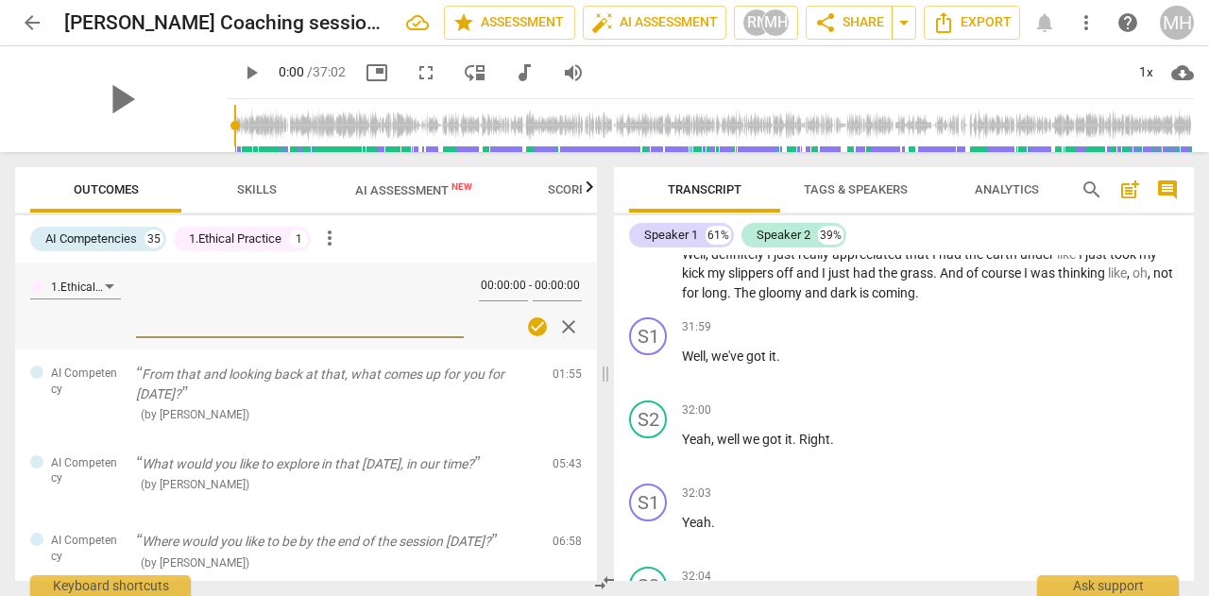
click at [567, 328] on span "close" at bounding box center [568, 326] width 23 height 23
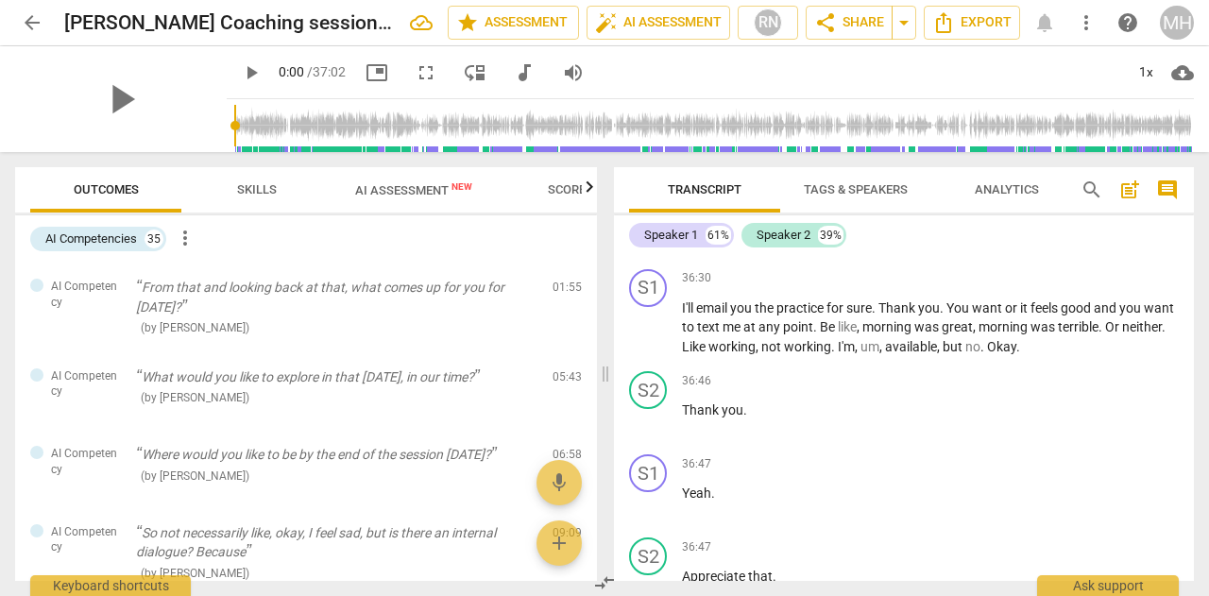
scroll to position [14533, 0]
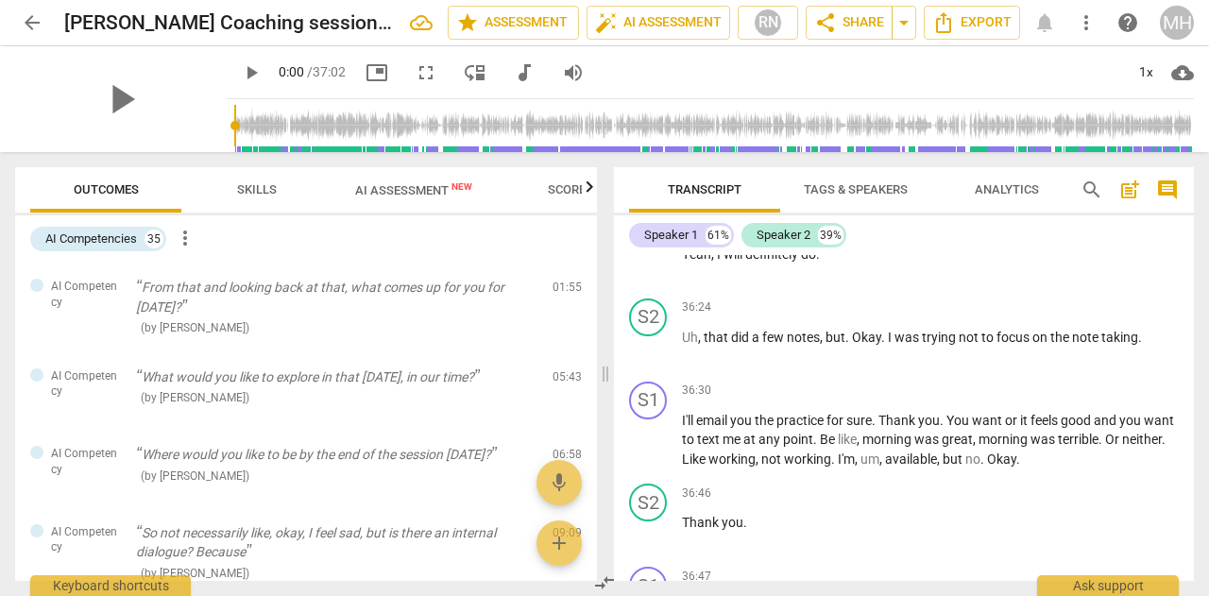
click at [391, 196] on span "AI Assessment New" at bounding box center [413, 190] width 117 height 14
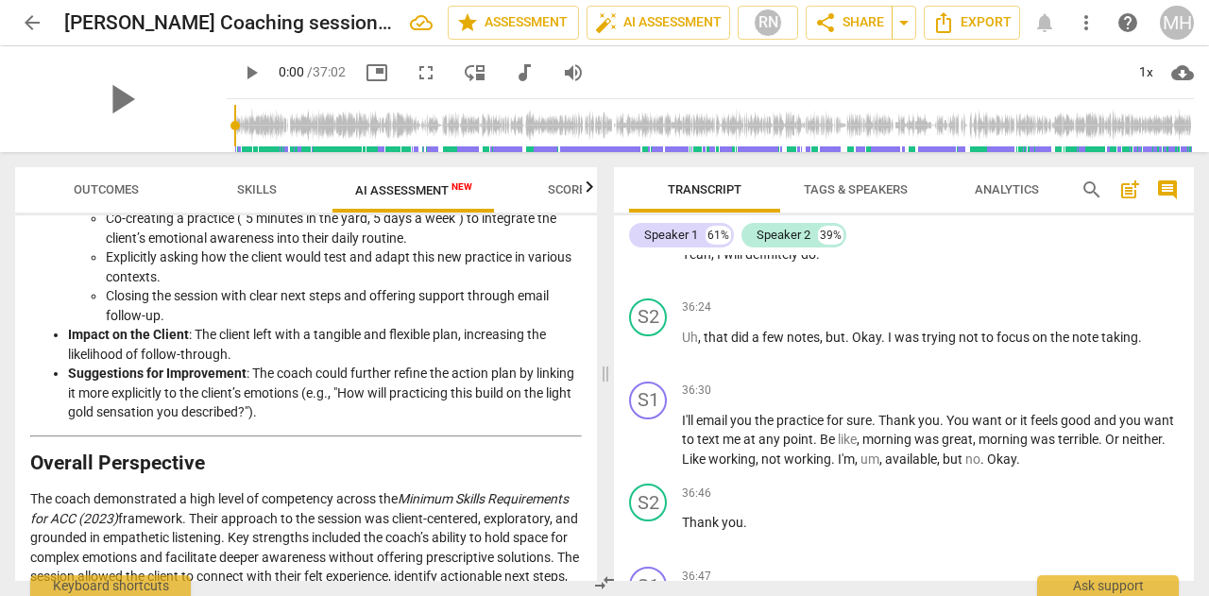
scroll to position [2854, 0]
click at [375, 503] on p "The coach demonstrated a high level of competency across the Minimum Skills Req…" at bounding box center [306, 548] width 552 height 116
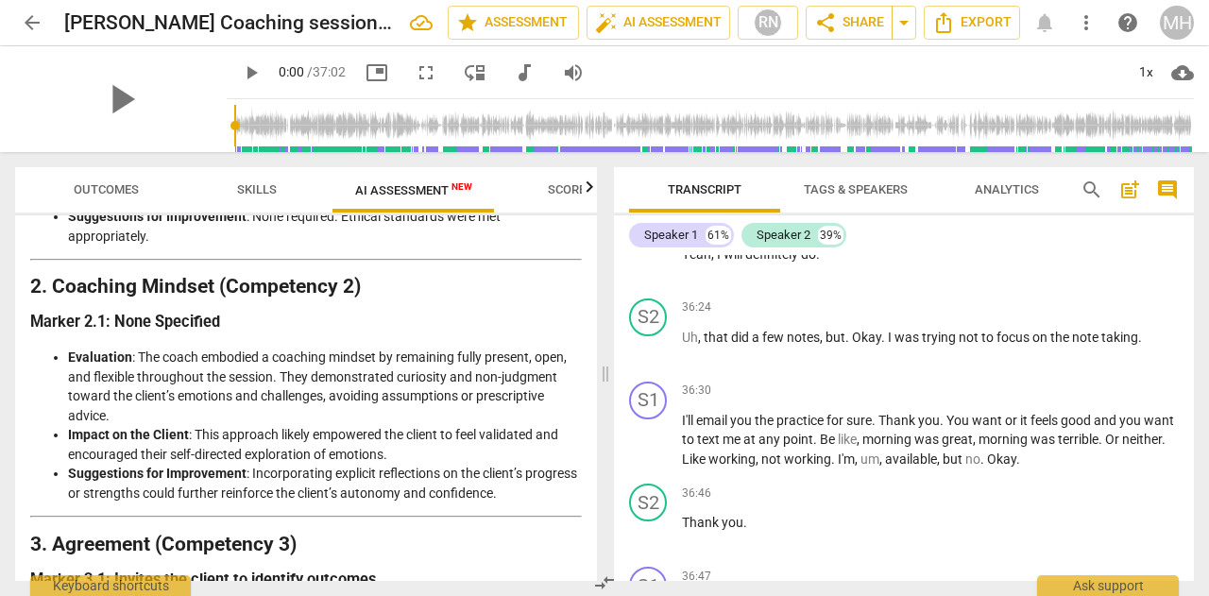
scroll to position [0, 0]
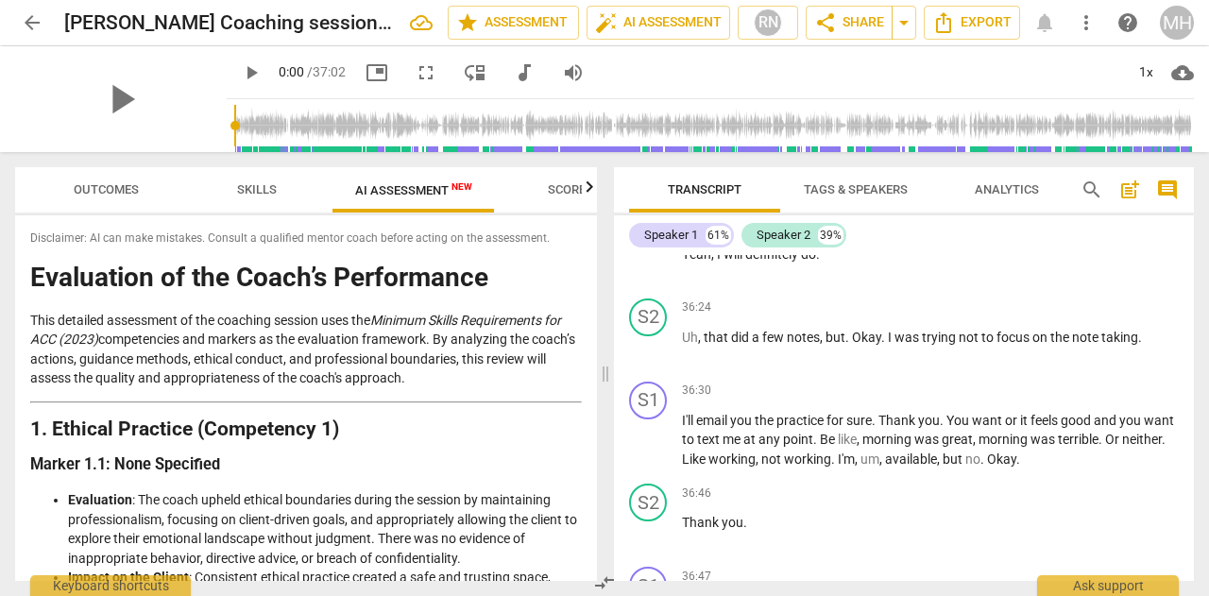
click at [34, 16] on span "arrow_back" at bounding box center [32, 22] width 23 height 23
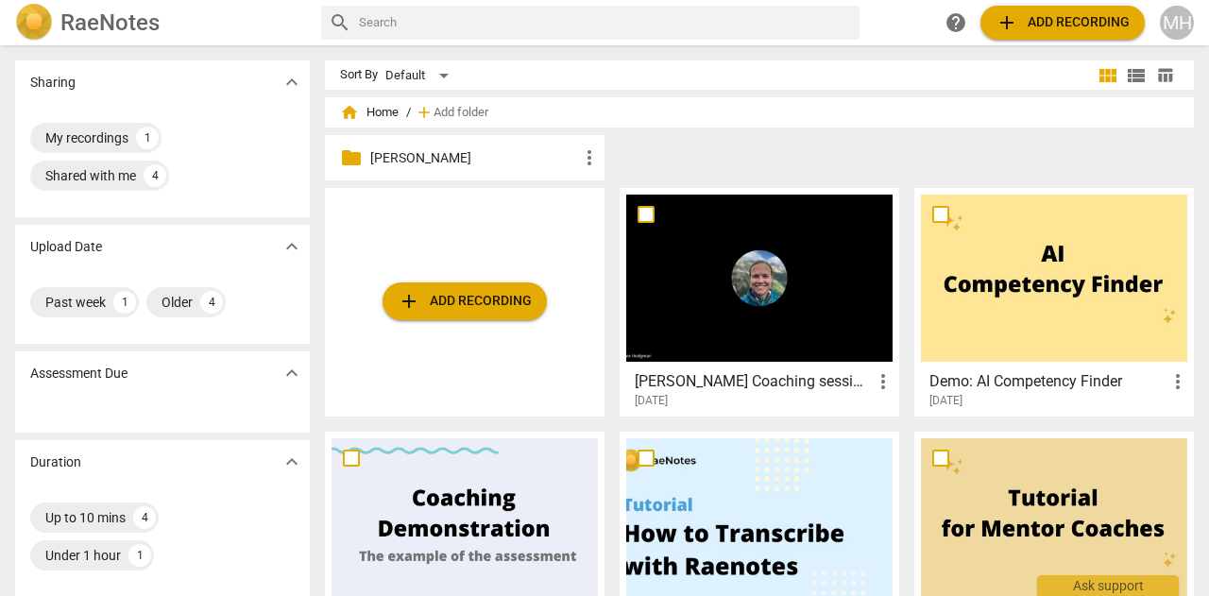
click at [881, 374] on span "more_vert" at bounding box center [883, 381] width 23 height 23
click at [767, 388] on div at bounding box center [604, 298] width 1209 height 596
click at [769, 381] on h3 "[PERSON_NAME] Coaching session 2 - 2025_08_27 13_58 PDT - Recording" at bounding box center [753, 381] width 237 height 23
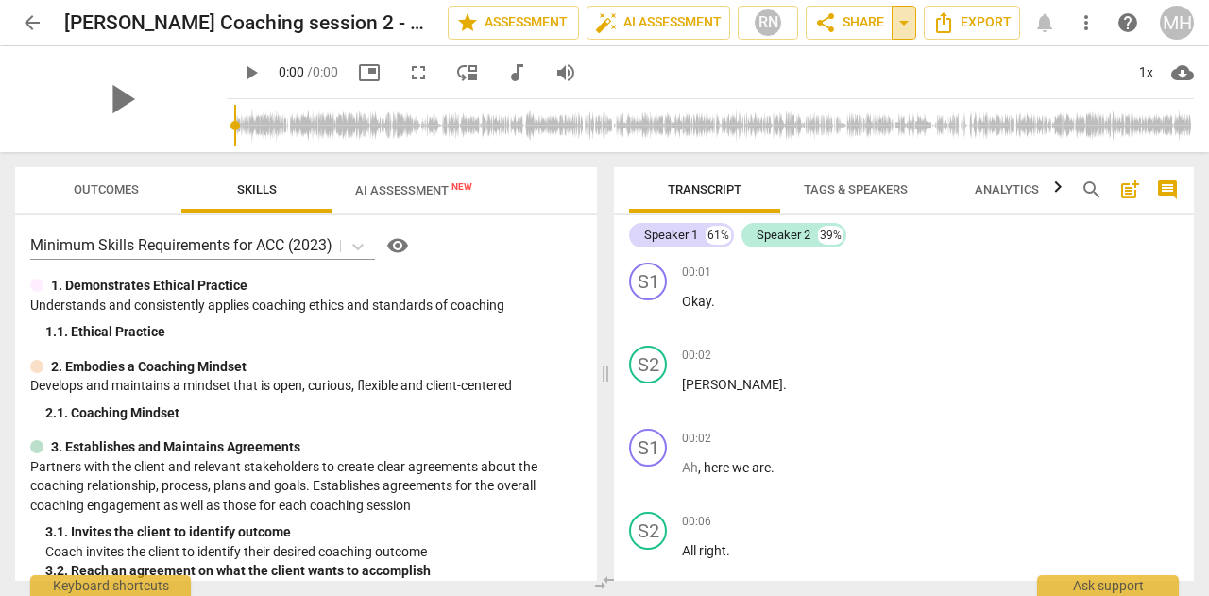
click at [903, 20] on span "arrow_drop_down" at bounding box center [904, 22] width 23 height 23
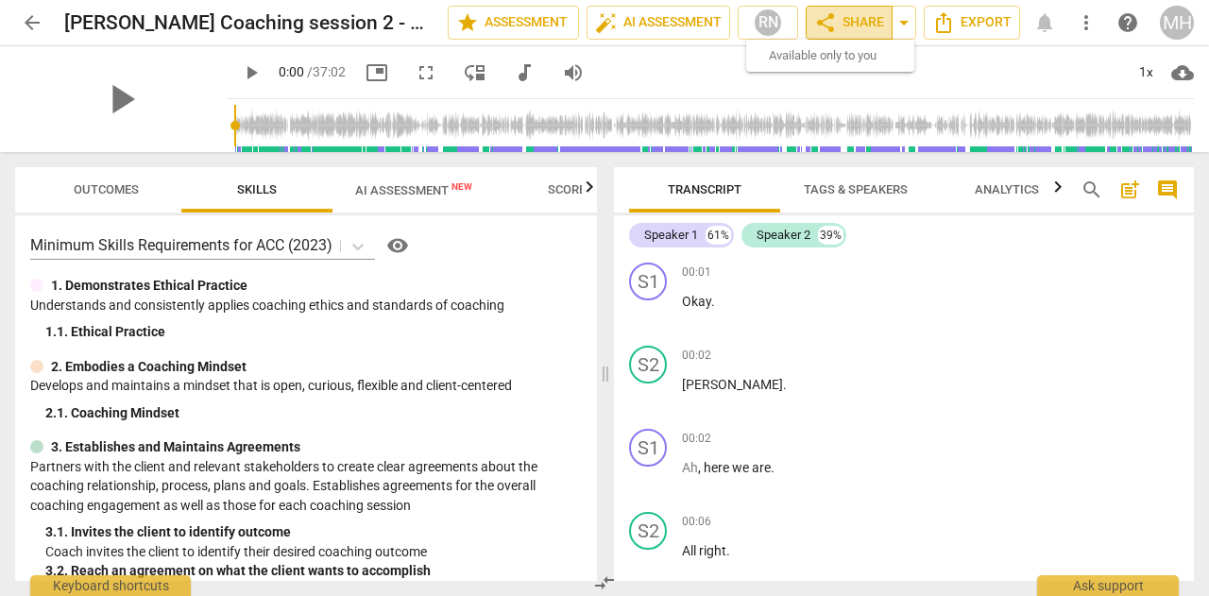
click at [856, 20] on span "share Share" at bounding box center [849, 22] width 70 height 23
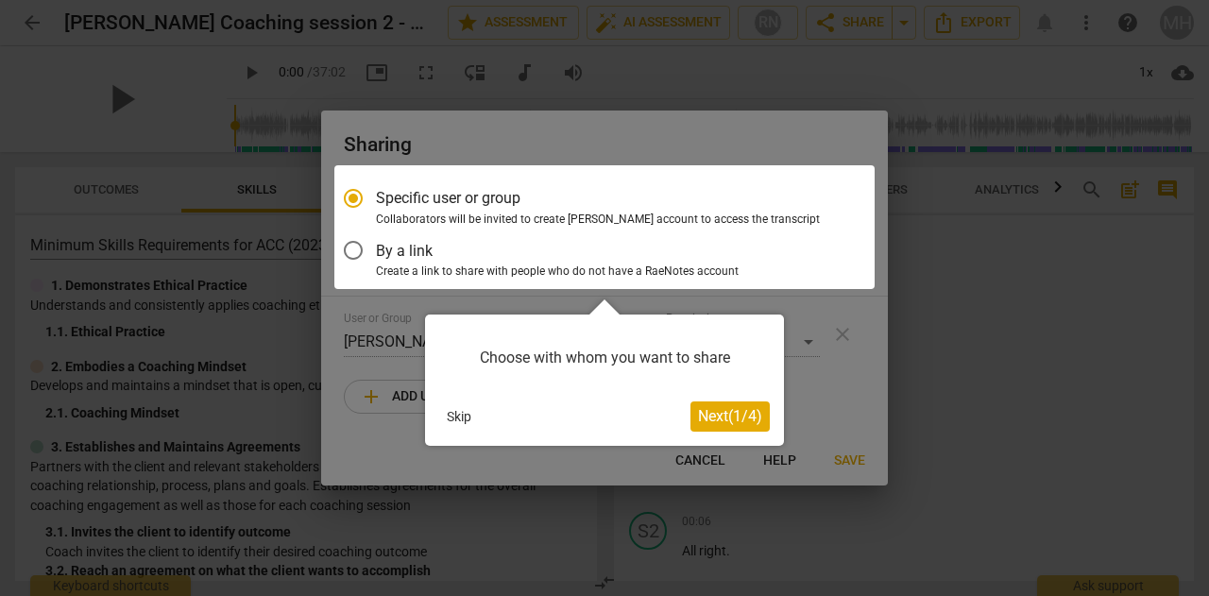
click at [742, 410] on span "Next ( 1 / 4 )" at bounding box center [730, 416] width 64 height 18
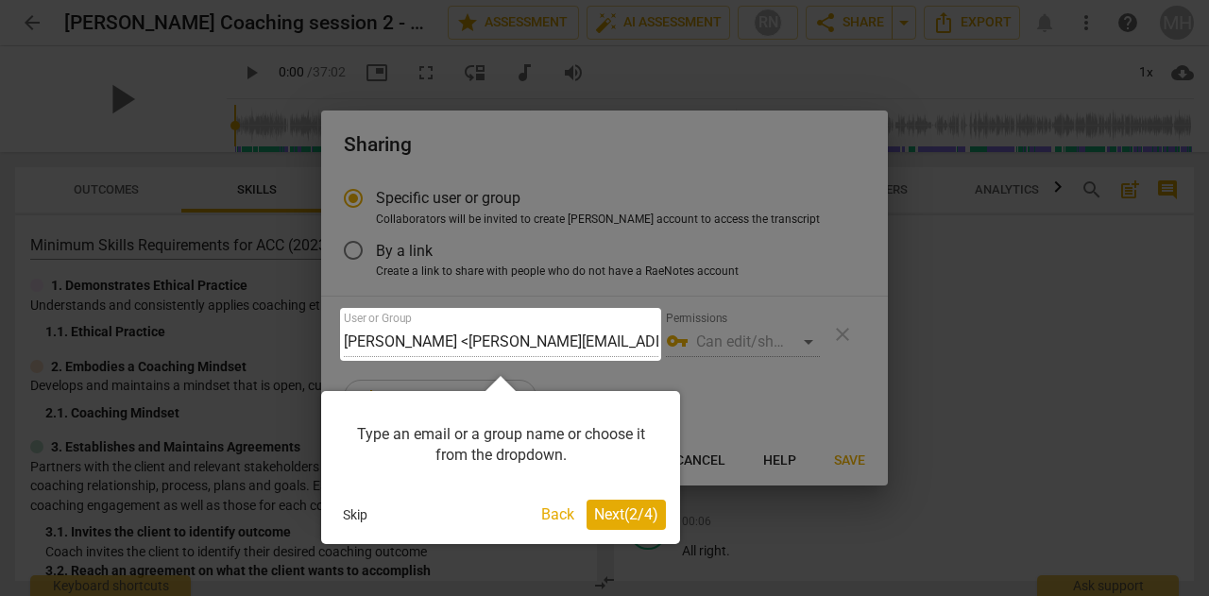
click at [606, 522] on span "Next ( 2 / 4 )" at bounding box center [626, 514] width 64 height 18
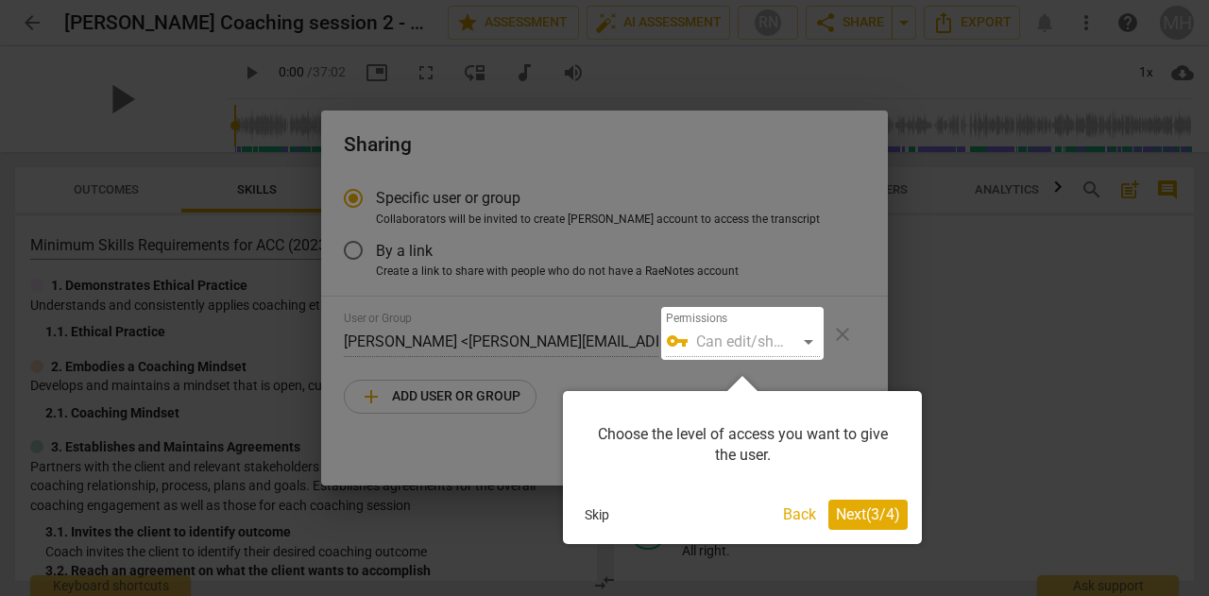
click at [860, 520] on span "Next ( 3 / 4 )" at bounding box center [868, 514] width 64 height 18
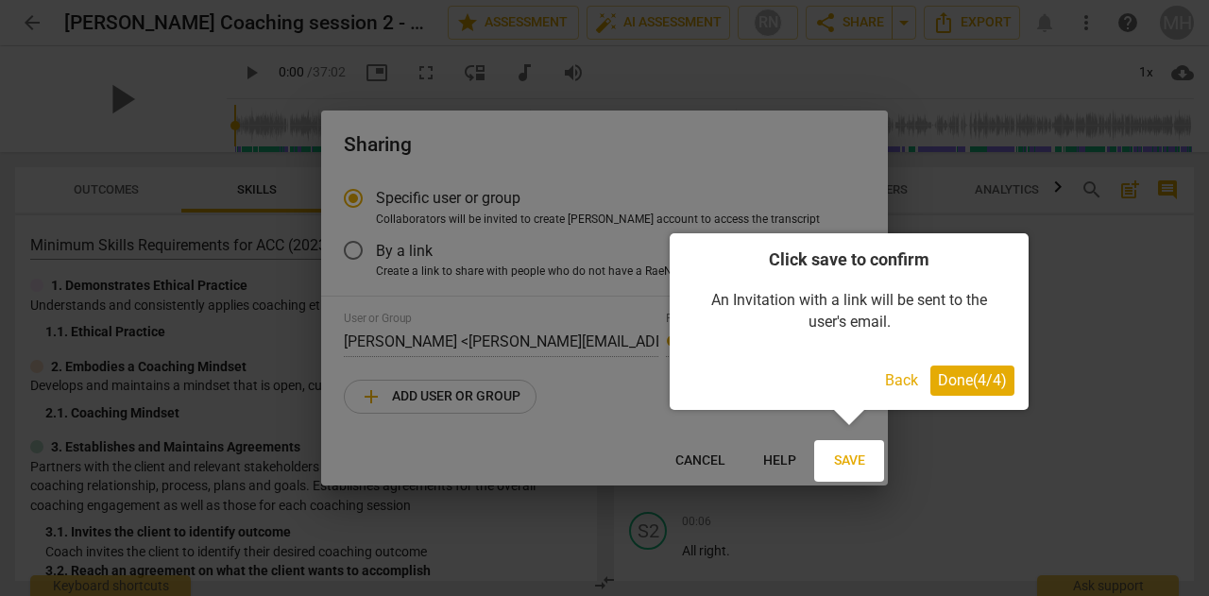
click at [981, 391] on button "Done ( 4 / 4 )" at bounding box center [972, 381] width 84 height 30
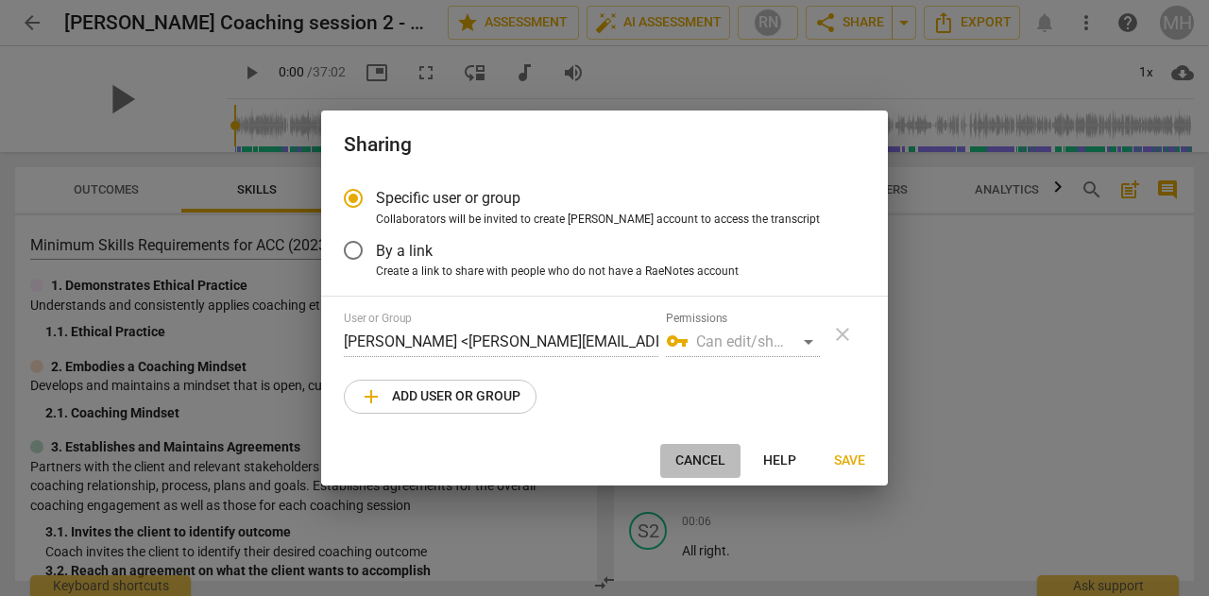
click at [704, 462] on span "Cancel" at bounding box center [700, 460] width 50 height 19
radio input "false"
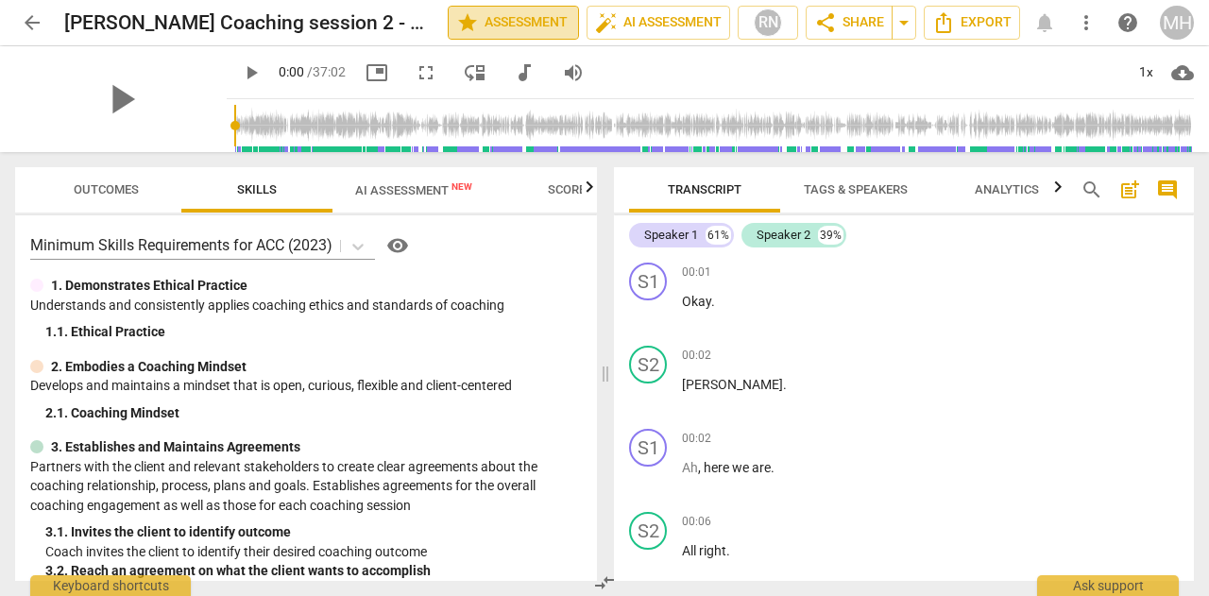
click at [489, 30] on span "star Assessment" at bounding box center [513, 22] width 114 height 23
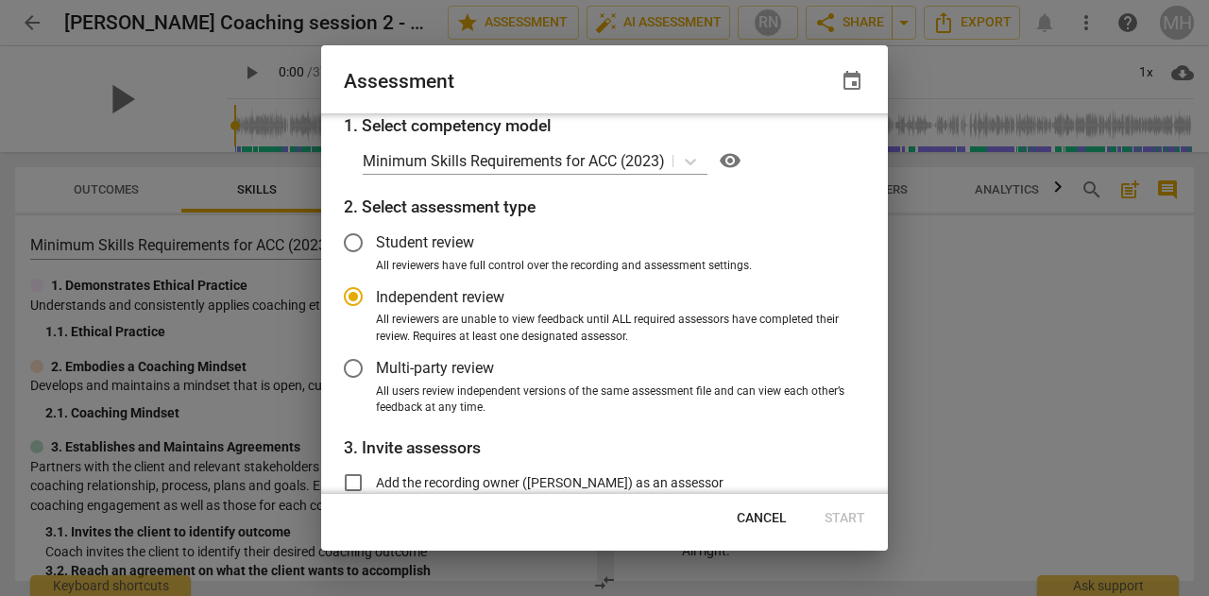
scroll to position [206, 0]
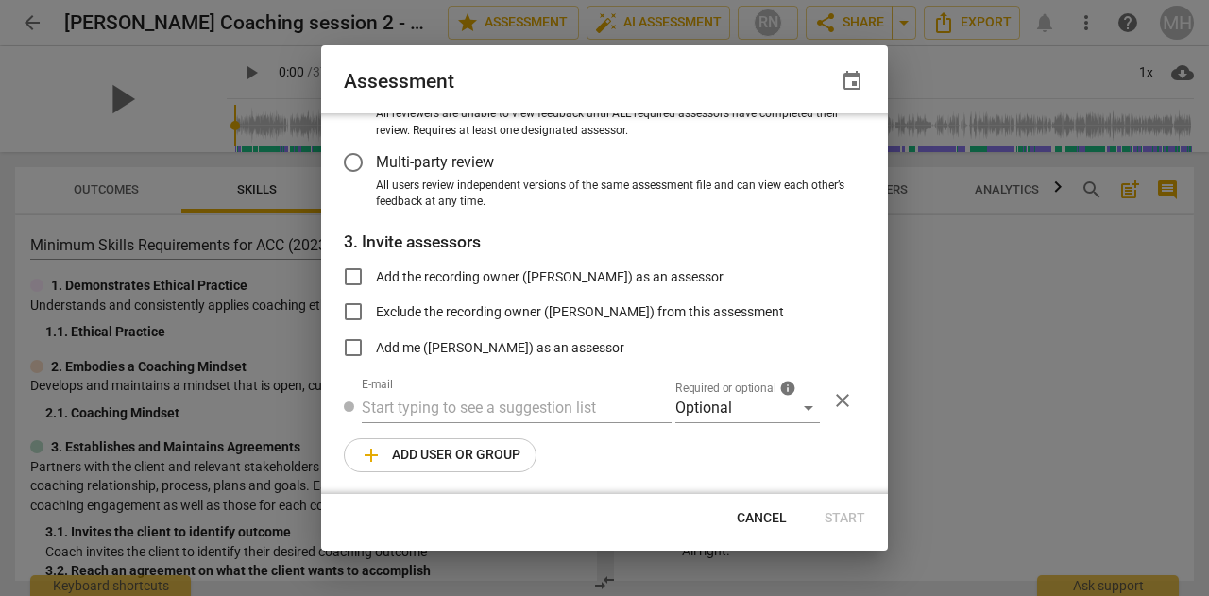
click at [748, 515] on span "Cancel" at bounding box center [762, 518] width 50 height 19
radio input "false"
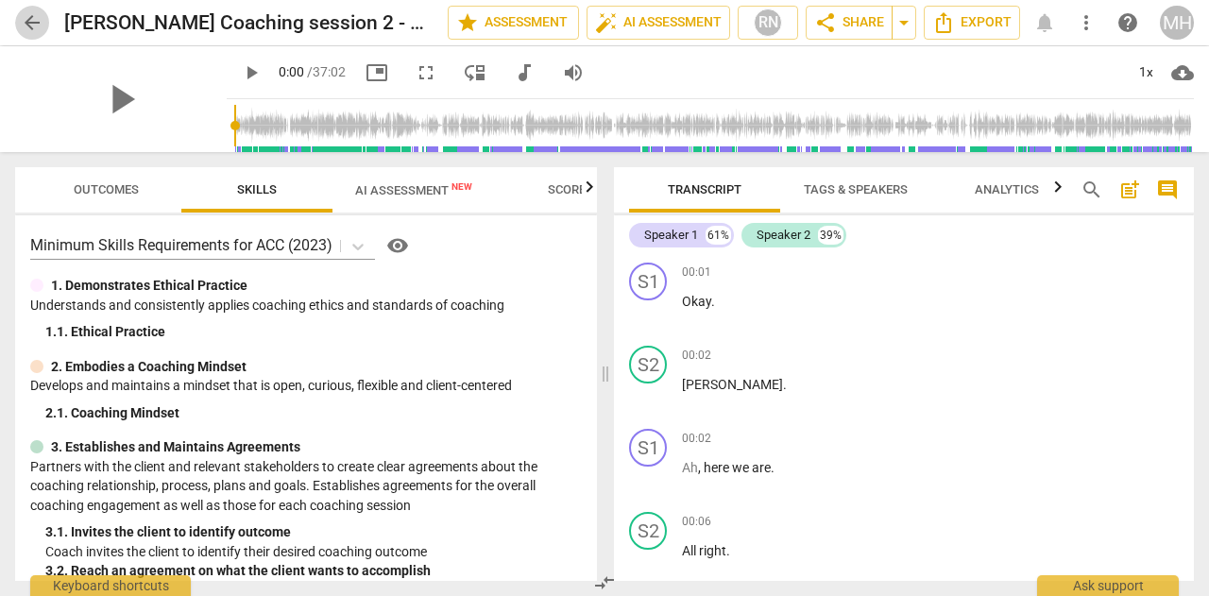
click at [30, 14] on span "arrow_back" at bounding box center [32, 22] width 23 height 23
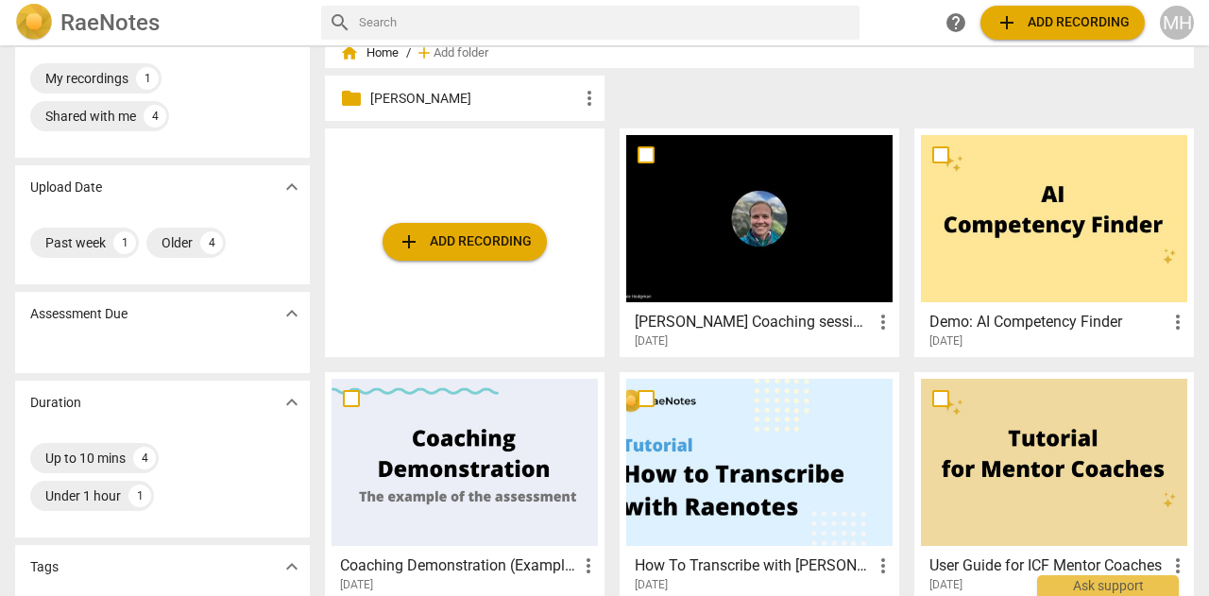
scroll to position [58, 0]
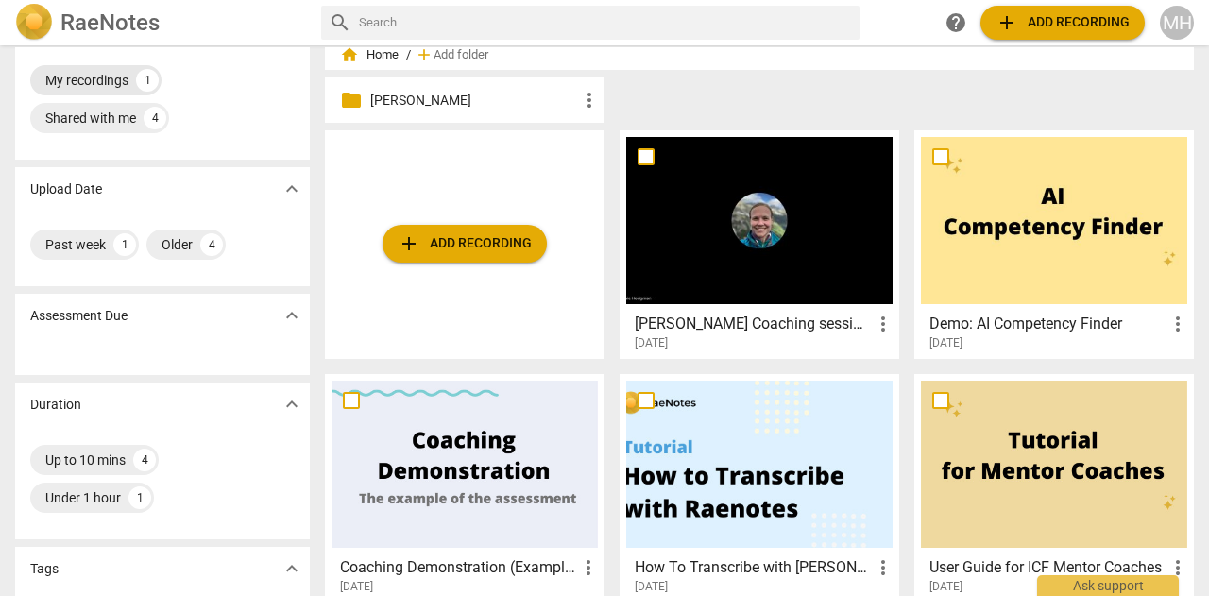
click at [89, 76] on div "My recordings" at bounding box center [86, 80] width 83 height 19
